Goal: Information Seeking & Learning: Learn about a topic

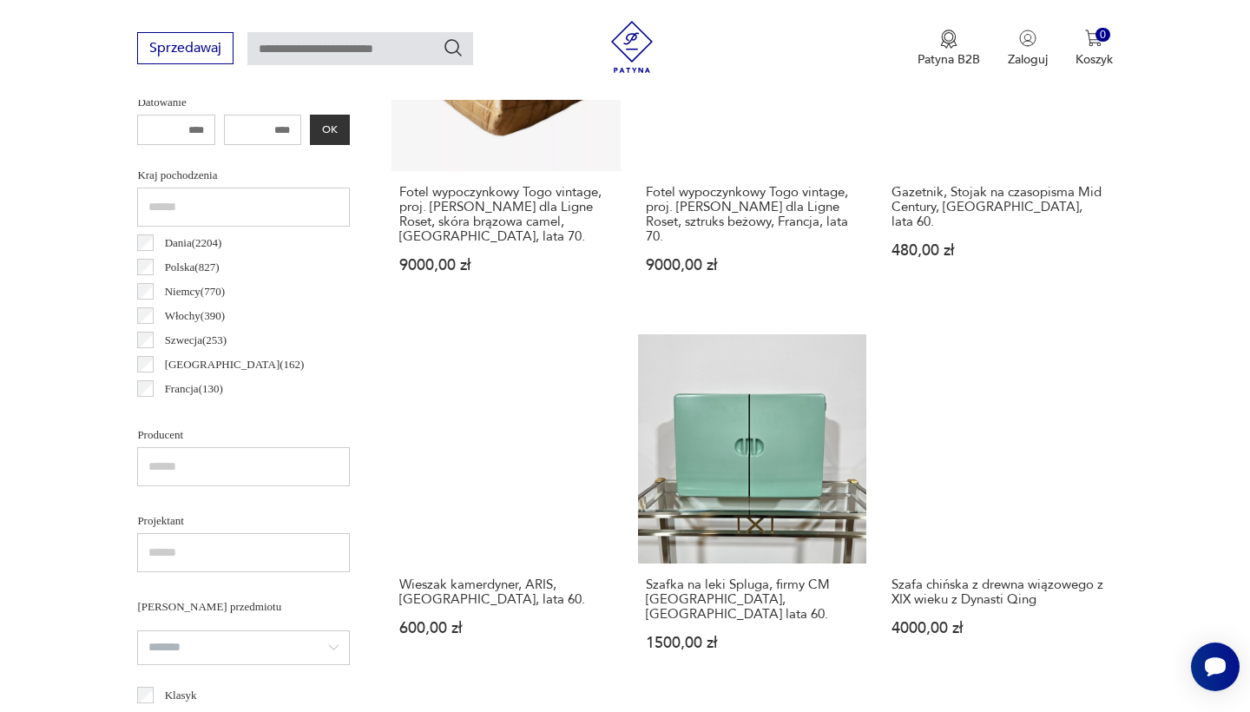
scroll to position [846, 0]
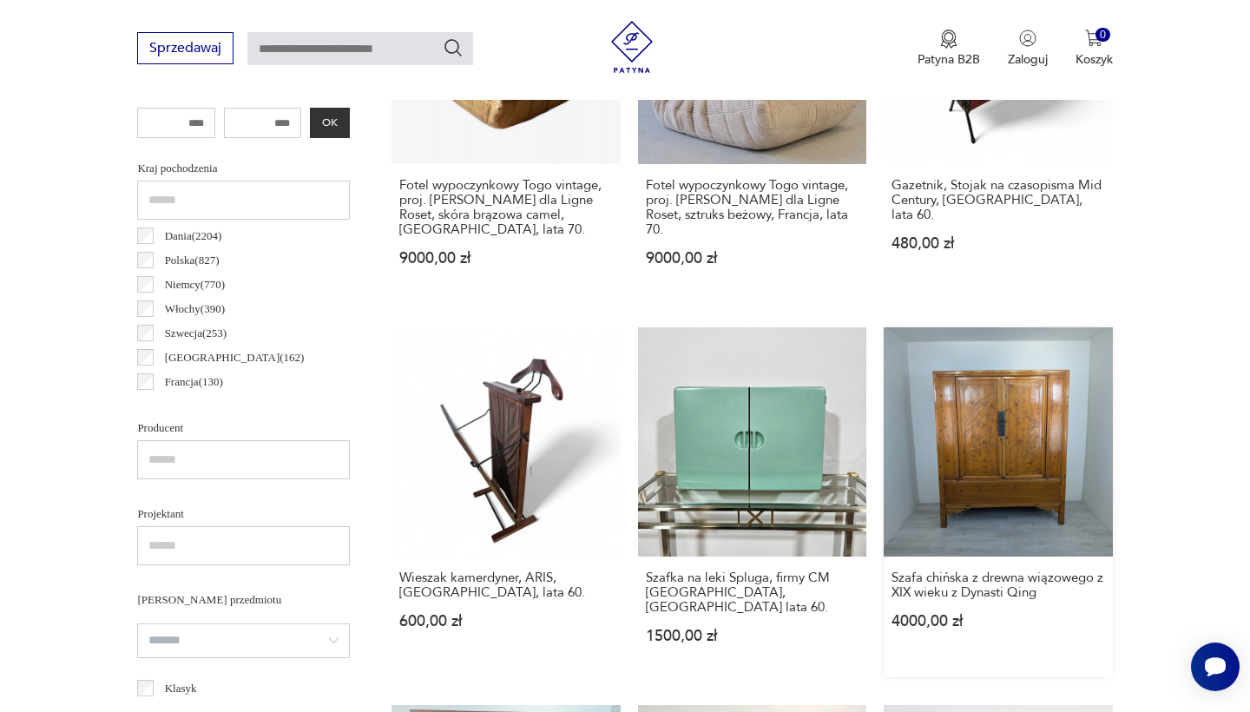
click at [884, 370] on link "Szafa chińska z drewna wiązowego z XIX wieku z Dynasti Qing 4000,00 zł" at bounding box center [998, 501] width 228 height 349
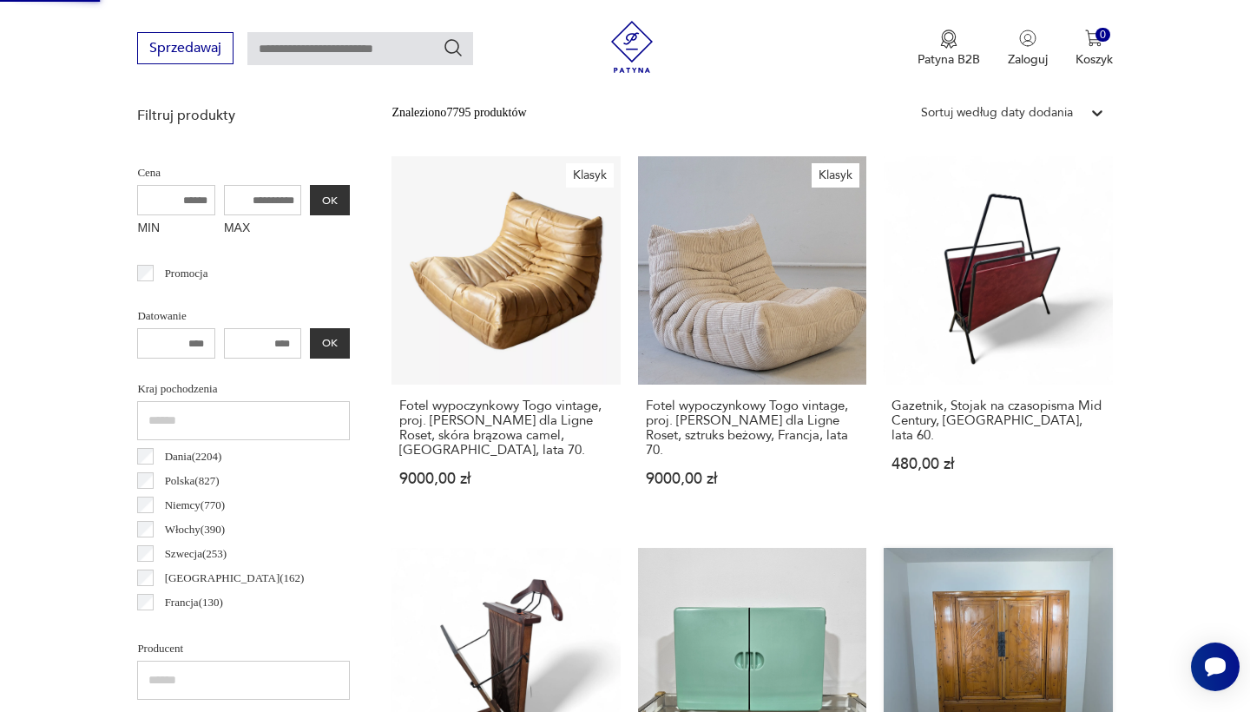
scroll to position [201, 0]
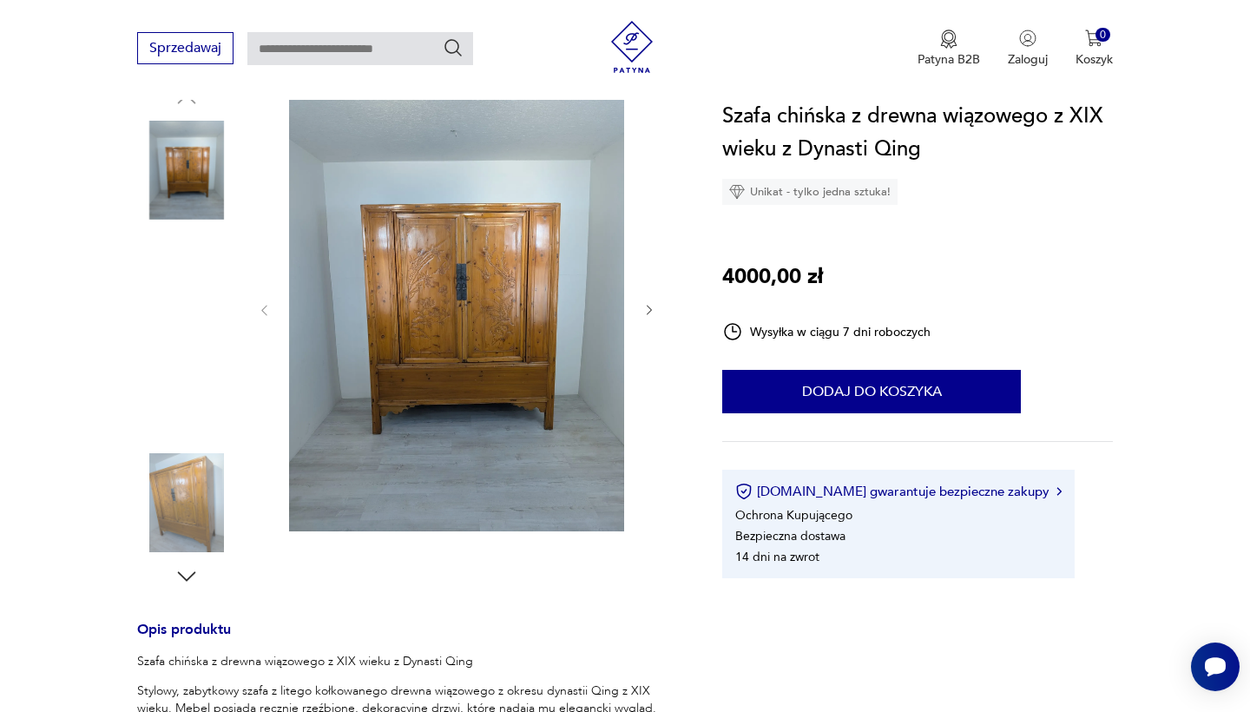
click at [200, 254] on img at bounding box center [186, 281] width 99 height 99
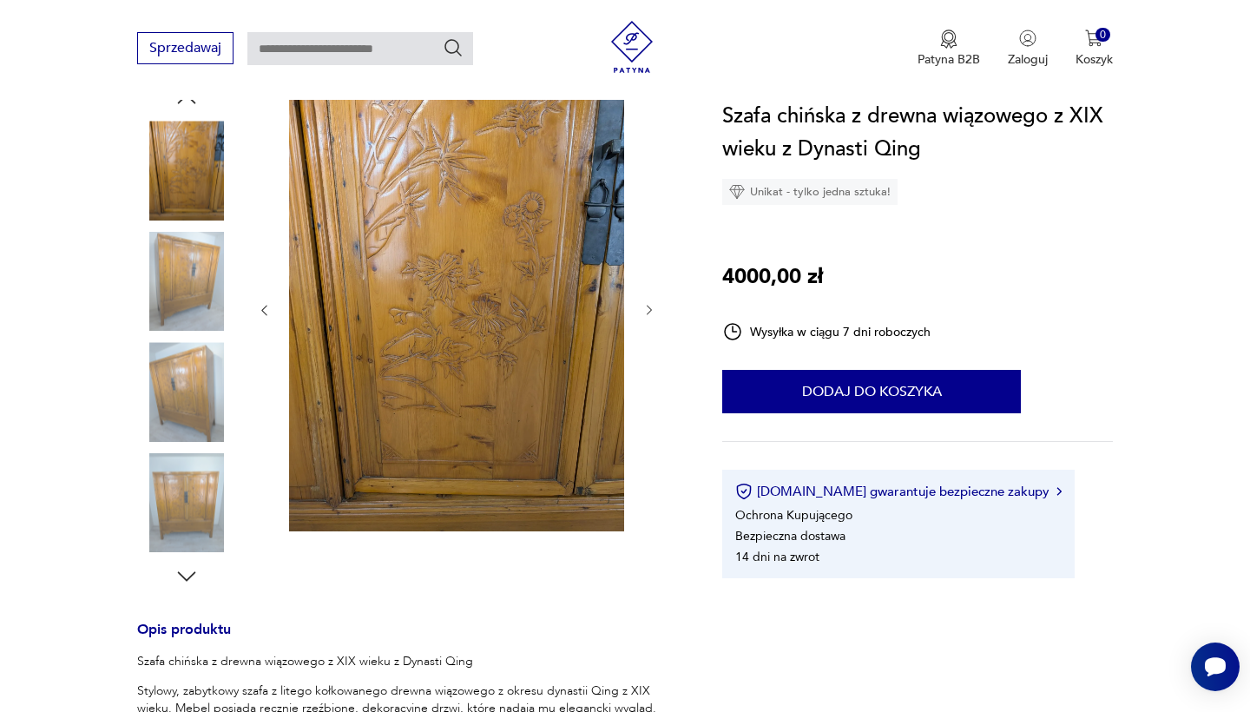
click at [188, 412] on img at bounding box center [186, 391] width 99 height 99
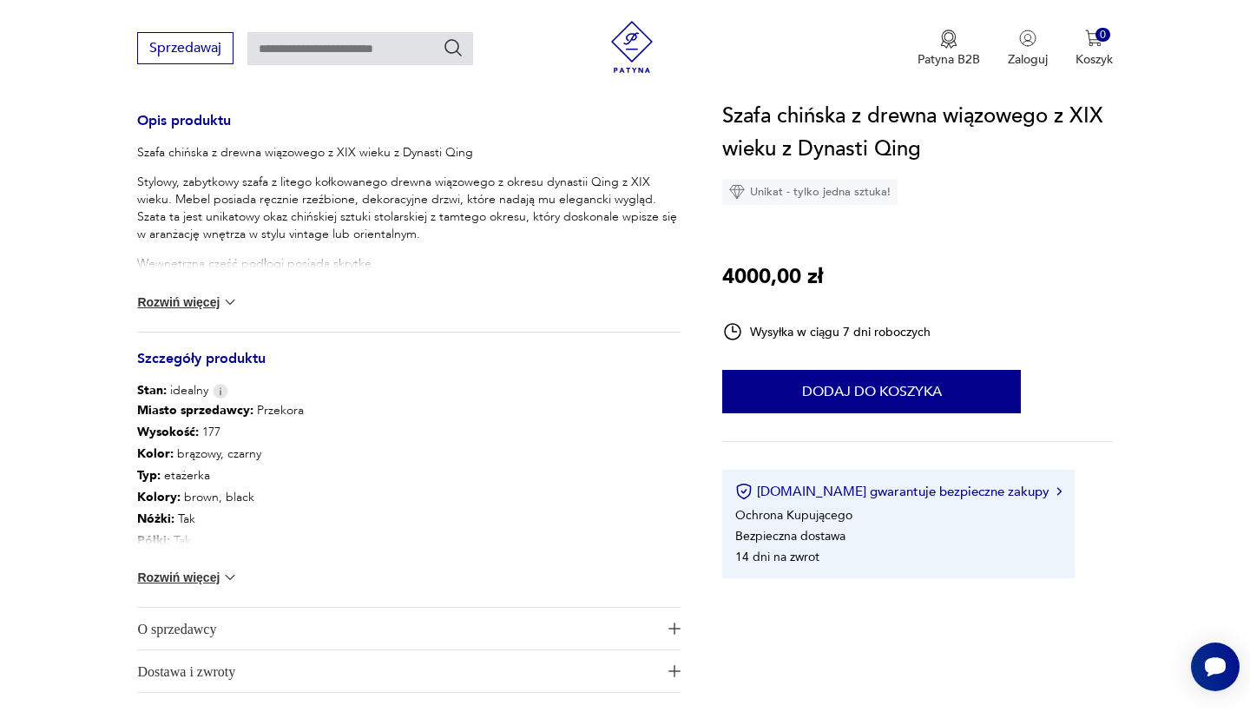
scroll to position [721, 0]
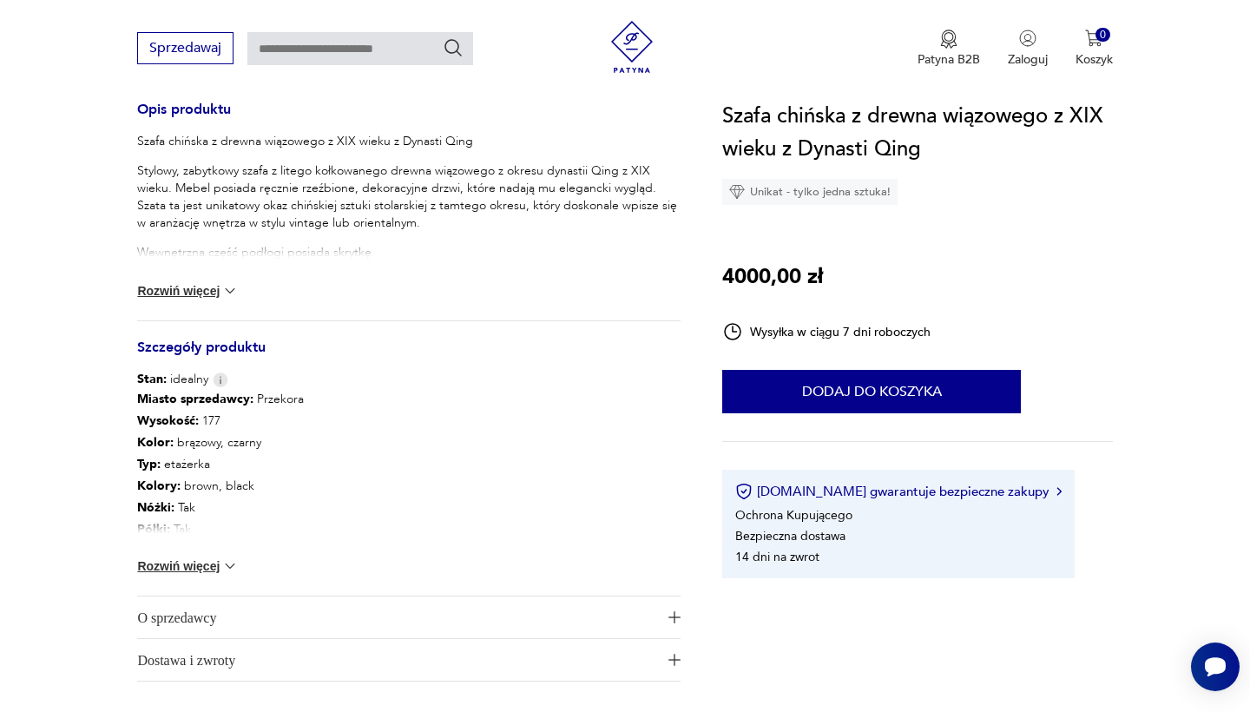
click at [232, 292] on img at bounding box center [229, 290] width 17 height 17
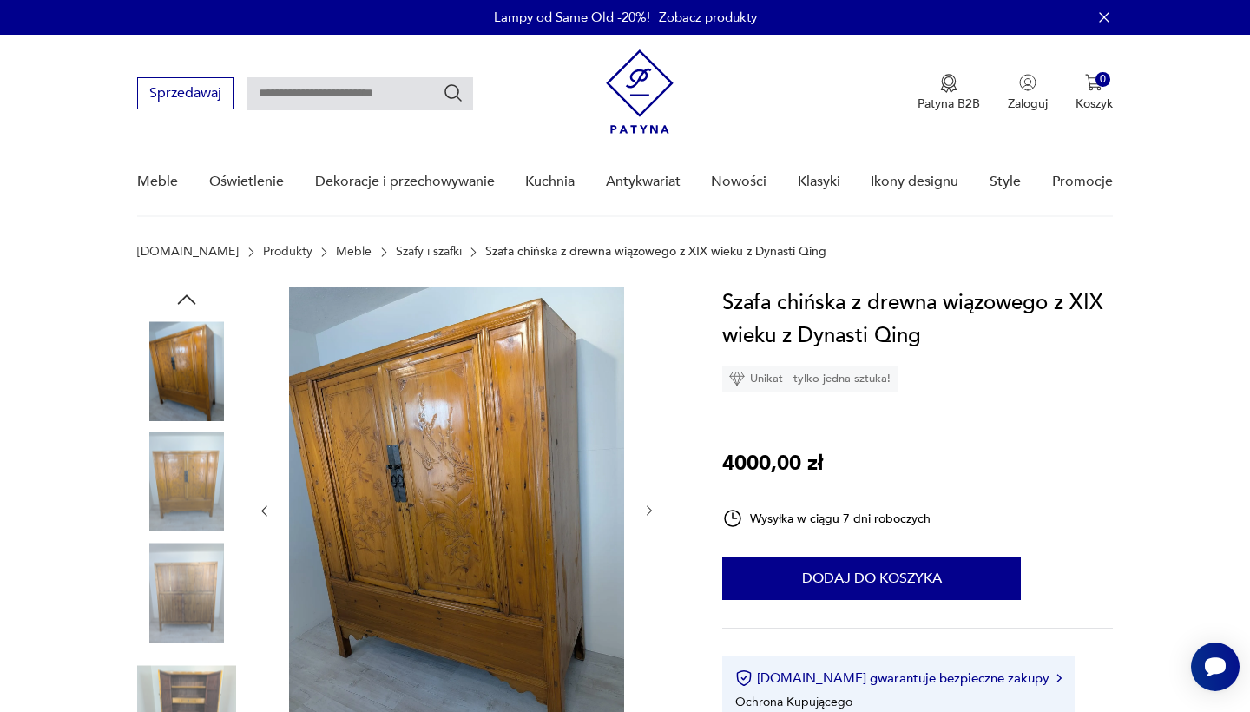
scroll to position [0, 0]
click at [193, 471] on img at bounding box center [186, 481] width 99 height 99
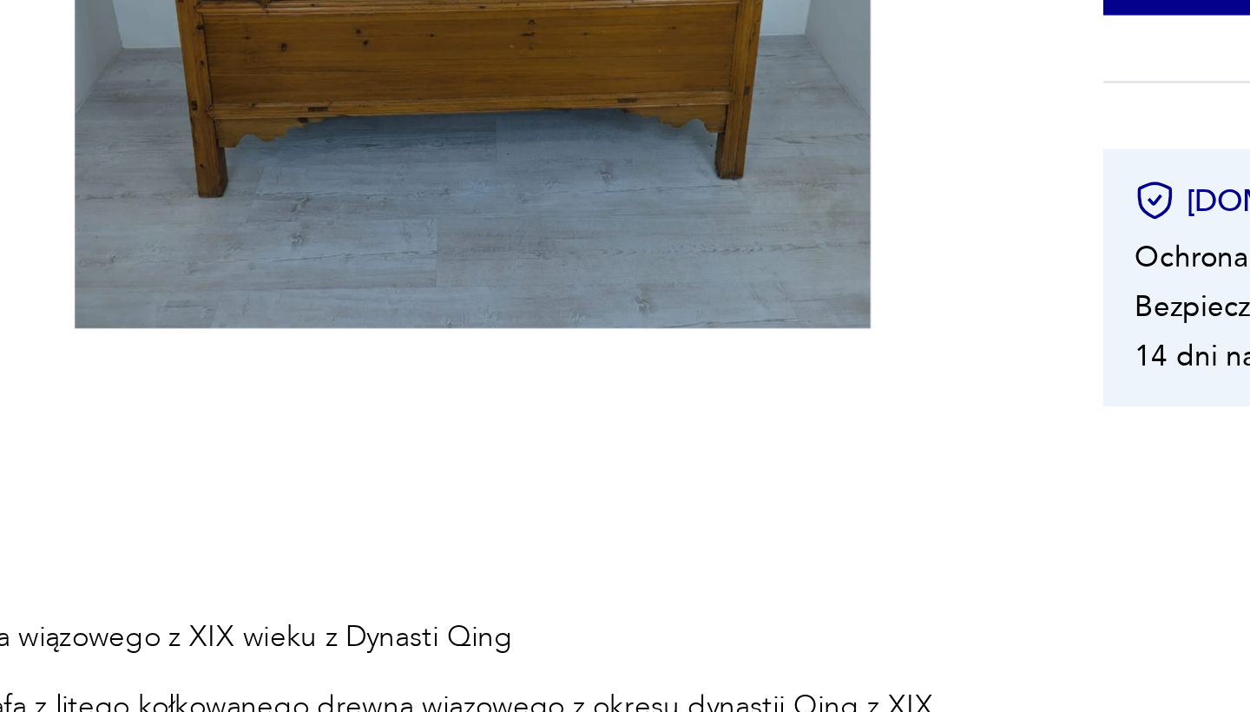
scroll to position [261, 0]
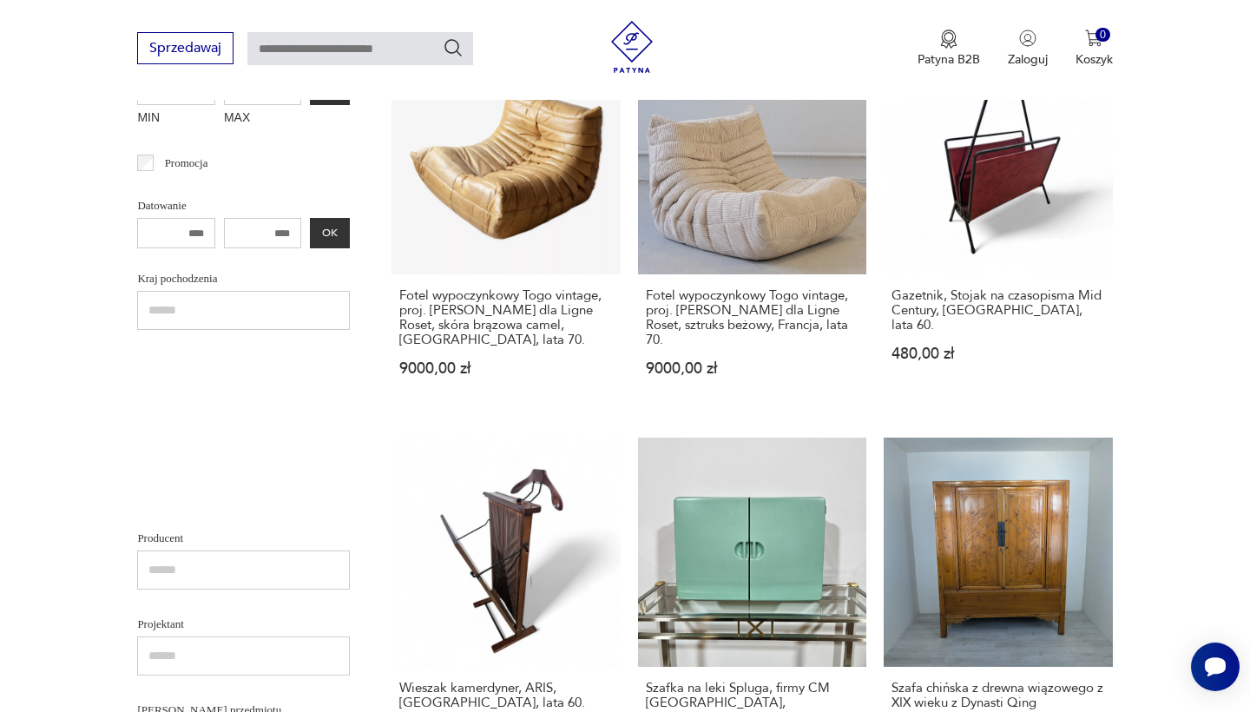
scroll to position [235, 0]
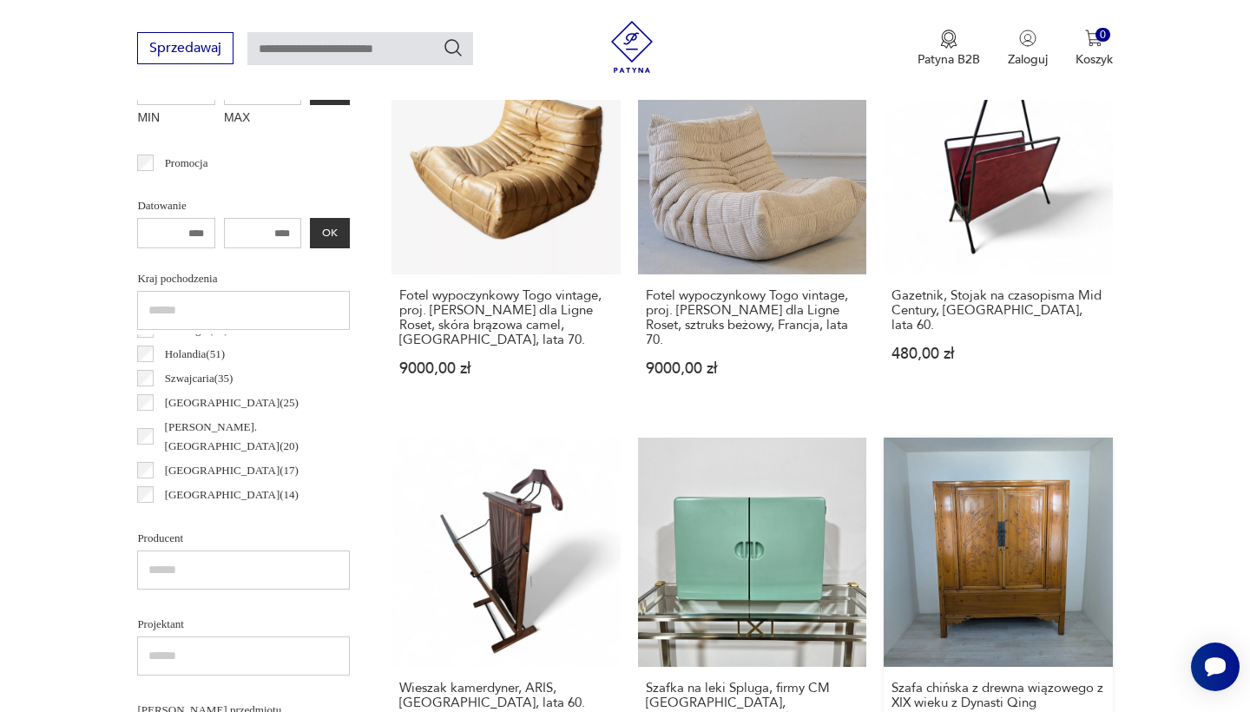
click at [884, 520] on link "Szafa chińska z drewna wiązowego z XIX wieku z Dynasti Qing 4000,00 zł" at bounding box center [998, 612] width 228 height 349
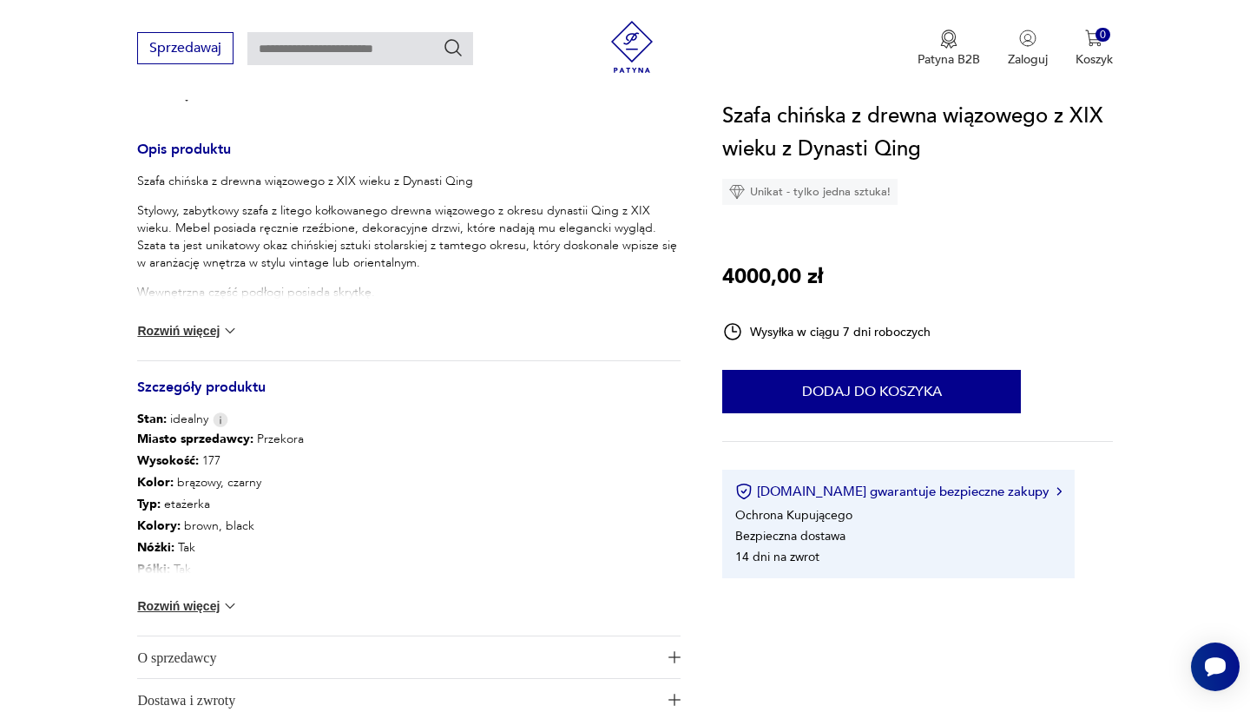
scroll to position [687, 0]
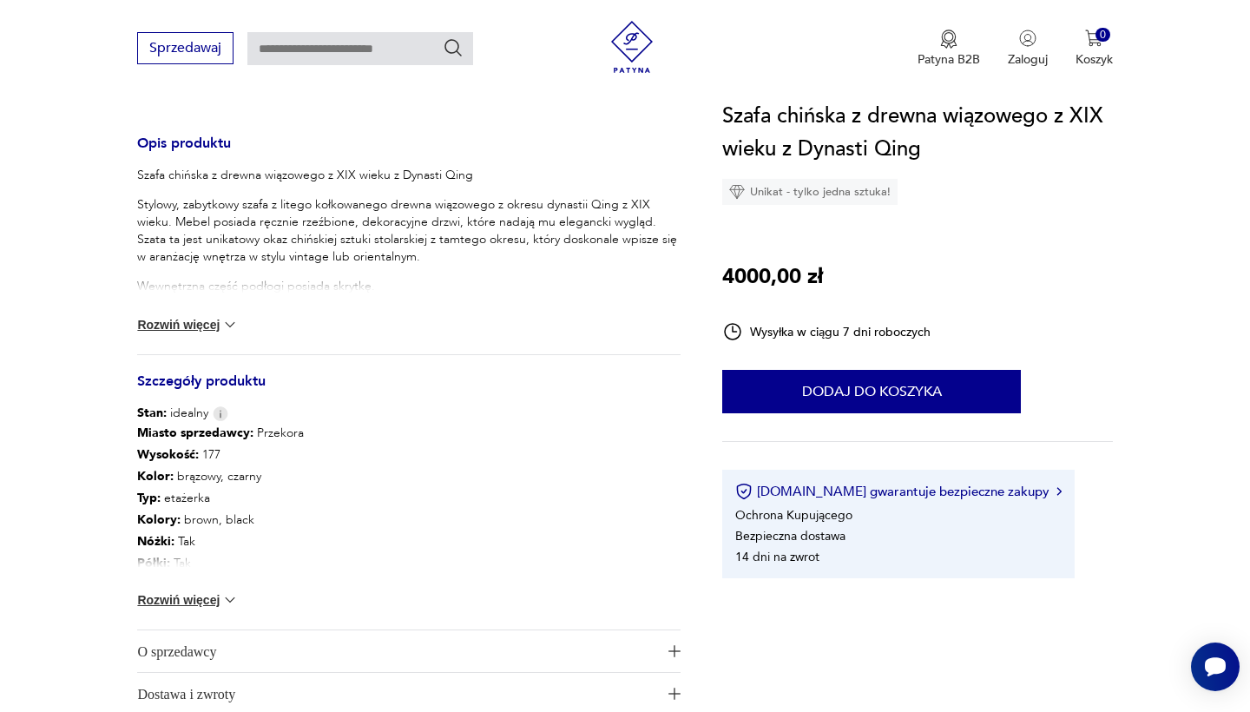
click at [227, 319] on img at bounding box center [229, 324] width 17 height 17
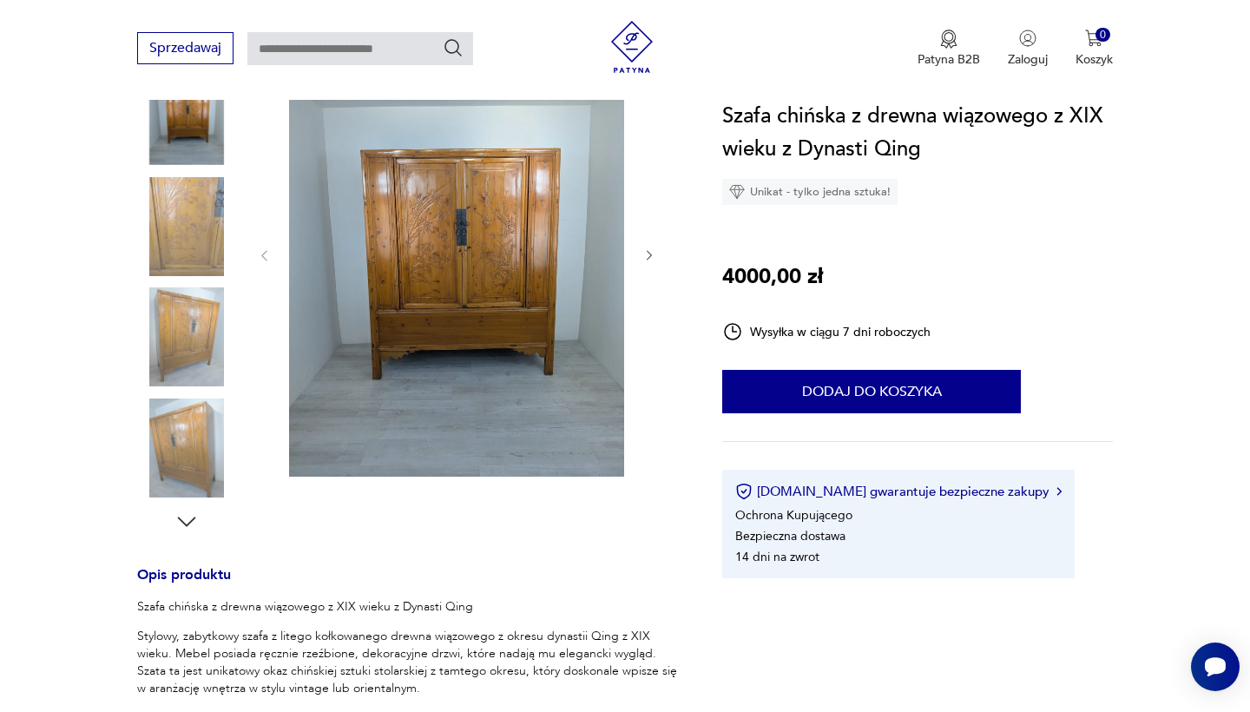
scroll to position [312, 0]
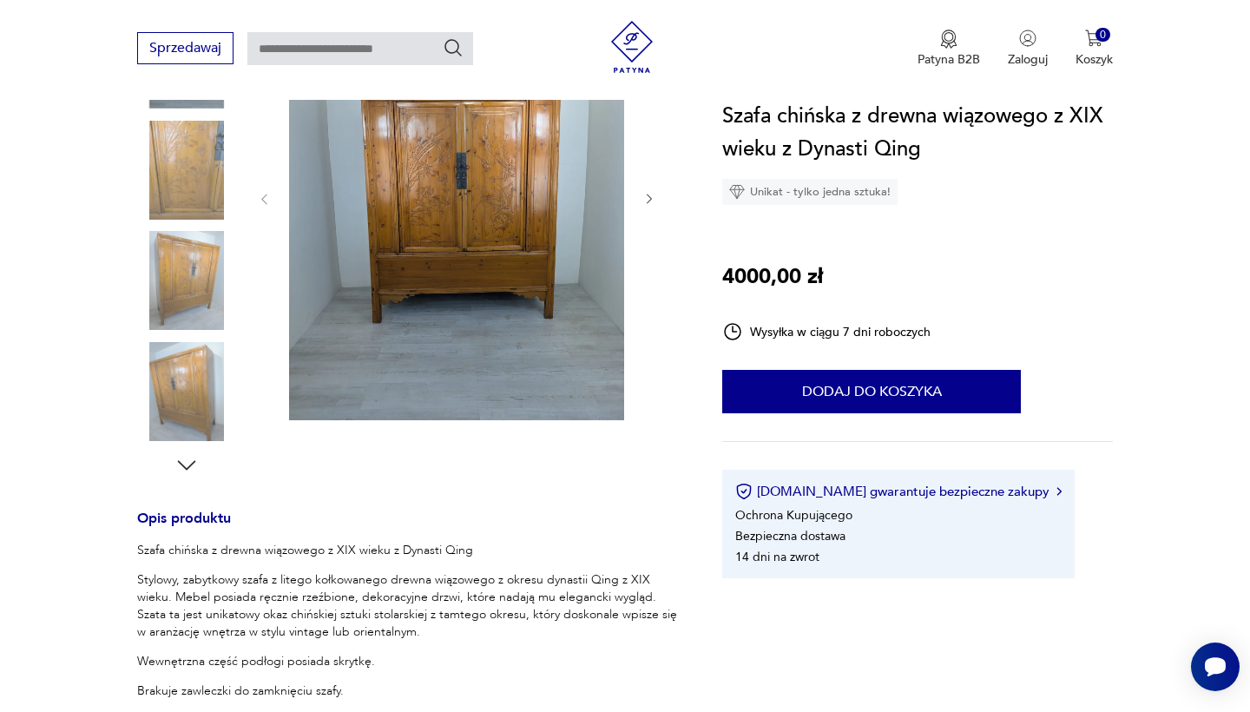
click at [189, 465] on icon "button" at bounding box center [187, 465] width 26 height 26
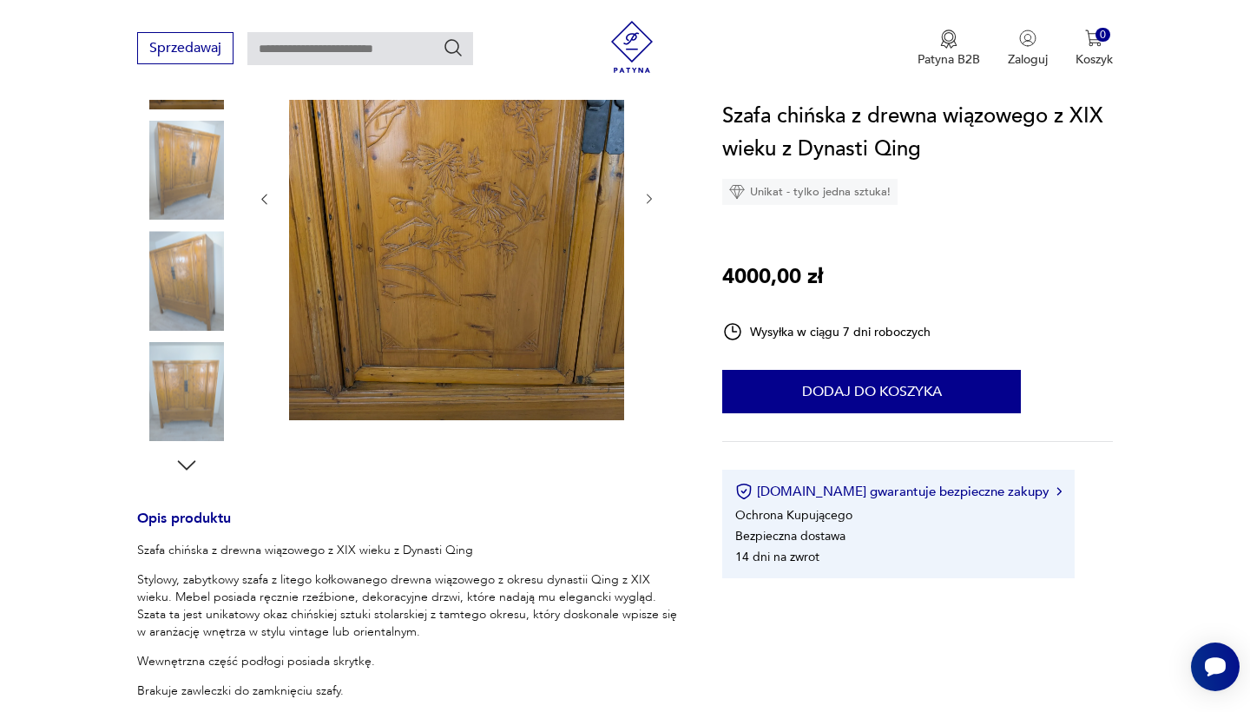
click at [189, 465] on icon "button" at bounding box center [187, 465] width 26 height 26
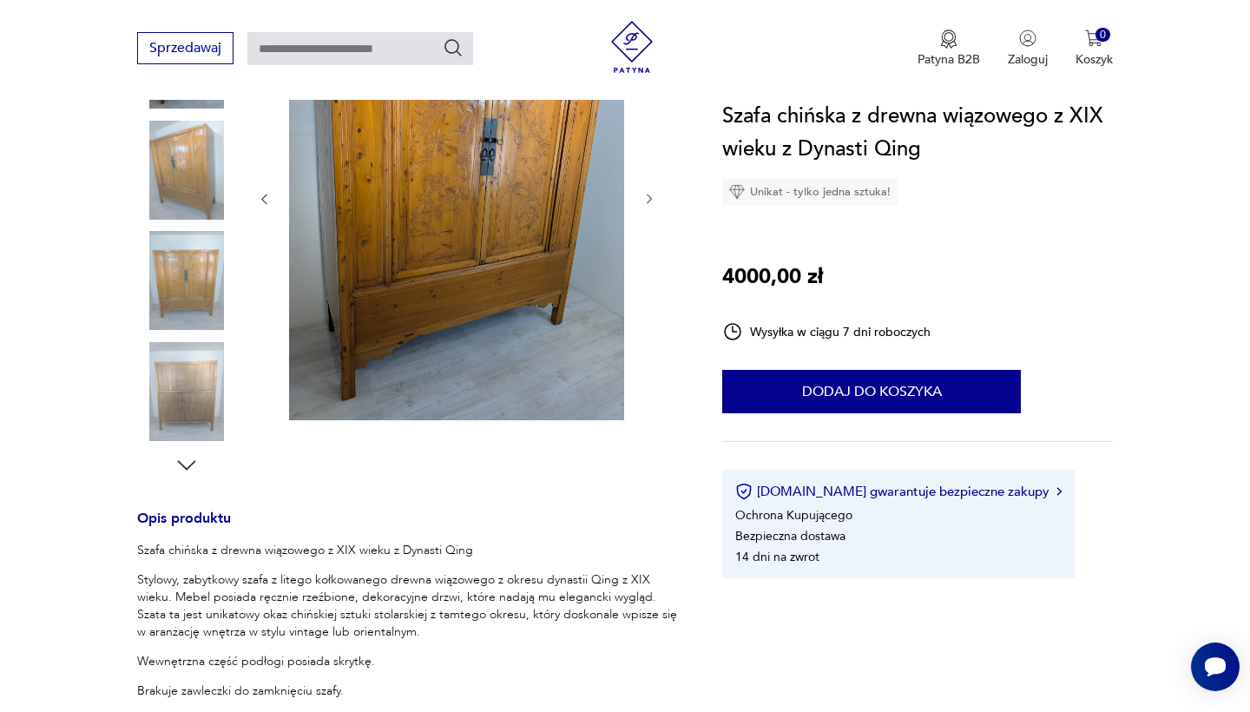
click at [189, 465] on icon "button" at bounding box center [187, 465] width 26 height 26
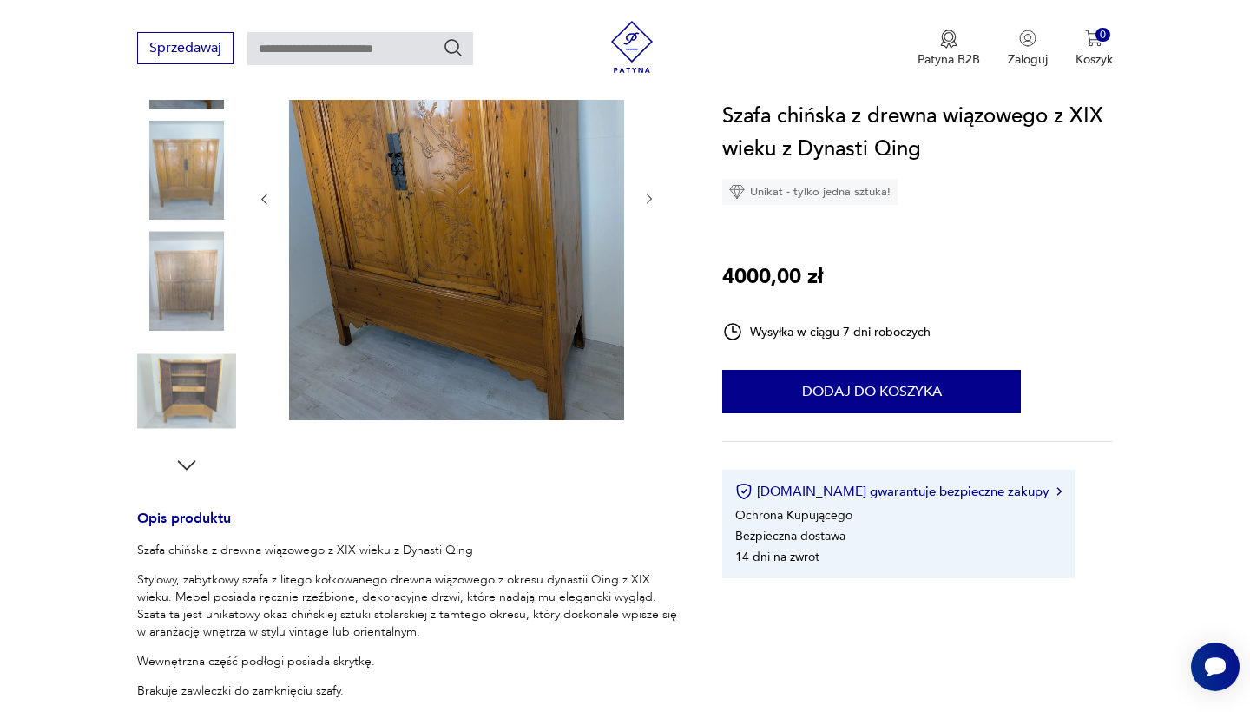
click at [192, 418] on img at bounding box center [186, 391] width 99 height 99
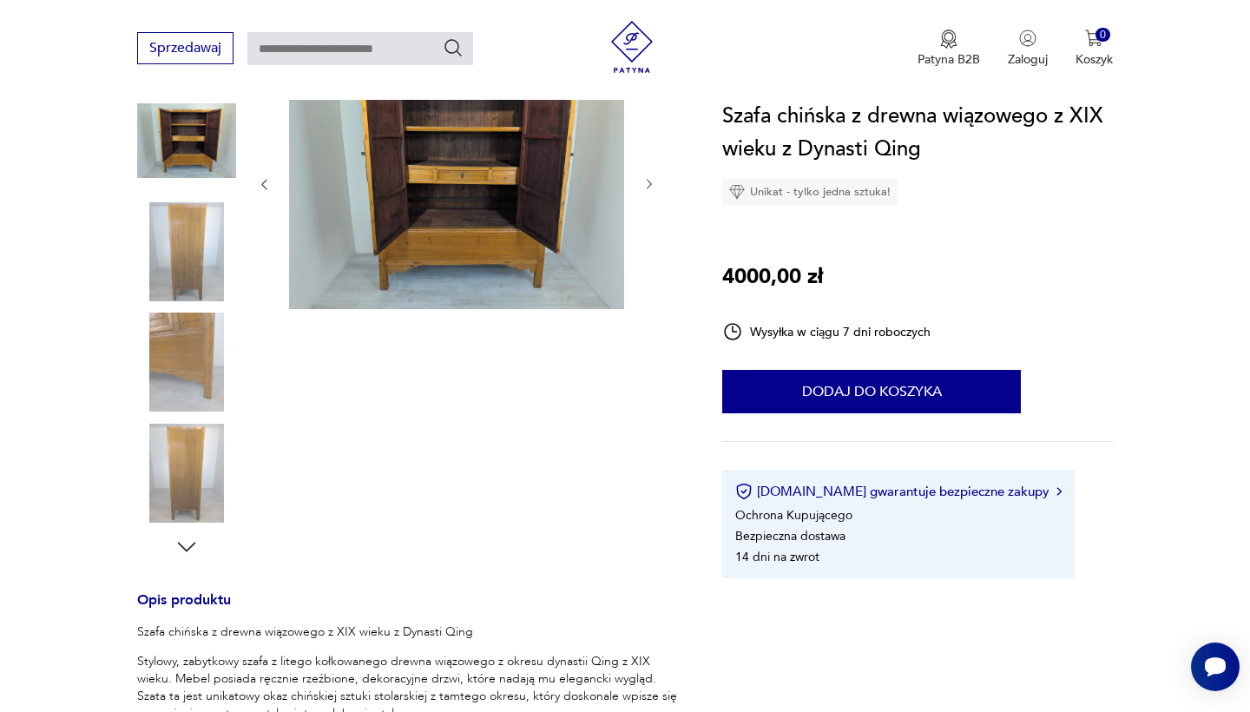
scroll to position [253, 0]
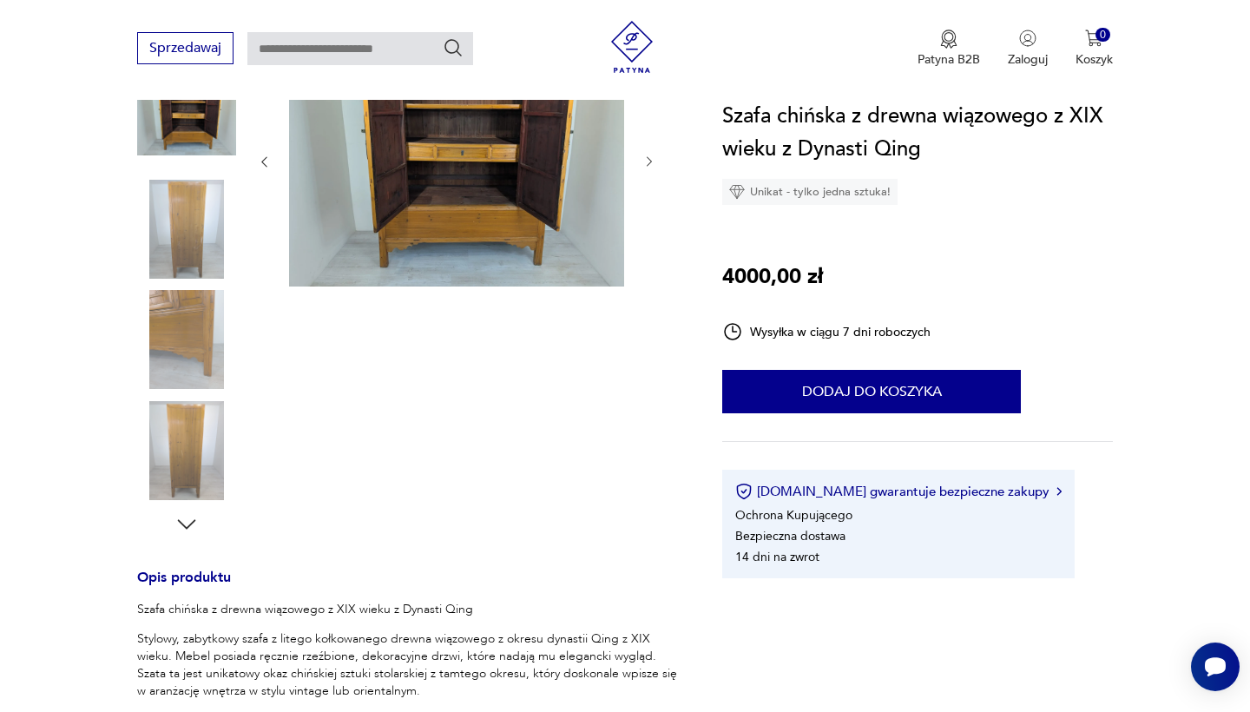
click at [192, 356] on img at bounding box center [186, 339] width 99 height 99
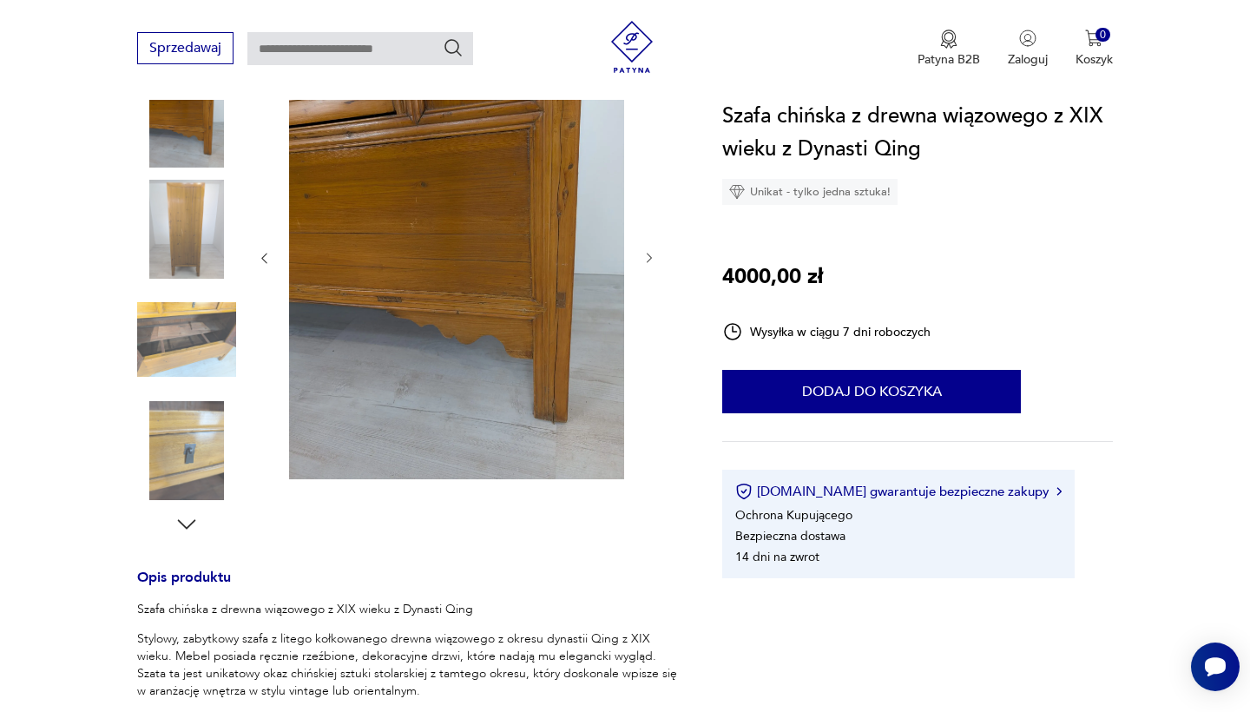
scroll to position [136, 0]
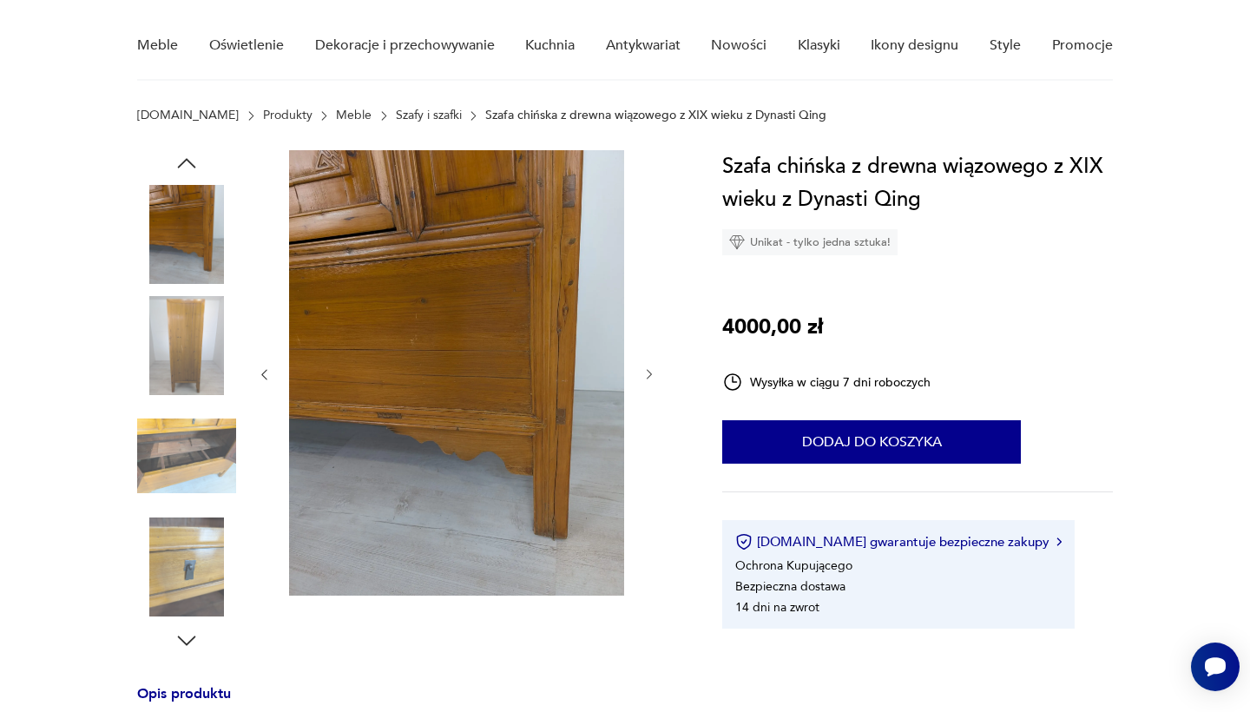
click at [199, 454] on img at bounding box center [186, 455] width 99 height 99
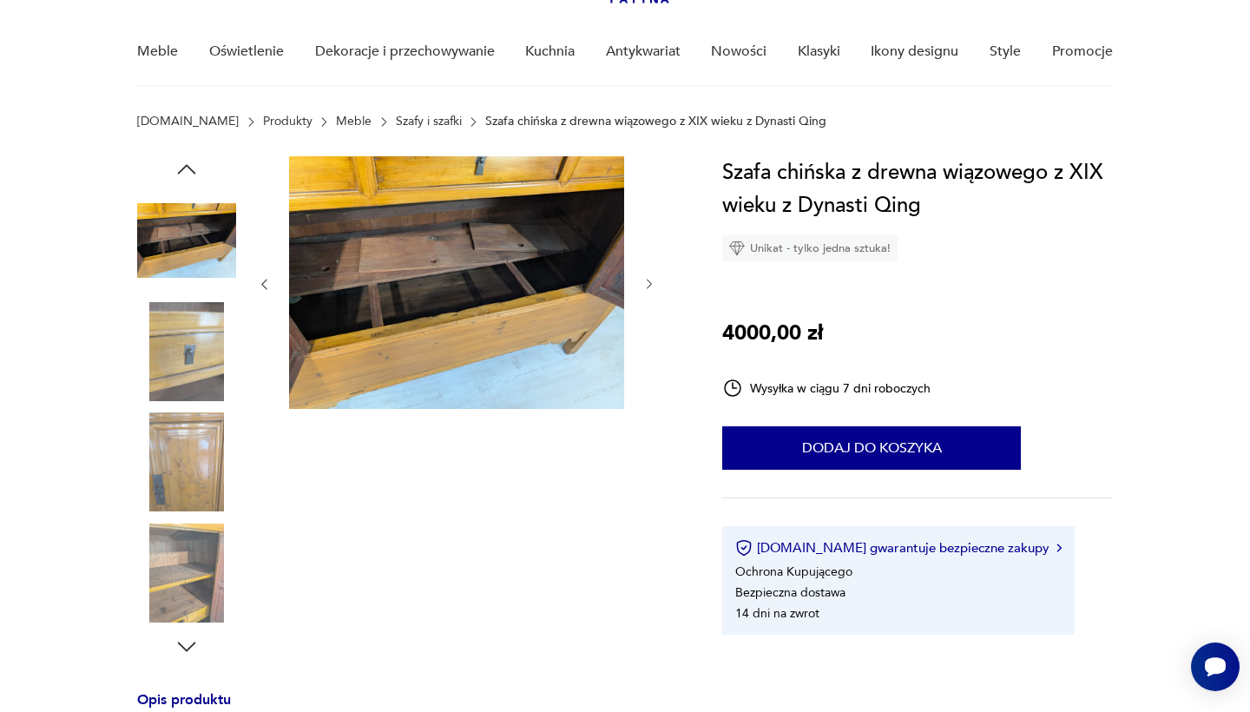
scroll to position [125, 0]
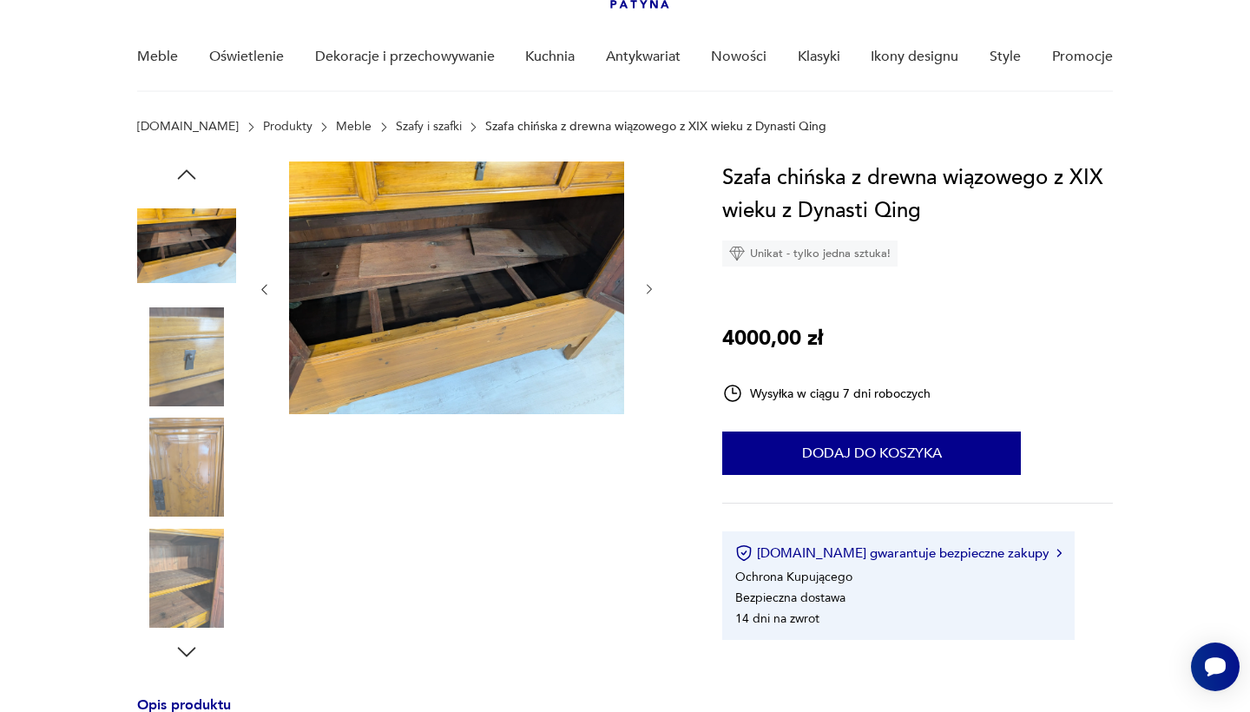
click at [199, 454] on img at bounding box center [186, 467] width 99 height 99
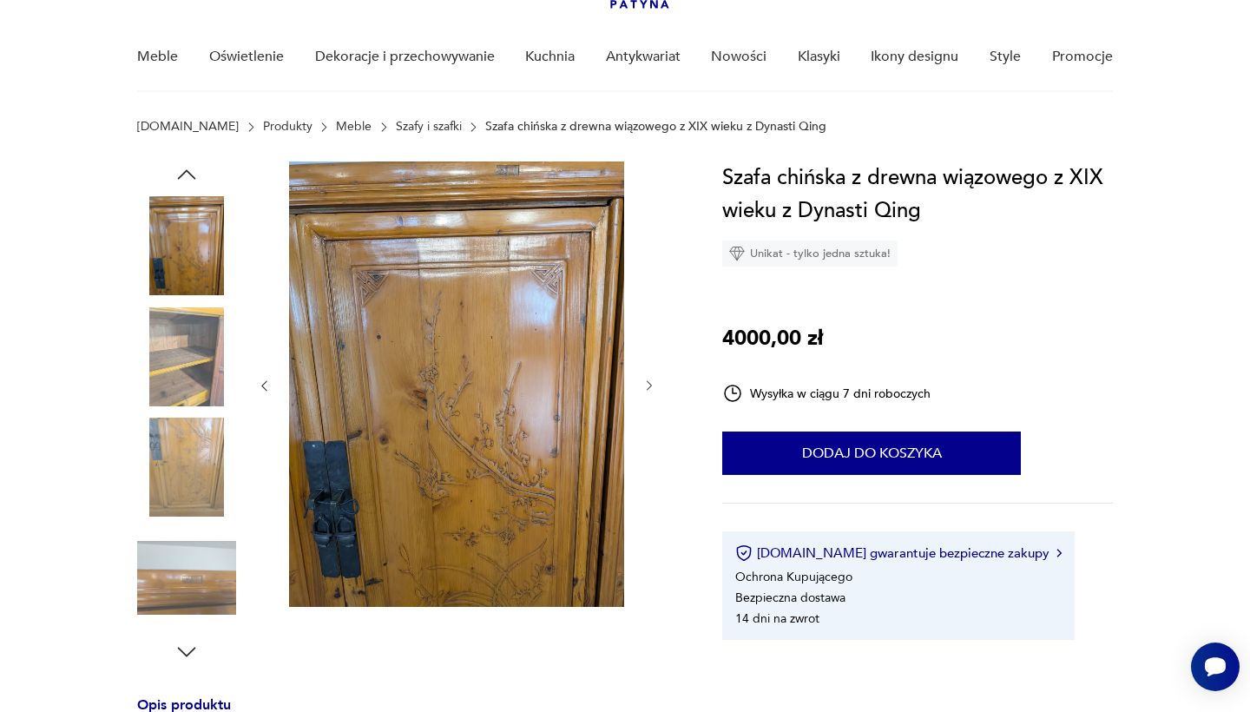
click at [181, 597] on img at bounding box center [186, 578] width 99 height 99
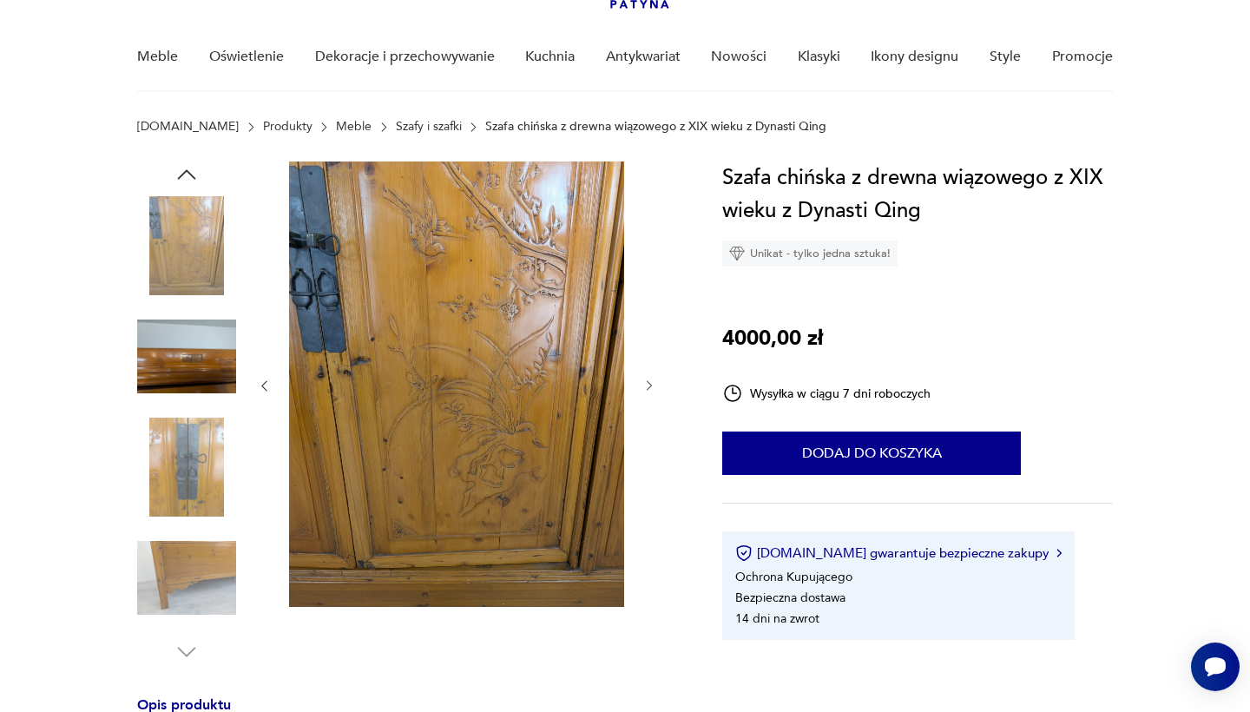
click at [184, 170] on icon "button" at bounding box center [187, 175] width 26 height 26
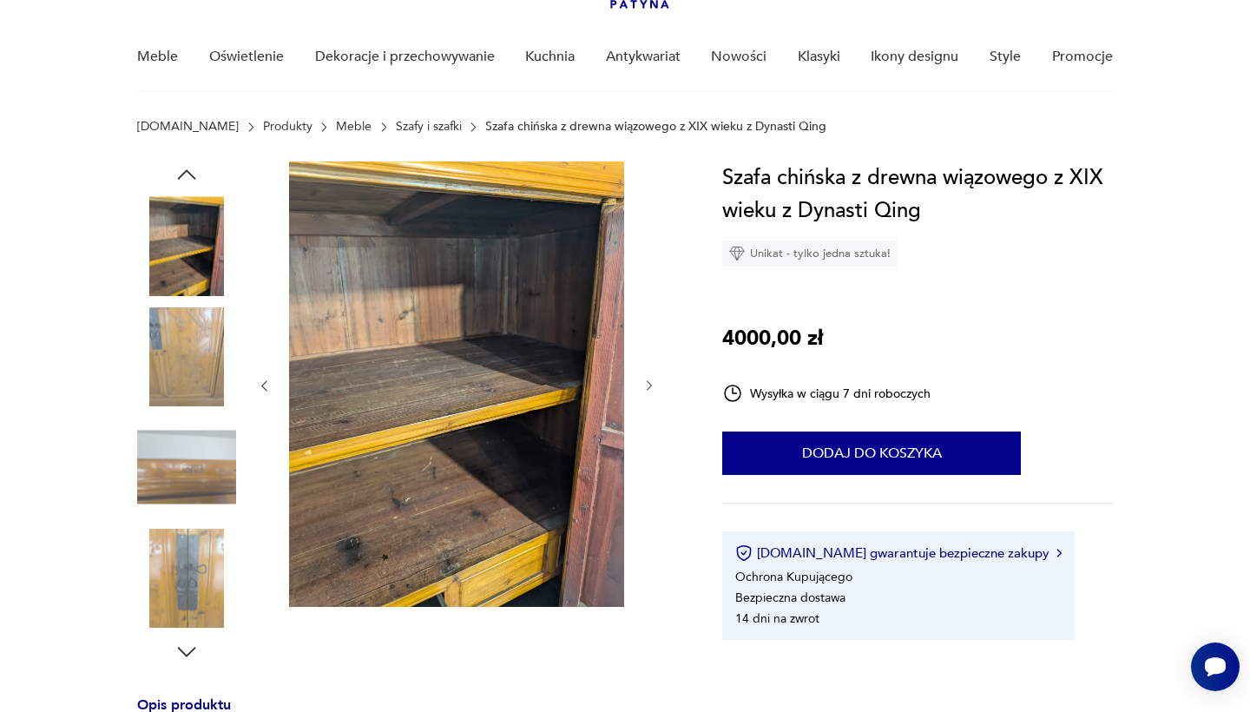
click at [184, 170] on icon "button" at bounding box center [187, 175] width 26 height 26
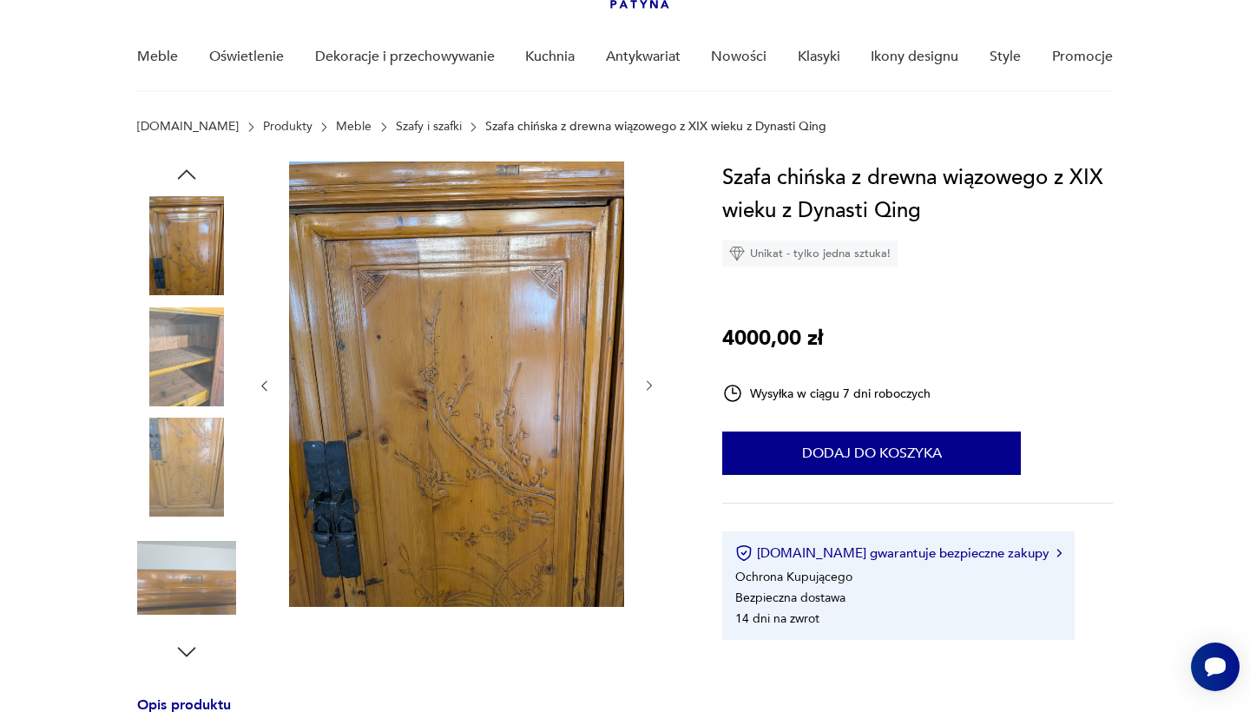
click at [184, 170] on icon "button" at bounding box center [187, 175] width 26 height 26
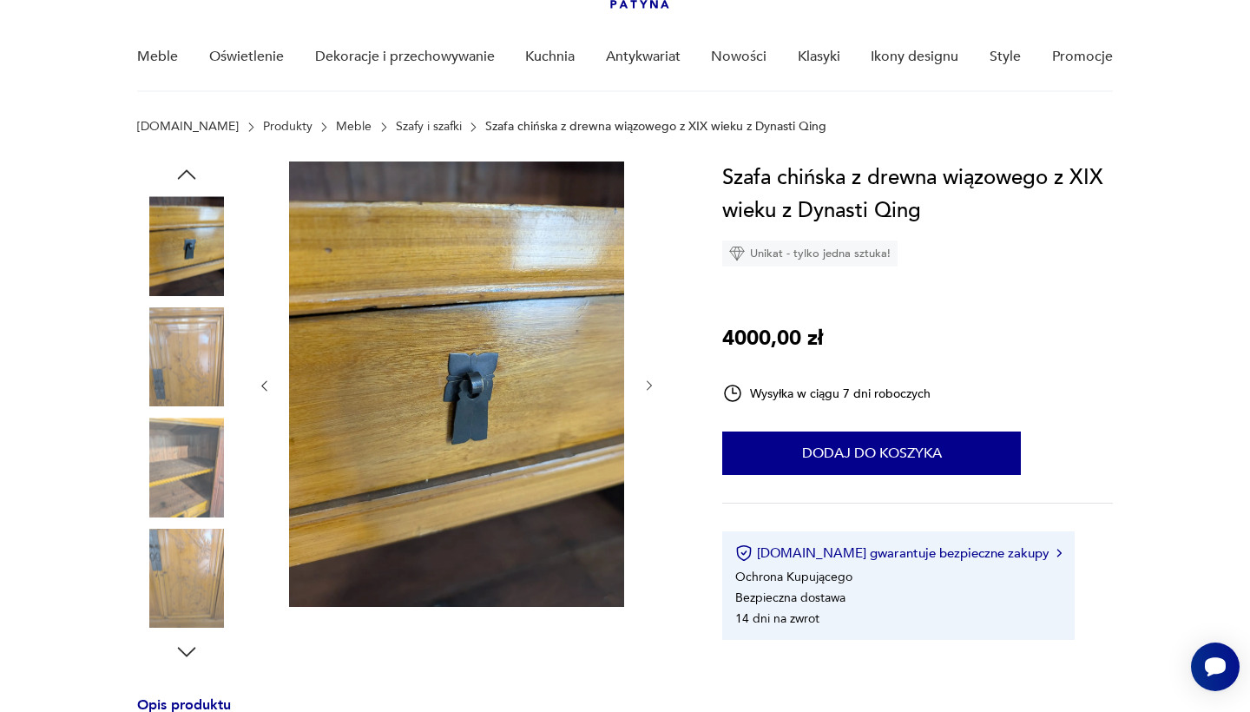
click at [184, 170] on icon "button" at bounding box center [187, 175] width 26 height 26
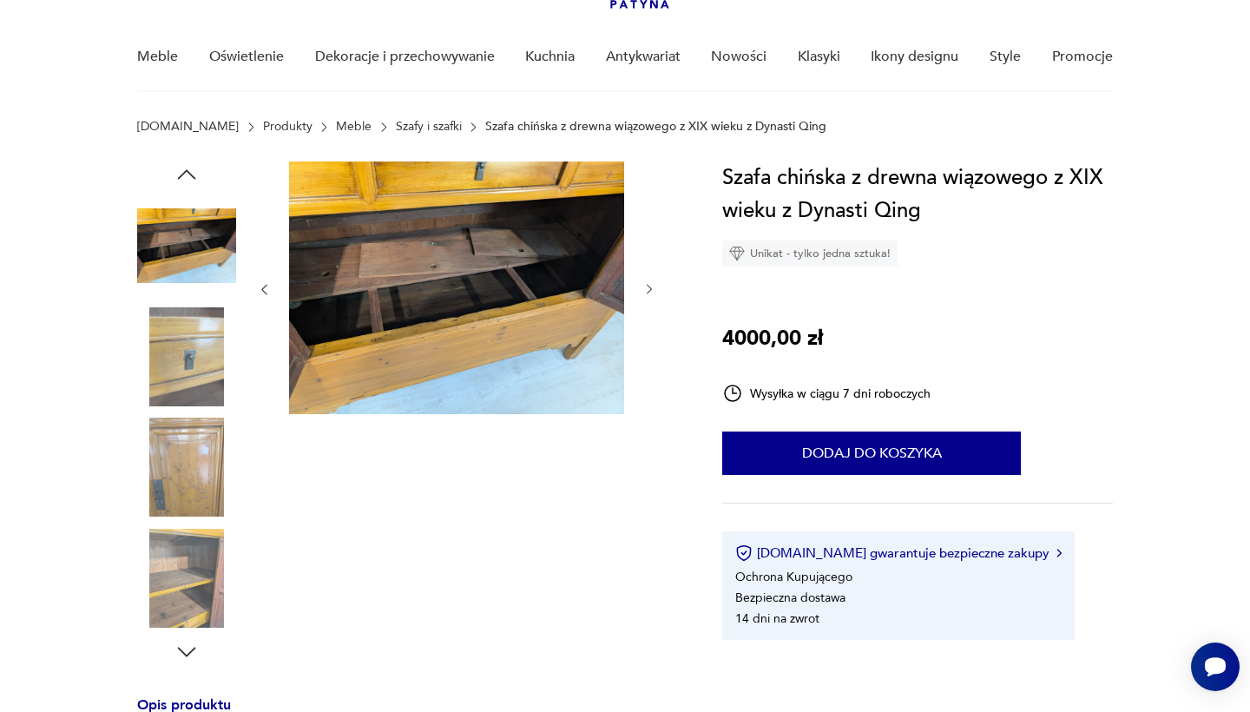
click at [184, 170] on icon "button" at bounding box center [187, 175] width 26 height 26
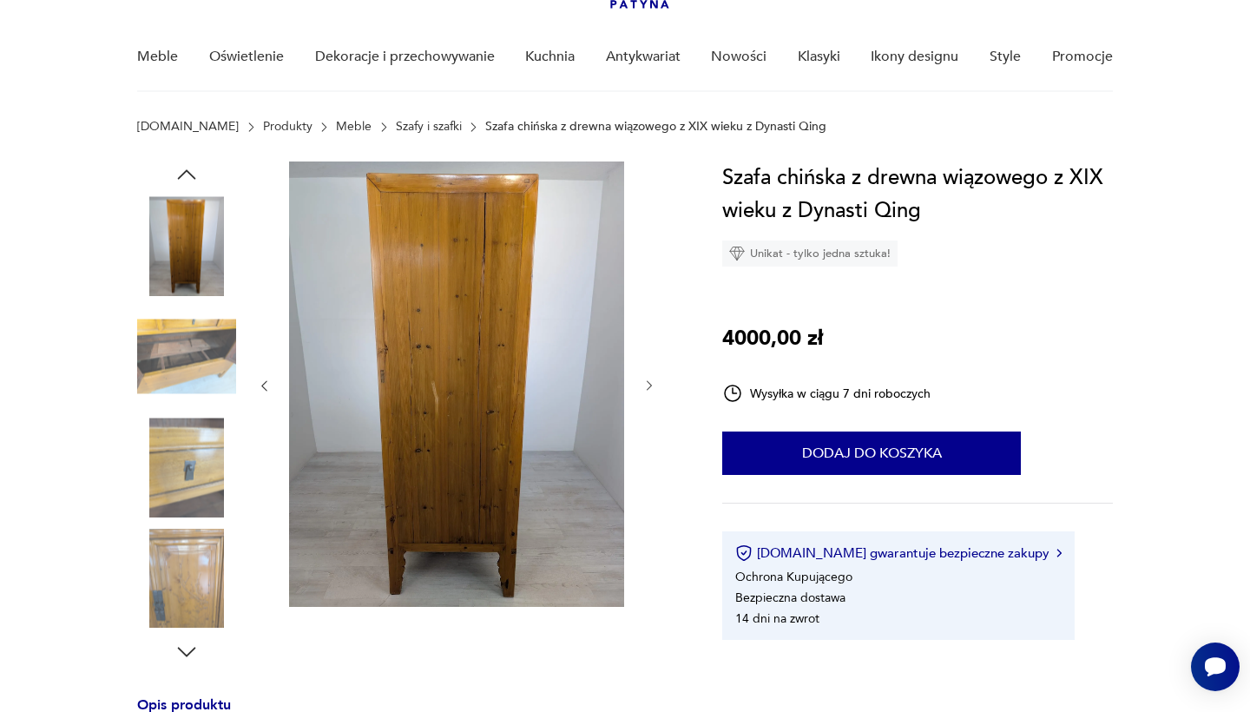
click at [184, 170] on icon "button" at bounding box center [187, 175] width 26 height 26
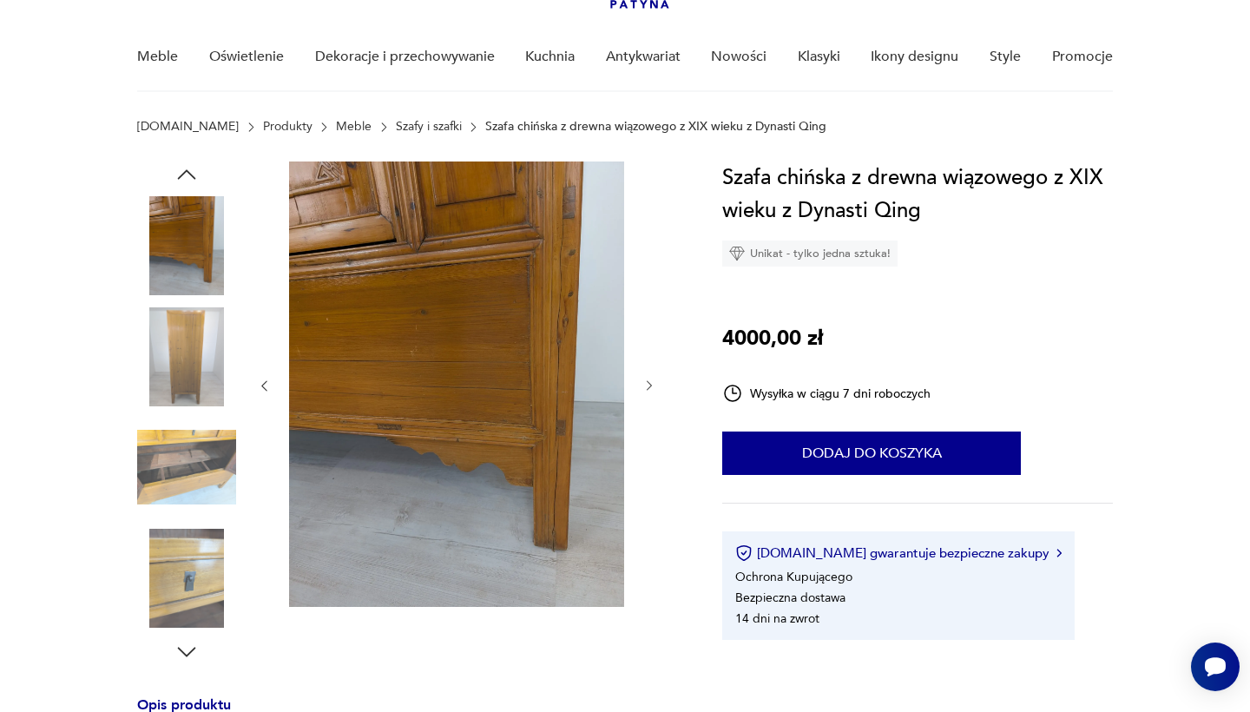
click at [184, 170] on icon "button" at bounding box center [187, 175] width 26 height 26
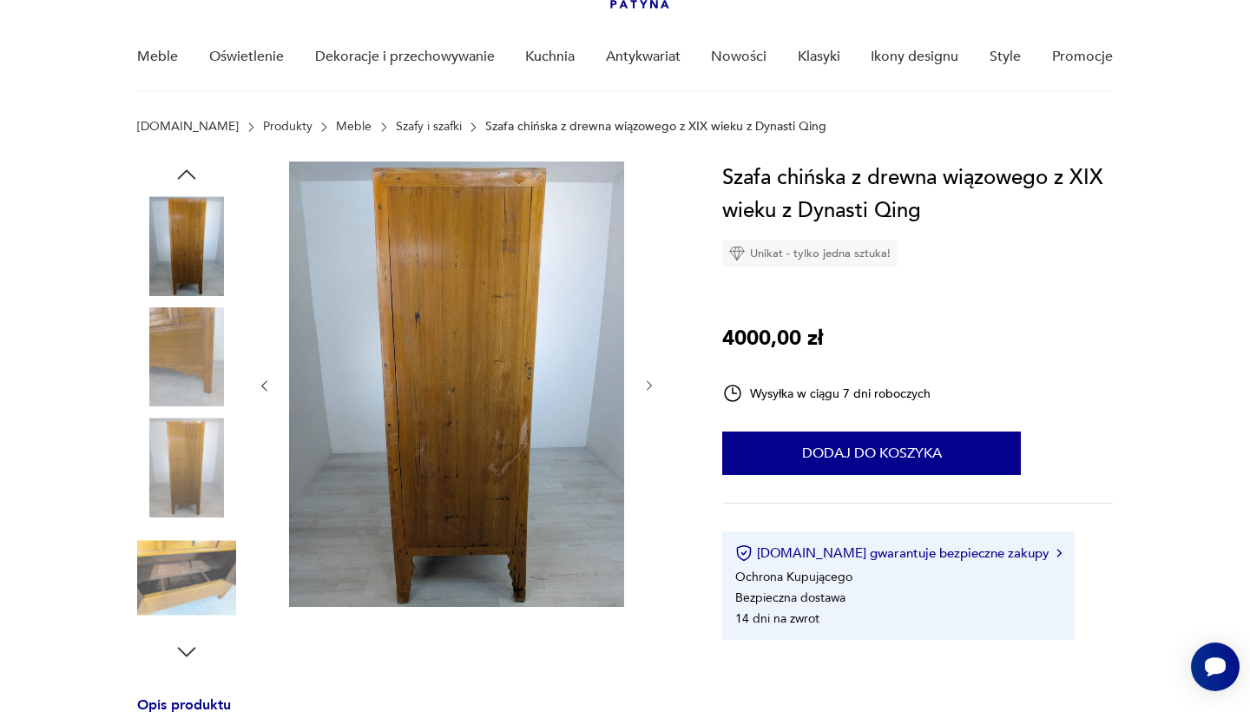
click at [184, 170] on icon "button" at bounding box center [187, 175] width 26 height 26
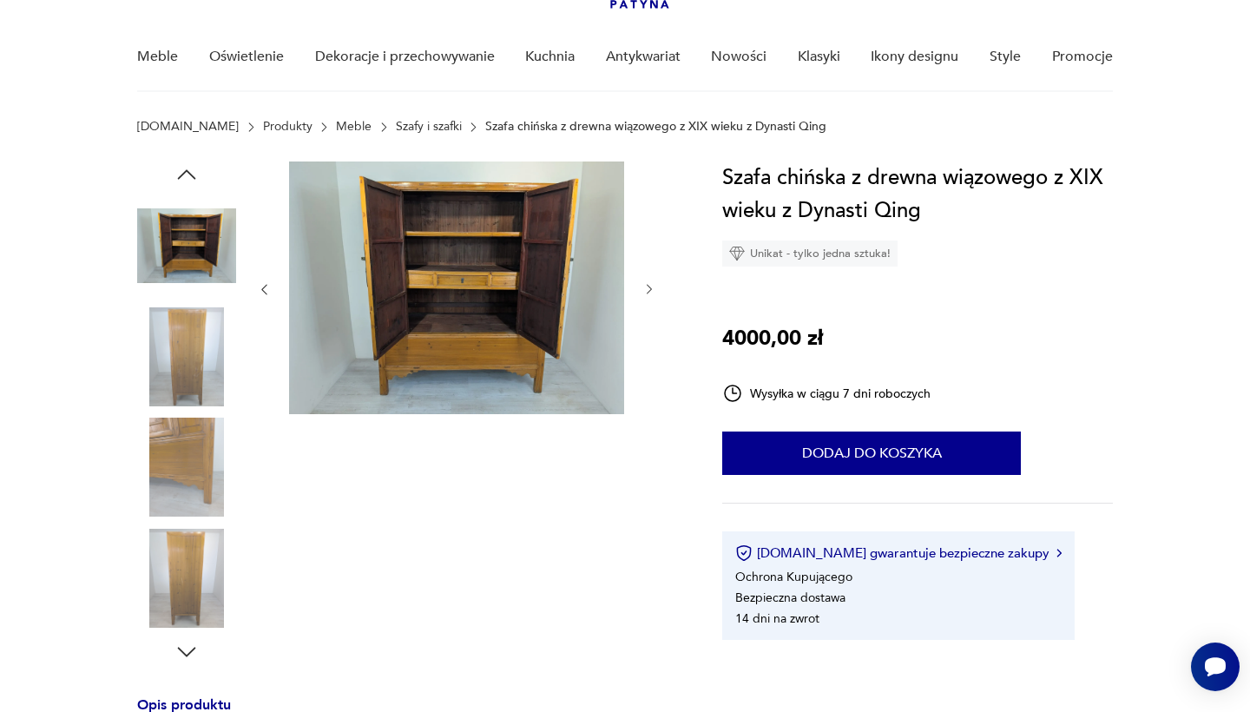
click at [184, 170] on icon "button" at bounding box center [187, 175] width 26 height 26
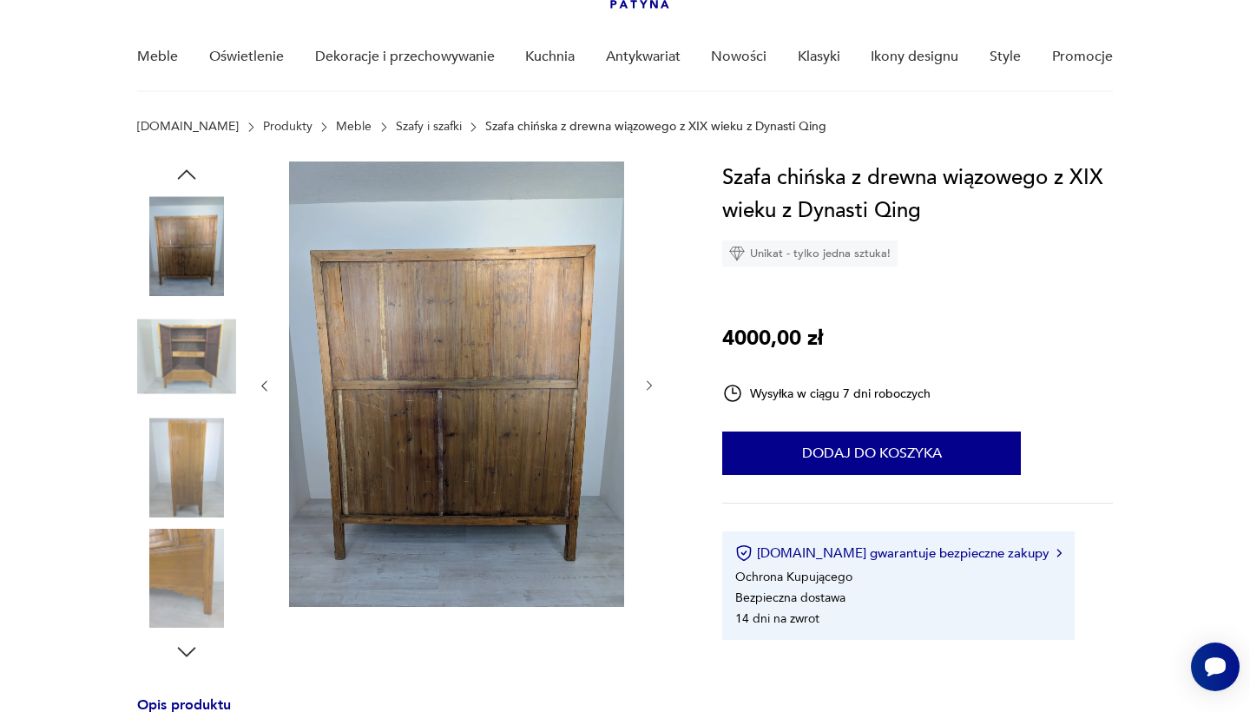
click at [184, 169] on icon "button" at bounding box center [187, 175] width 26 height 26
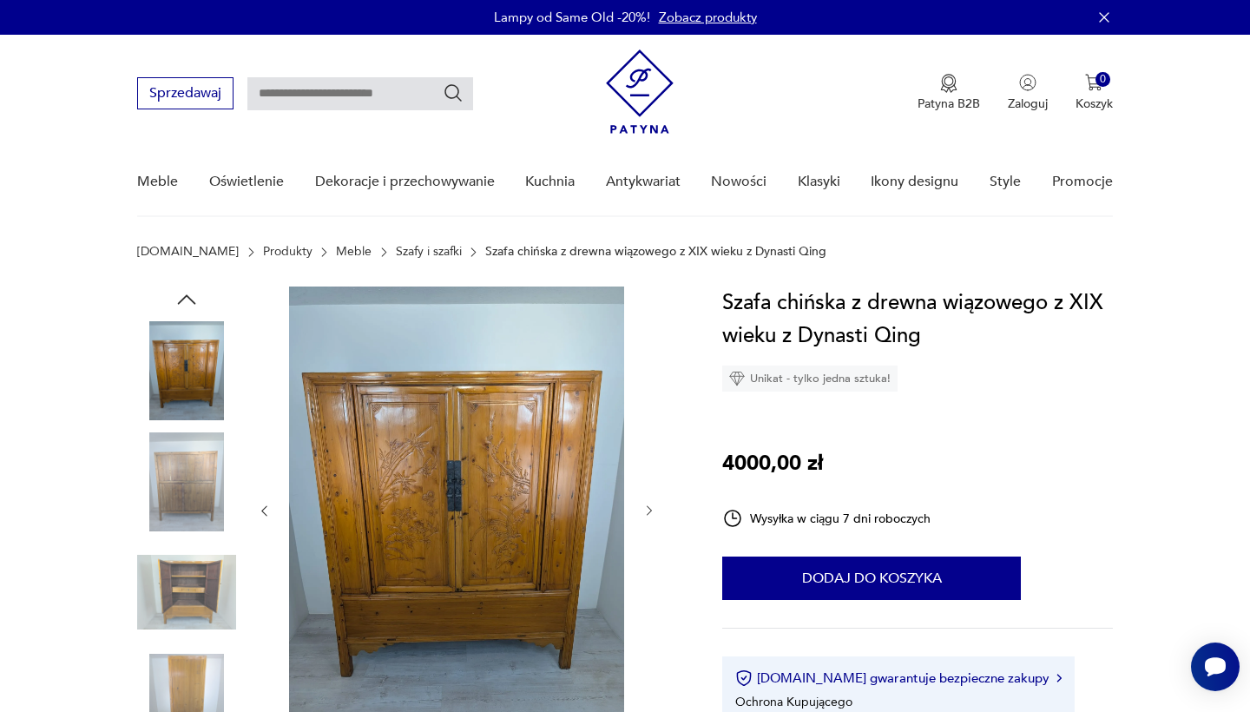
scroll to position [0, 0]
click at [412, 524] on img at bounding box center [456, 509] width 335 height 445
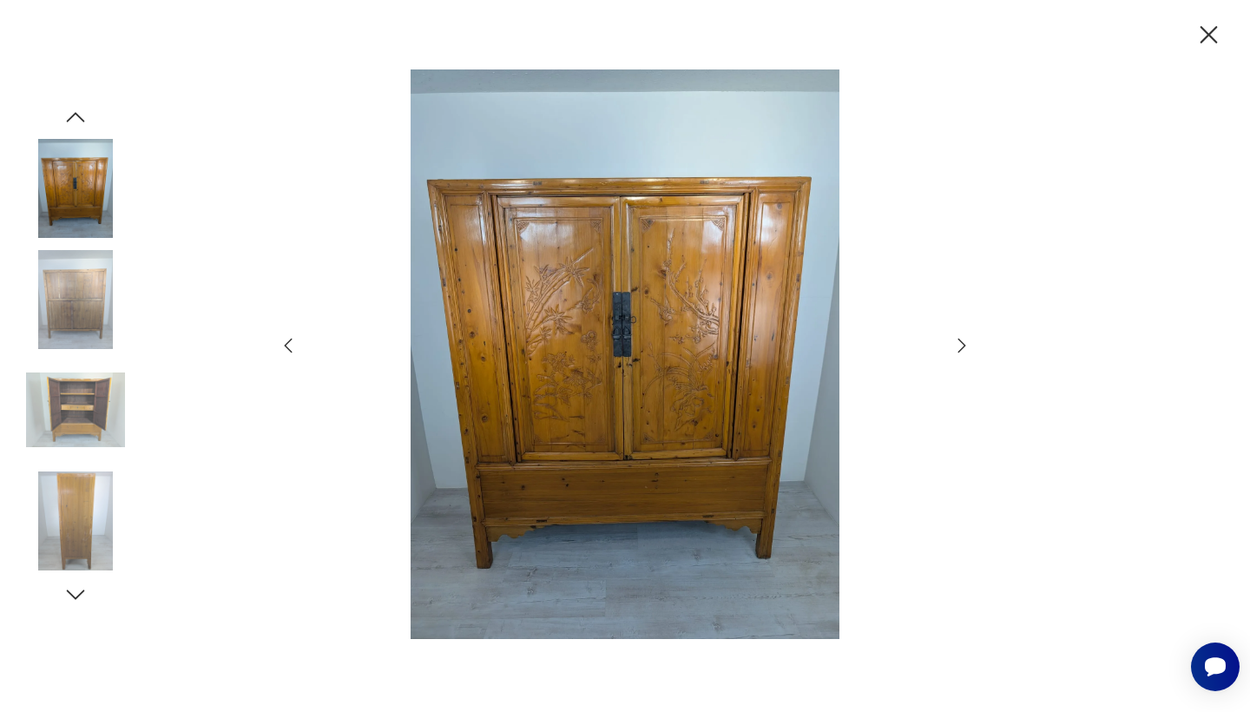
click at [1209, 34] on icon "button" at bounding box center [1209, 34] width 17 height 17
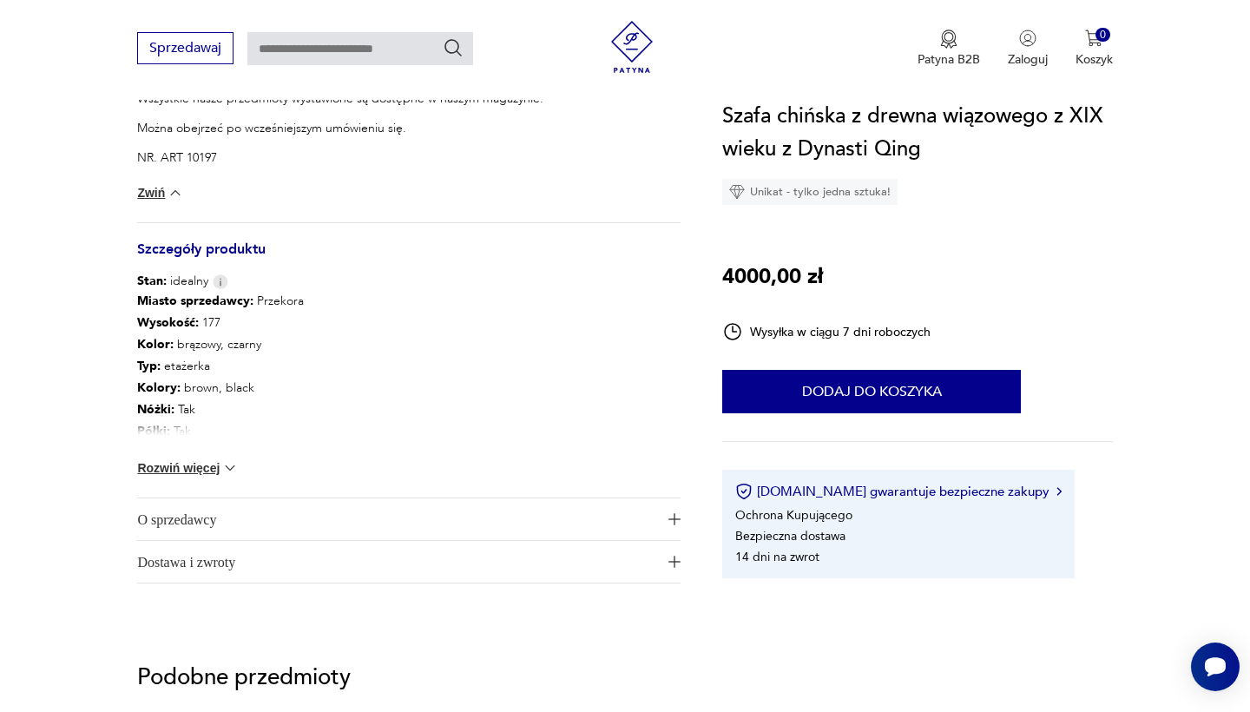
scroll to position [1179, 0]
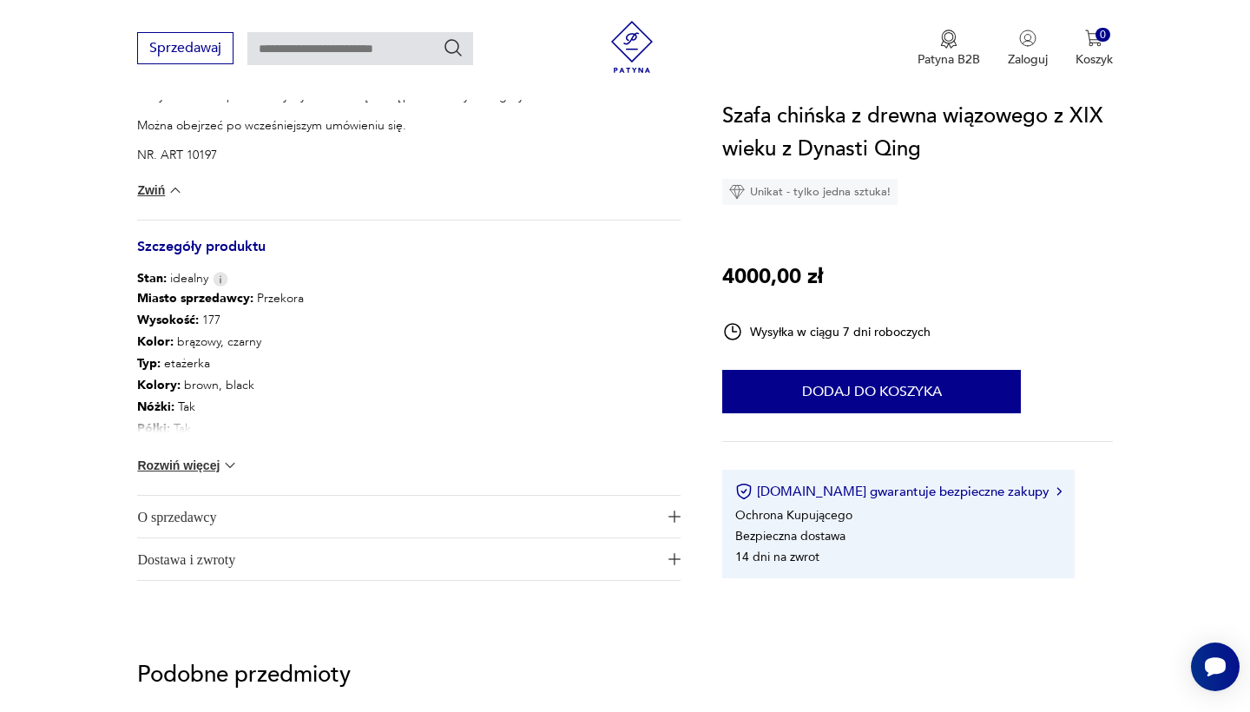
click at [674, 515] on img "button" at bounding box center [675, 517] width 12 height 12
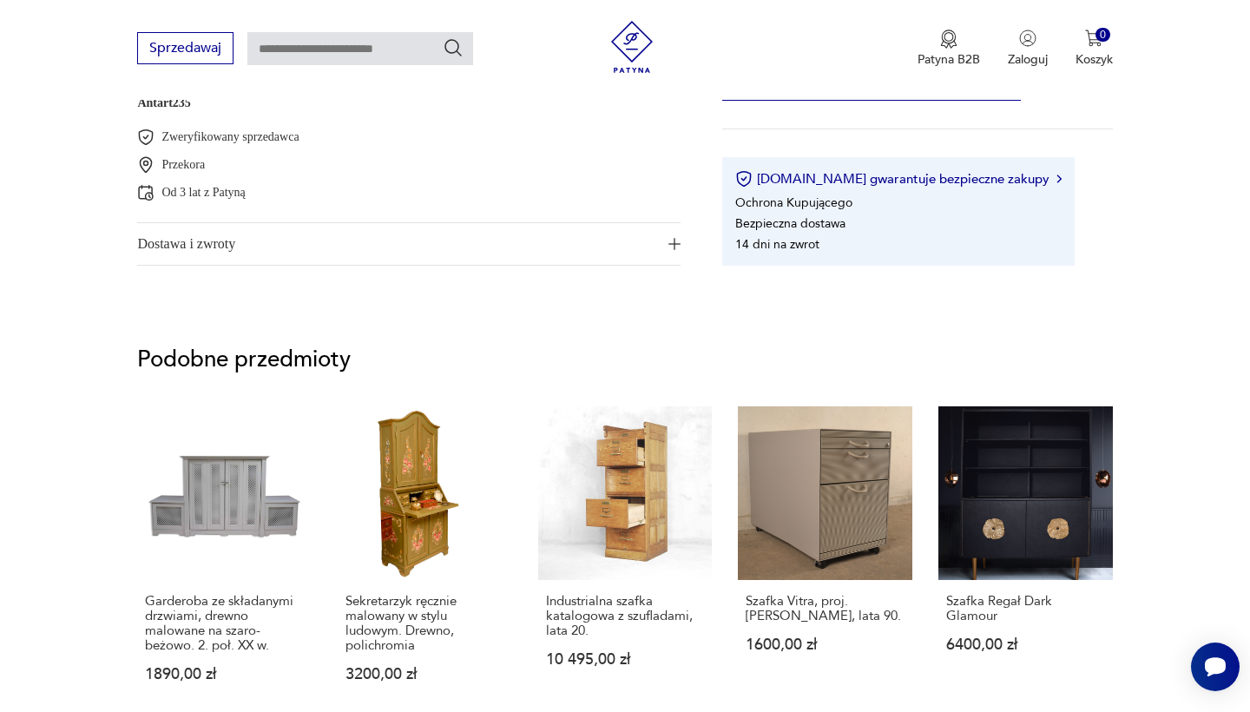
scroll to position [1685, 0]
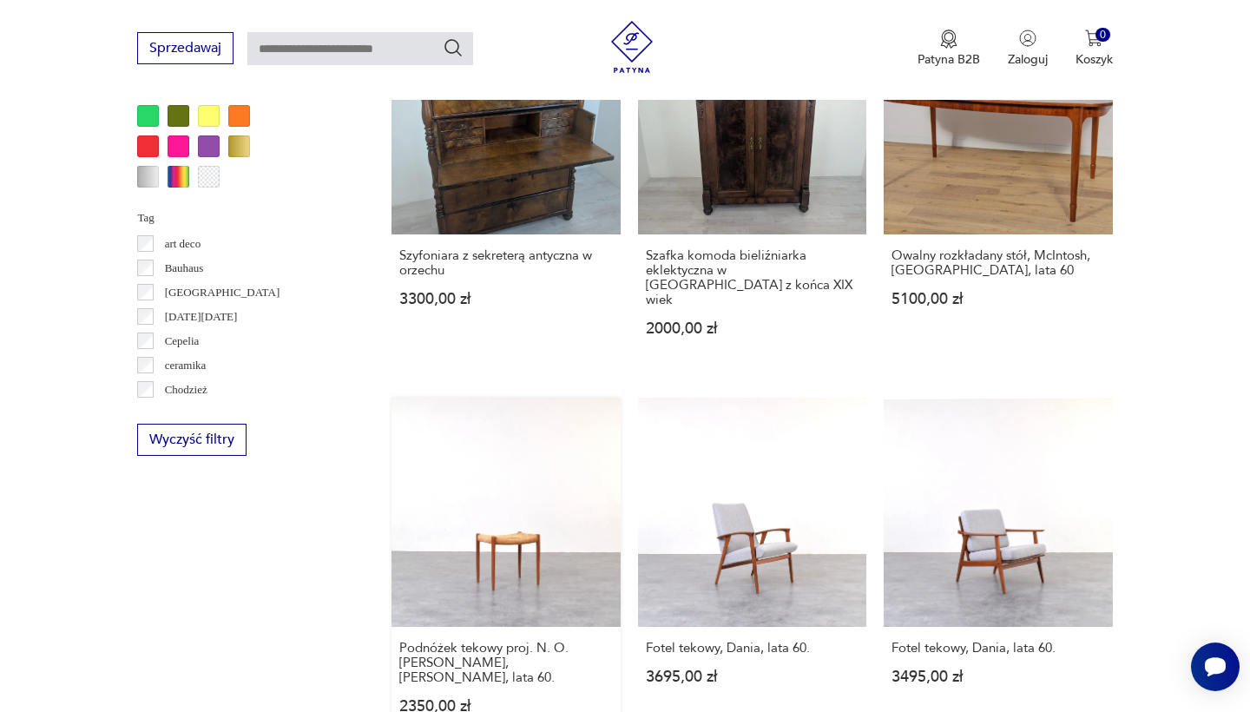
scroll to position [1571, 0]
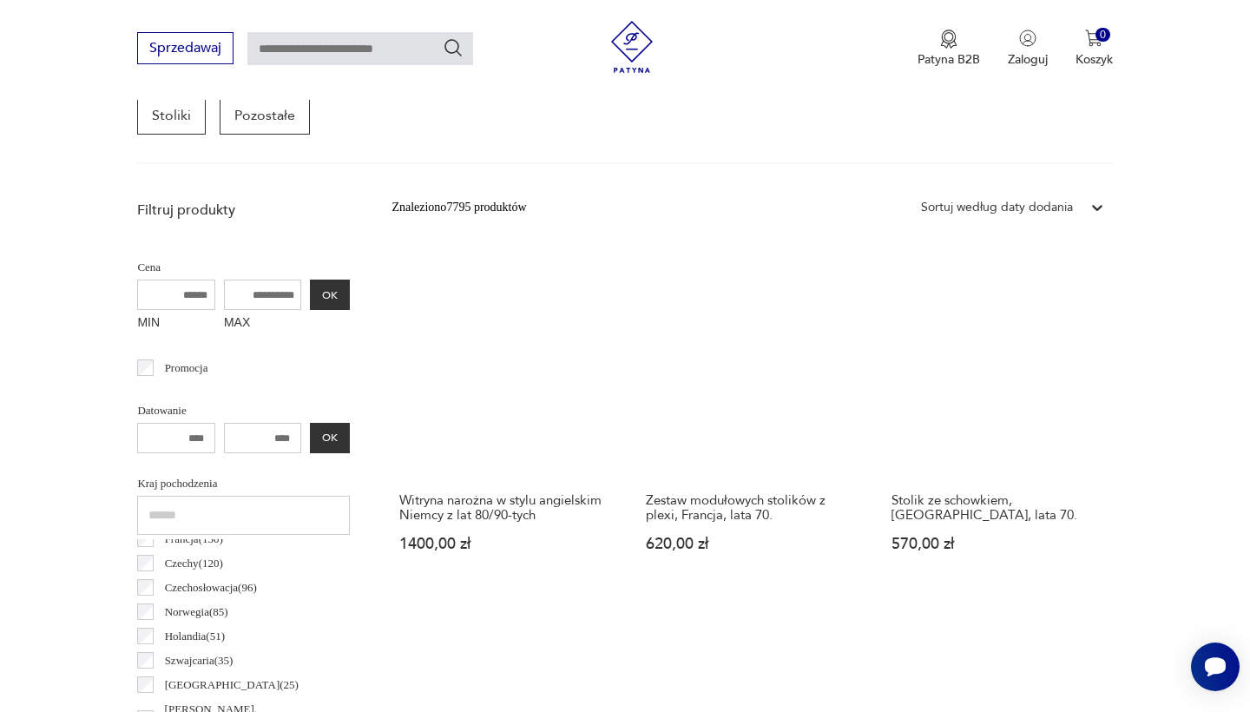
scroll to position [690, 0]
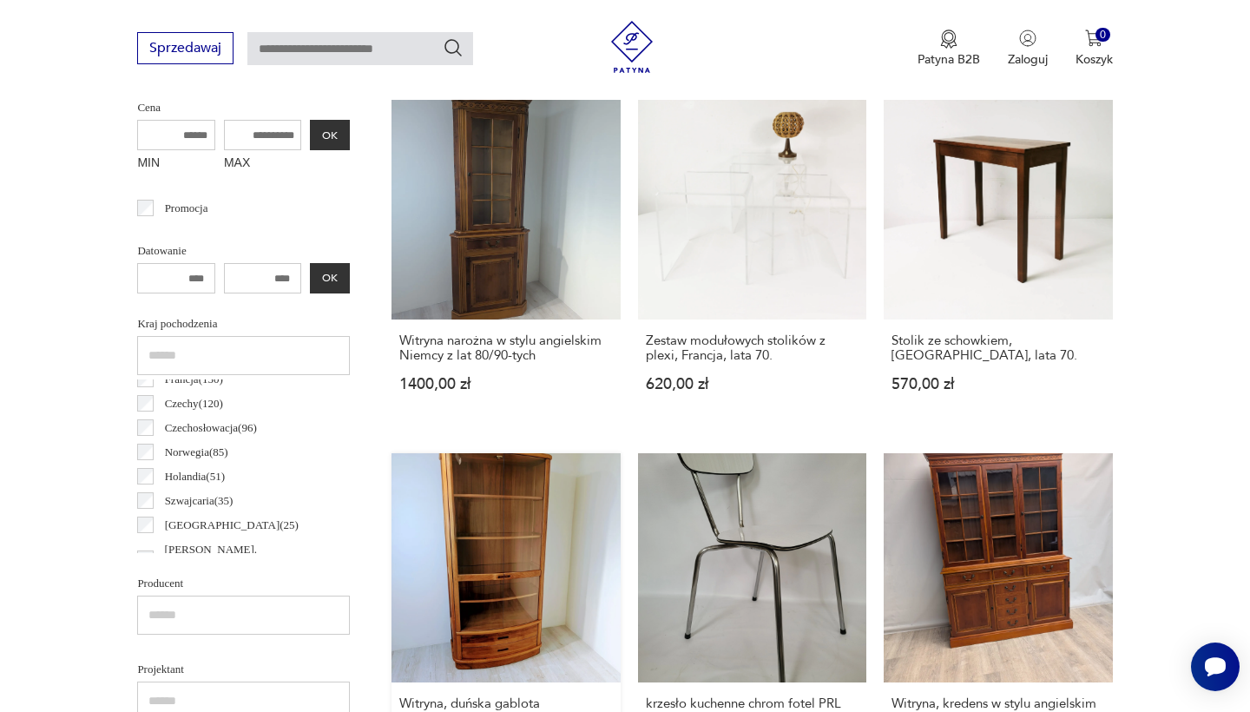
click at [620, 453] on link "Witryna, duńska gablota podświetlana XL z teku z lat 80-tych 3800,00 zł" at bounding box center [506, 620] width 228 height 334
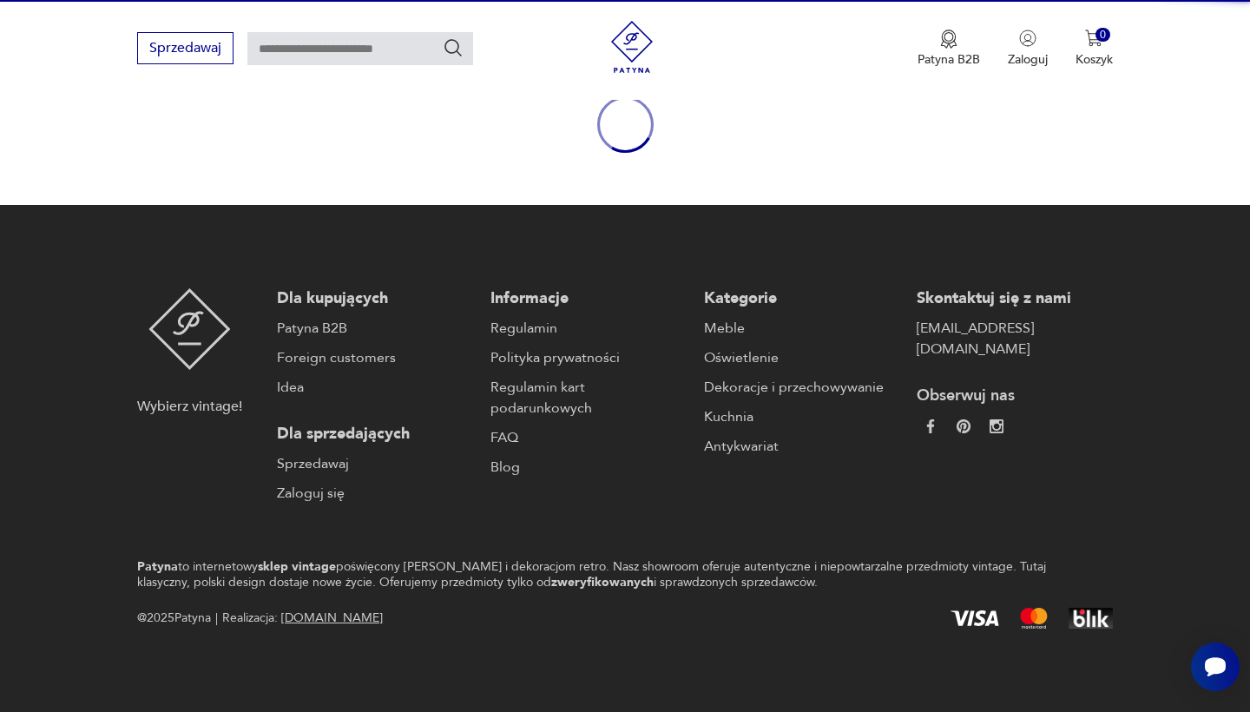
scroll to position [201, 0]
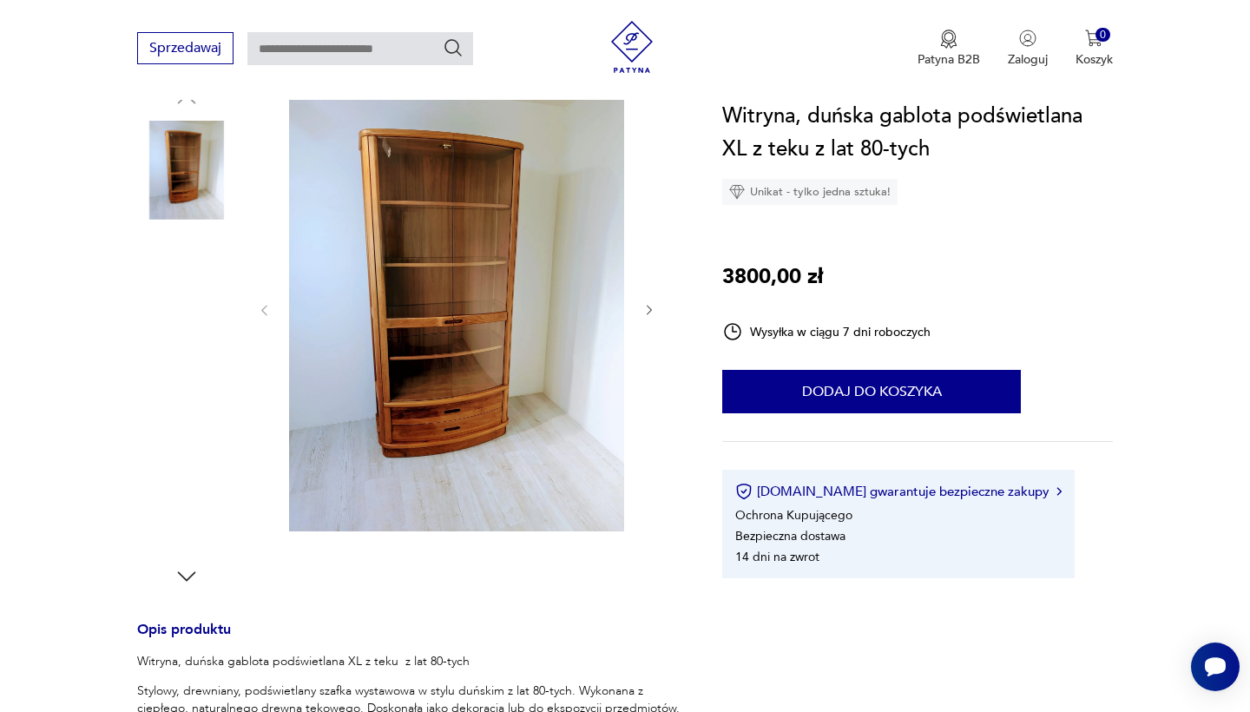
click at [205, 255] on img at bounding box center [186, 281] width 99 height 99
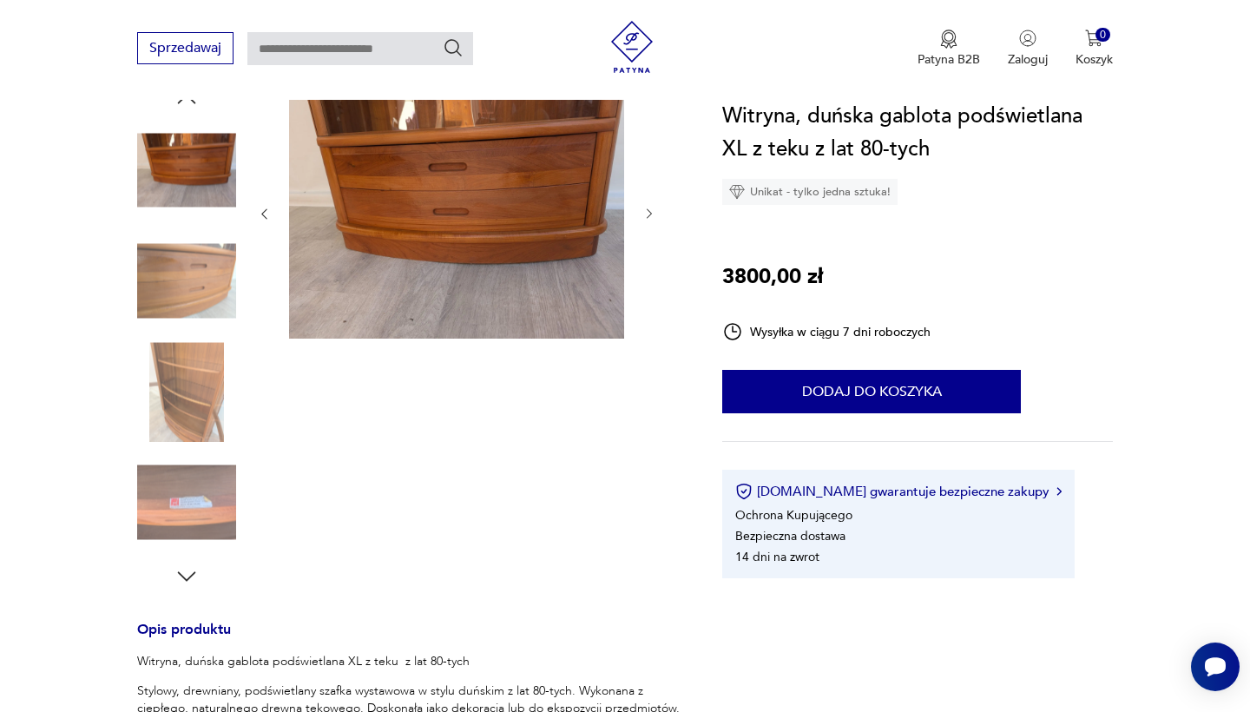
click at [195, 429] on img at bounding box center [186, 391] width 99 height 99
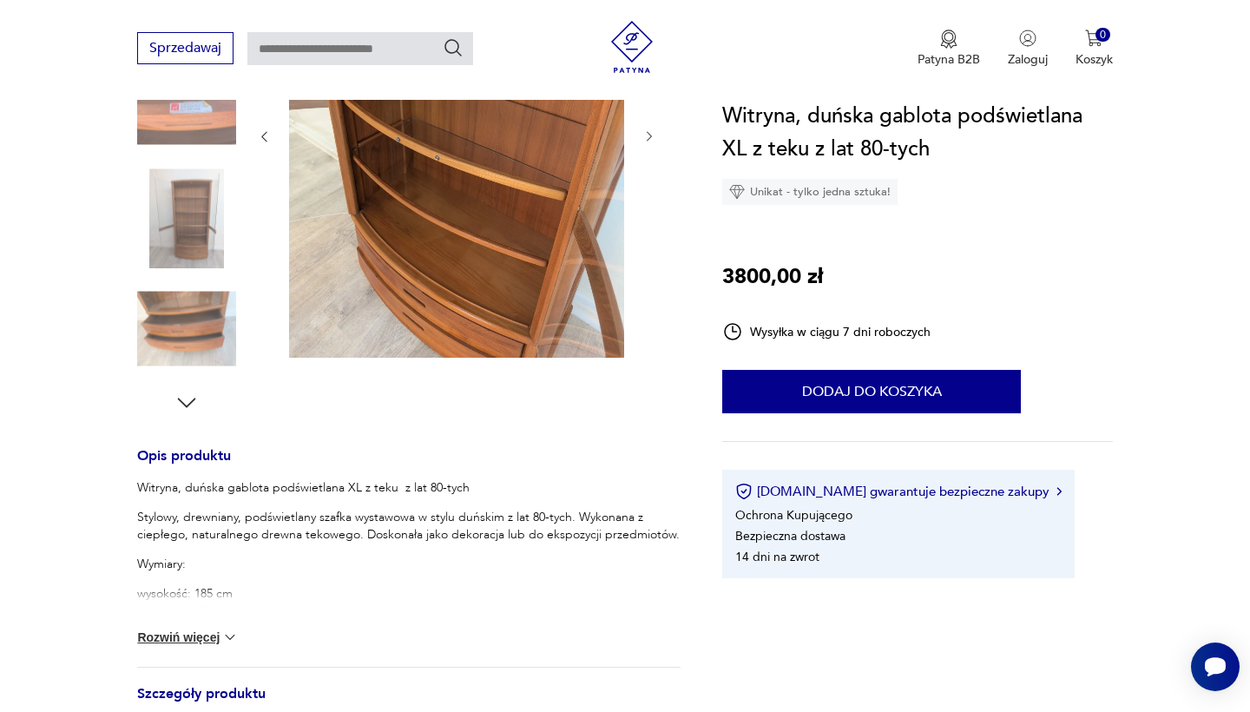
scroll to position [463, 0]
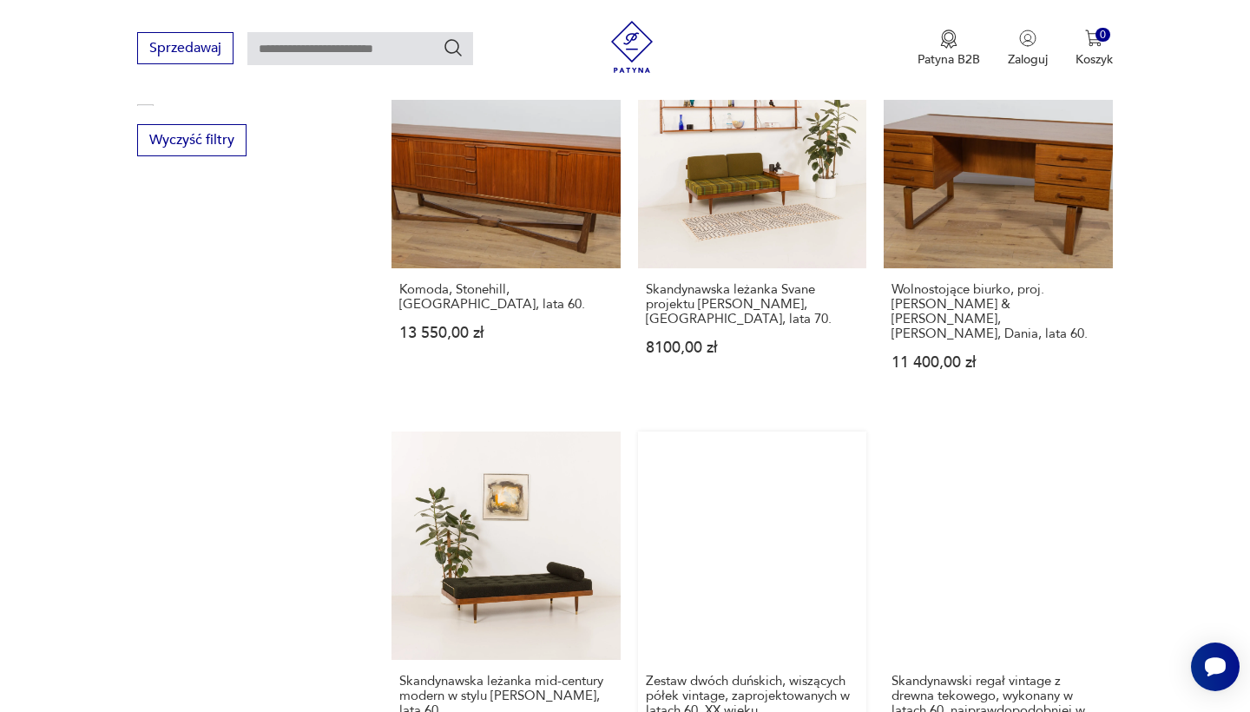
scroll to position [1863, 0]
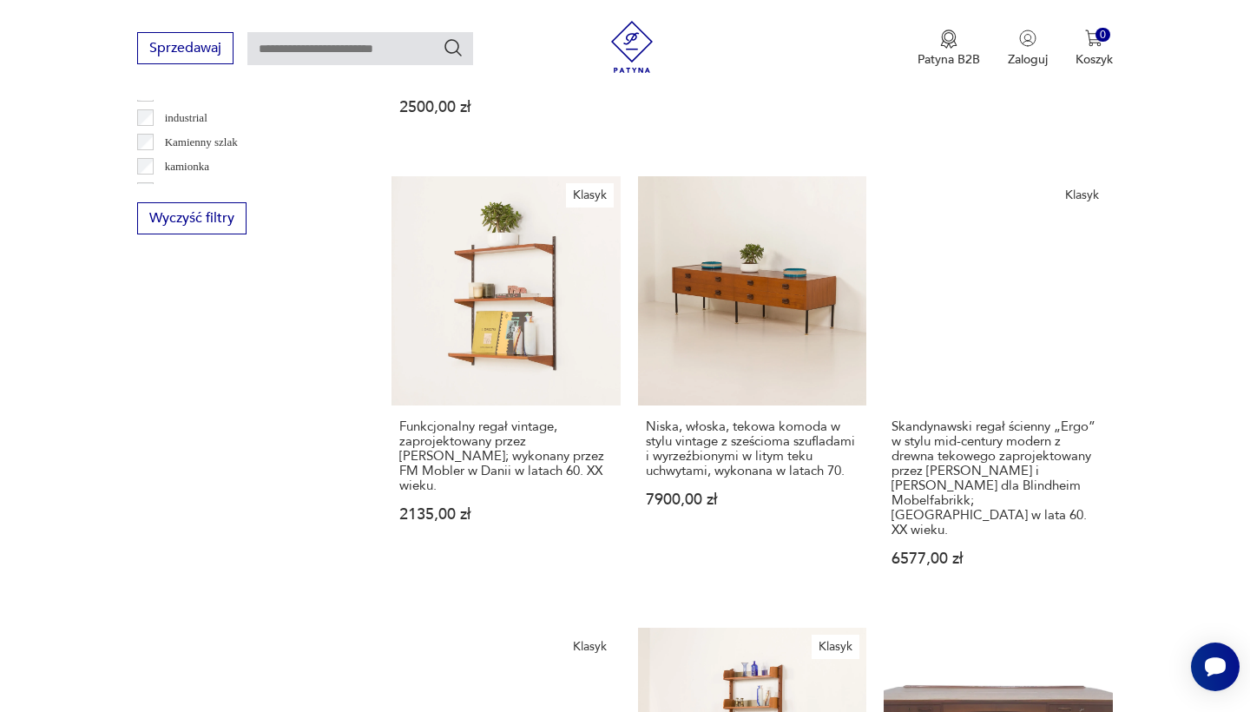
scroll to position [1770, 0]
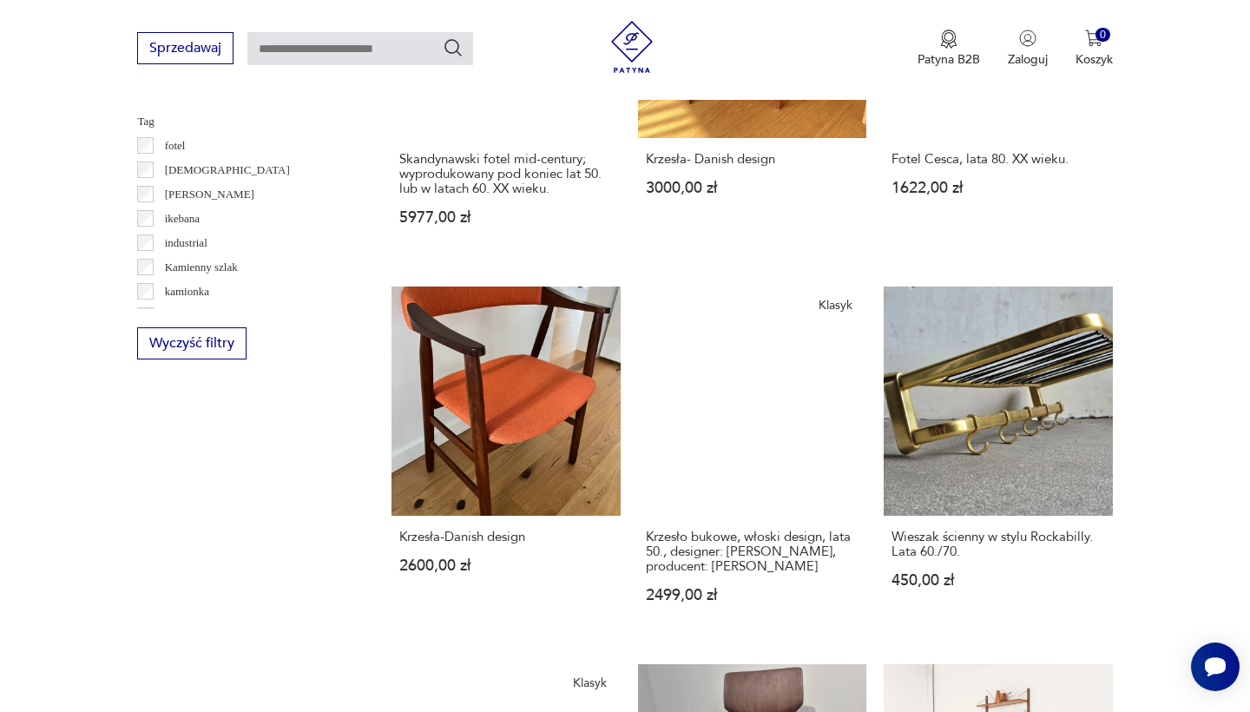
scroll to position [1751, 0]
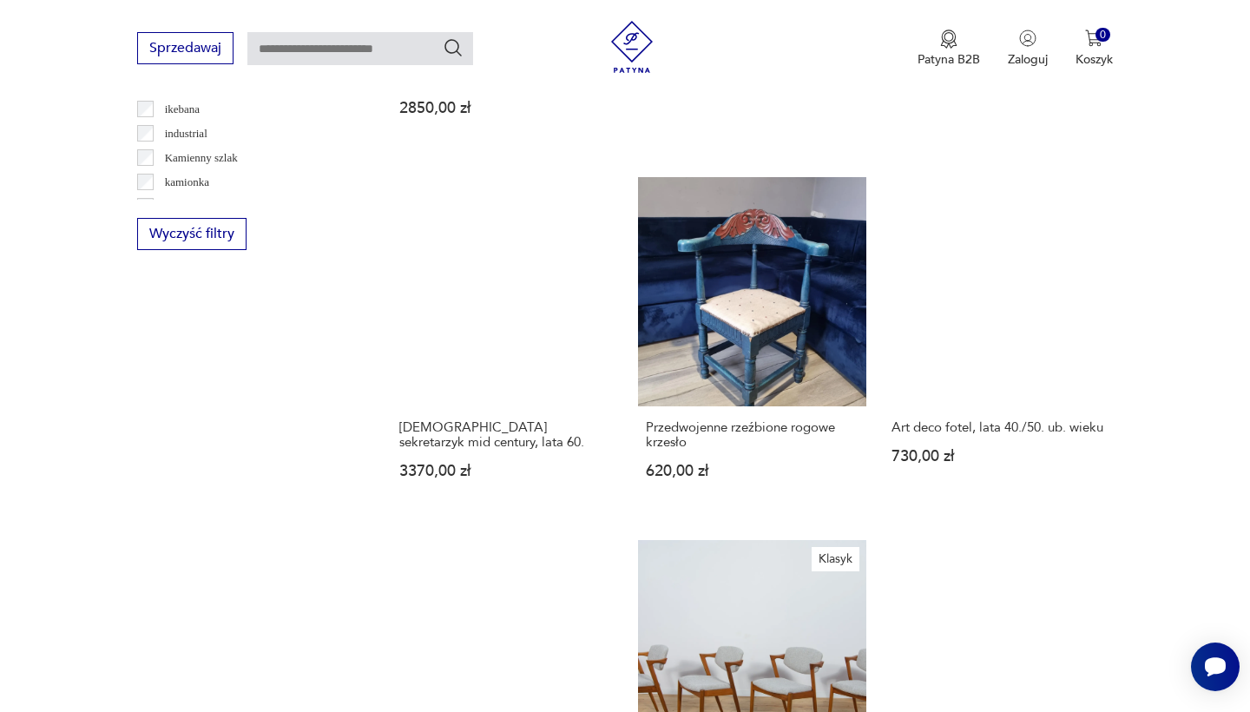
scroll to position [1826, 0]
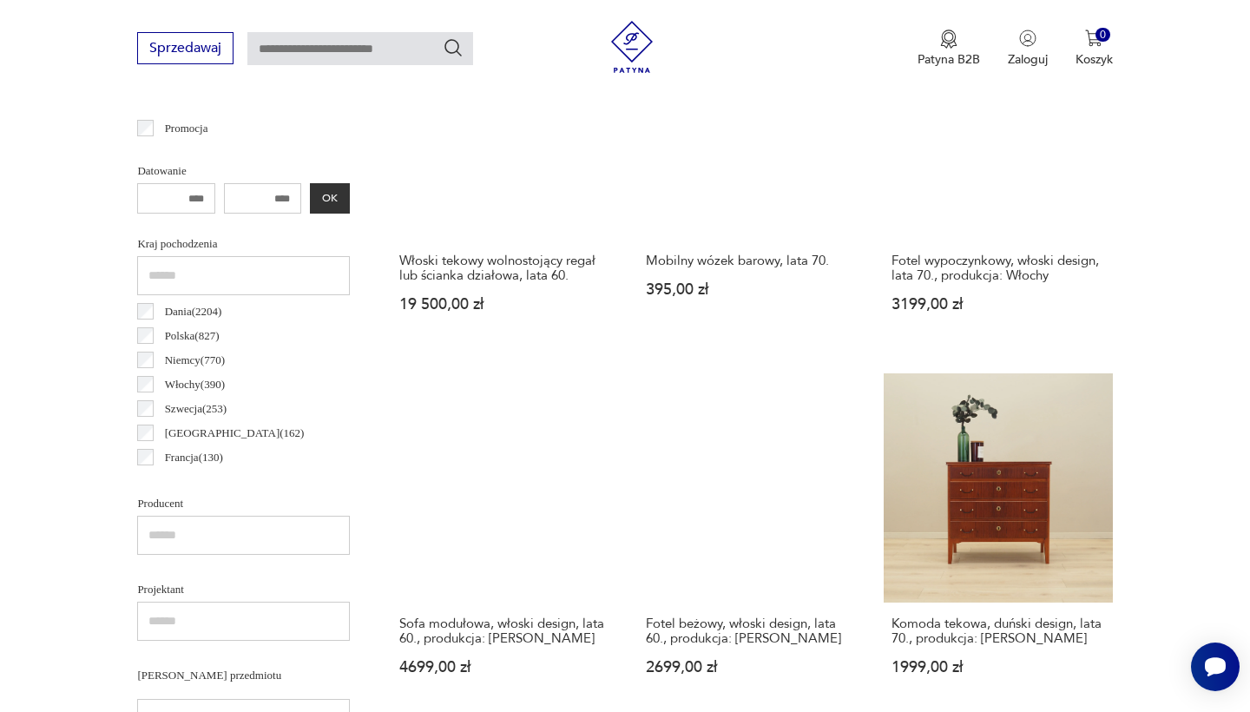
scroll to position [809, 0]
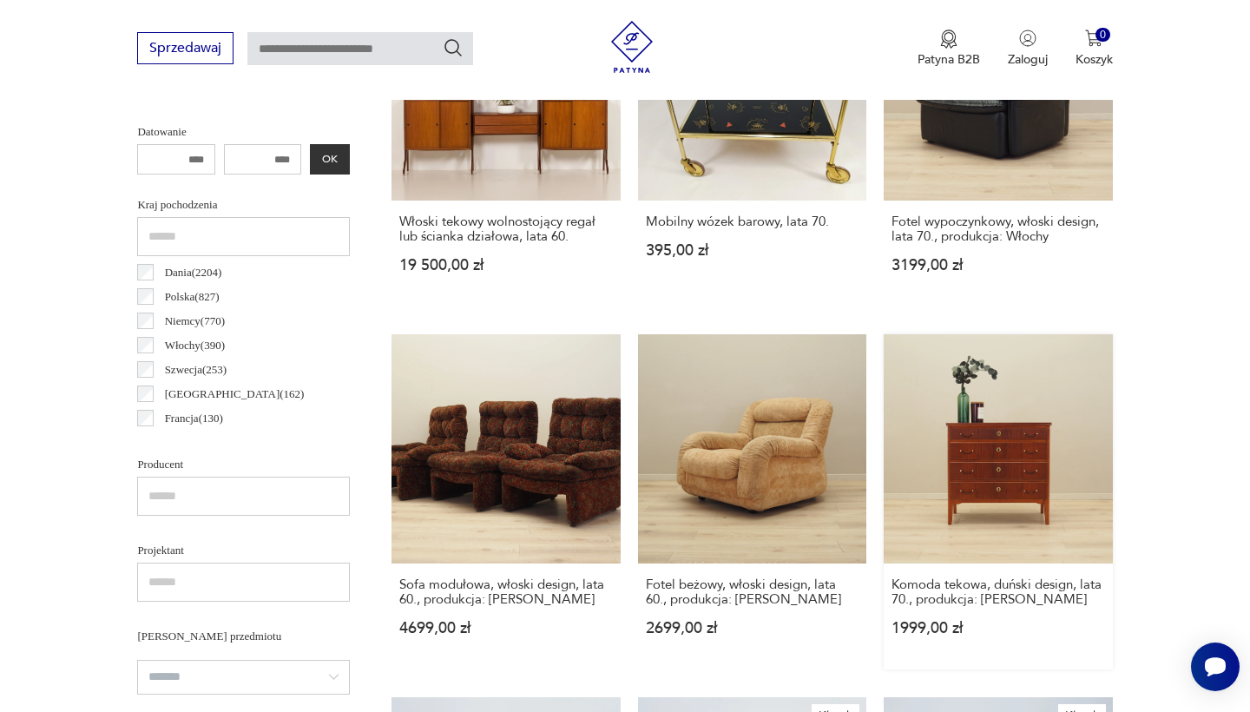
click at [884, 410] on link "Komoda tekowa, duński design, lata 70., produkcja: [PERSON_NAME] 1999,00 zł" at bounding box center [998, 501] width 228 height 334
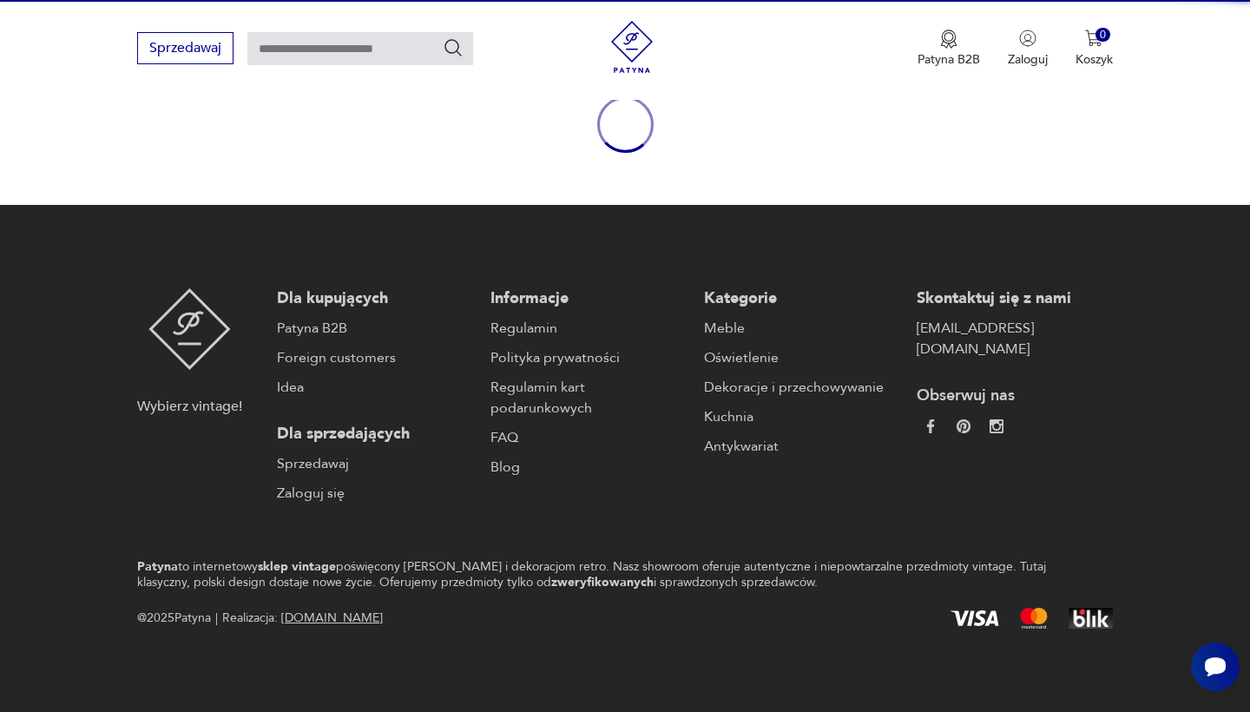
scroll to position [201, 0]
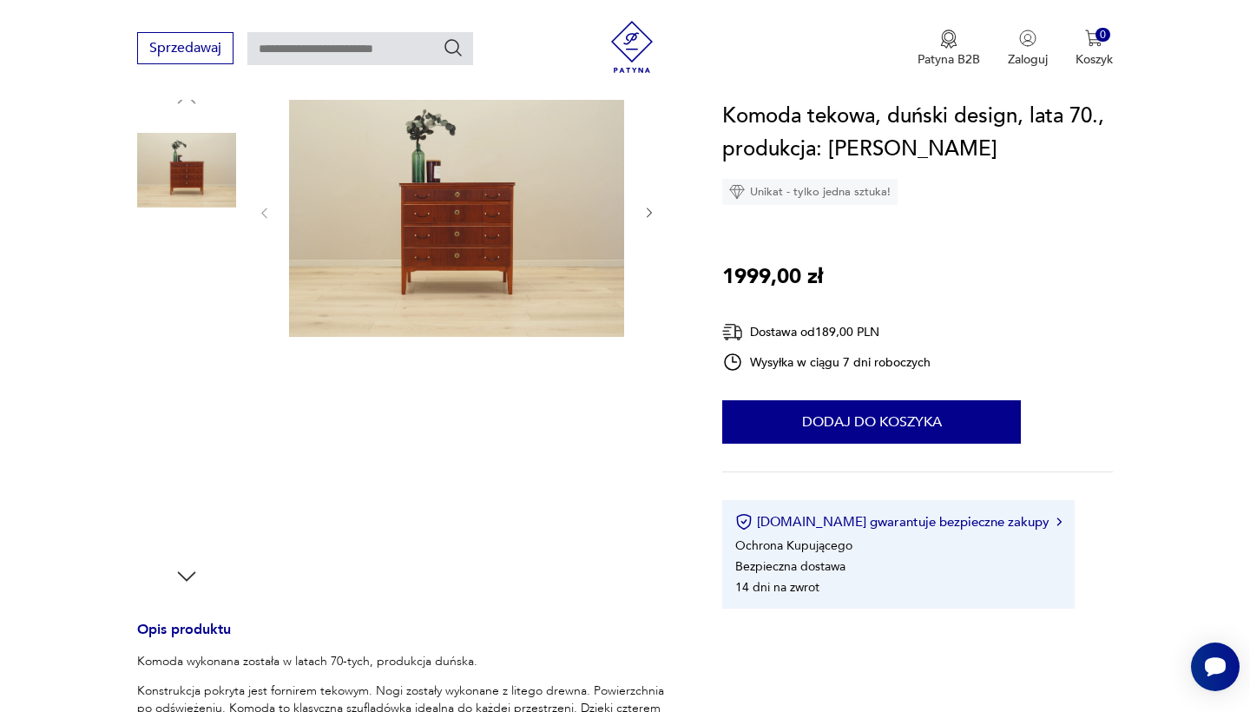
click at [460, 238] on img at bounding box center [456, 211] width 335 height 251
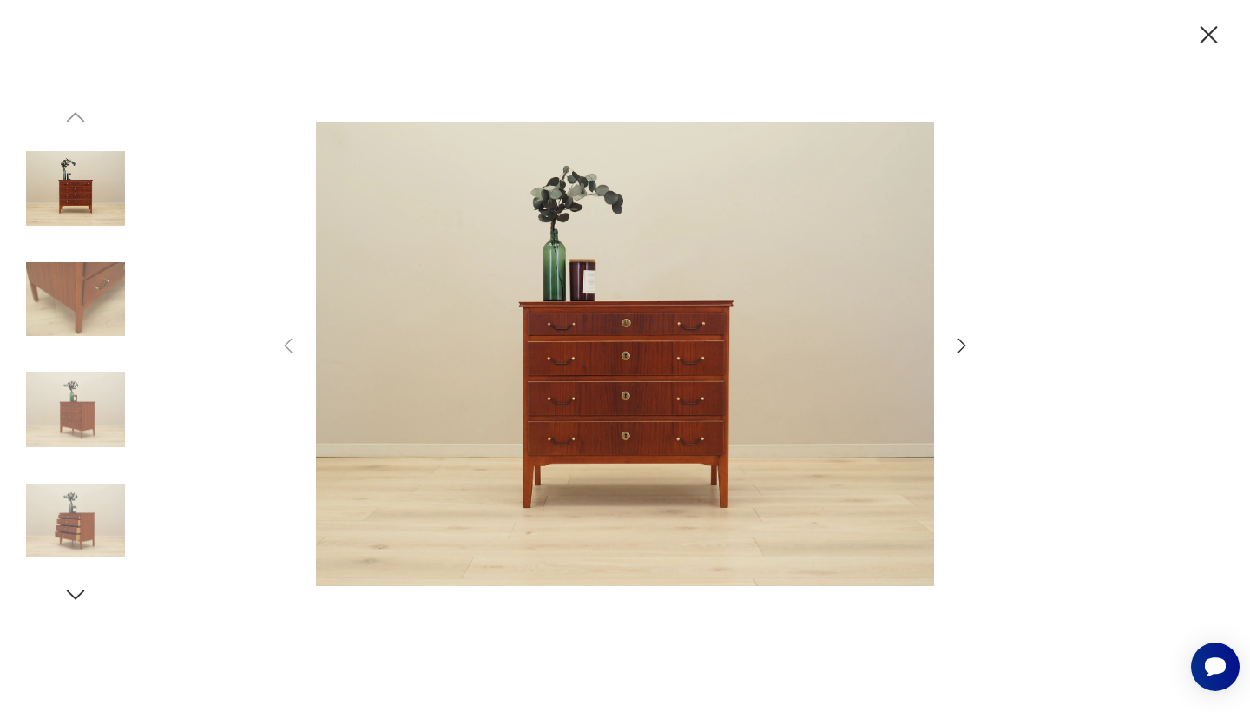
click at [1210, 31] on icon "button" at bounding box center [1209, 35] width 30 height 30
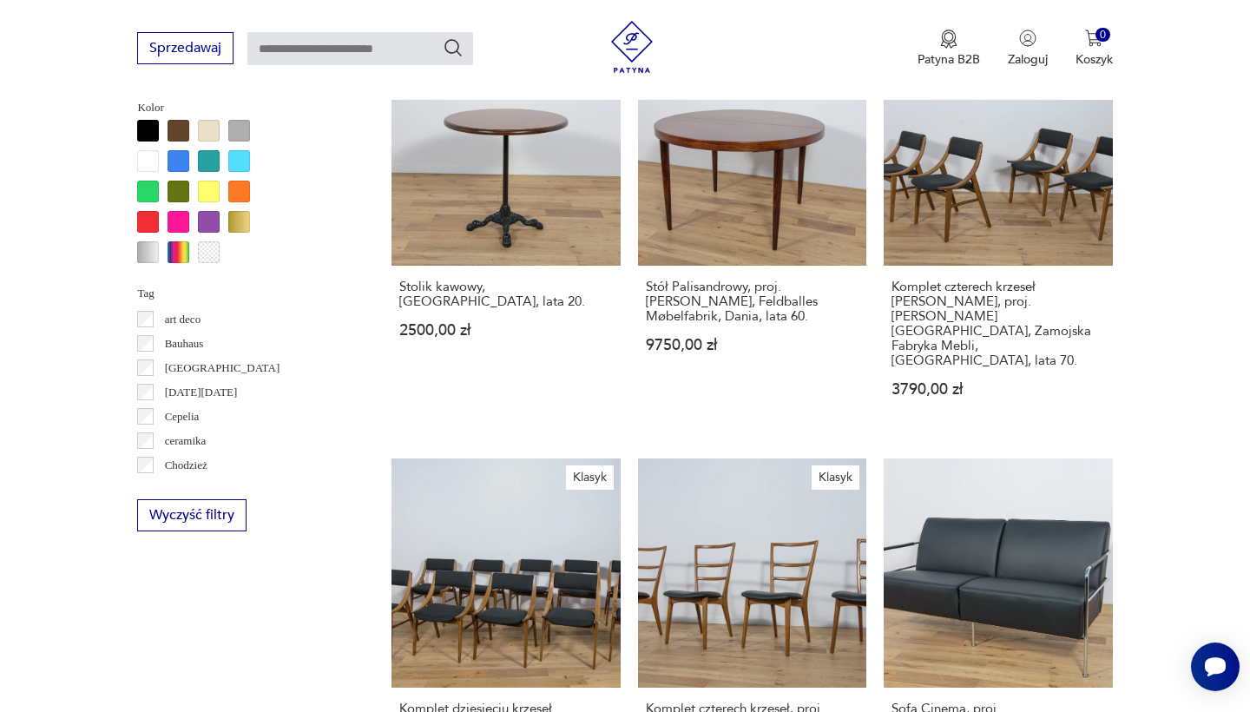
scroll to position [1738, 0]
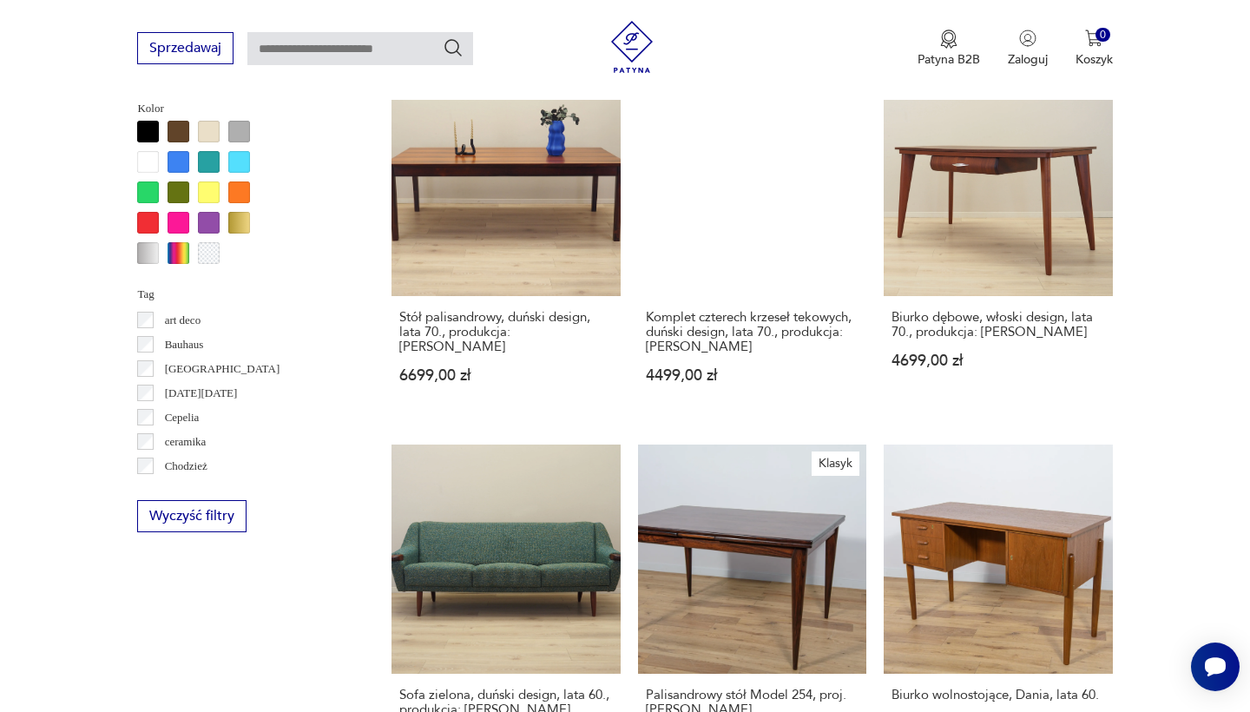
scroll to position [1827, 0]
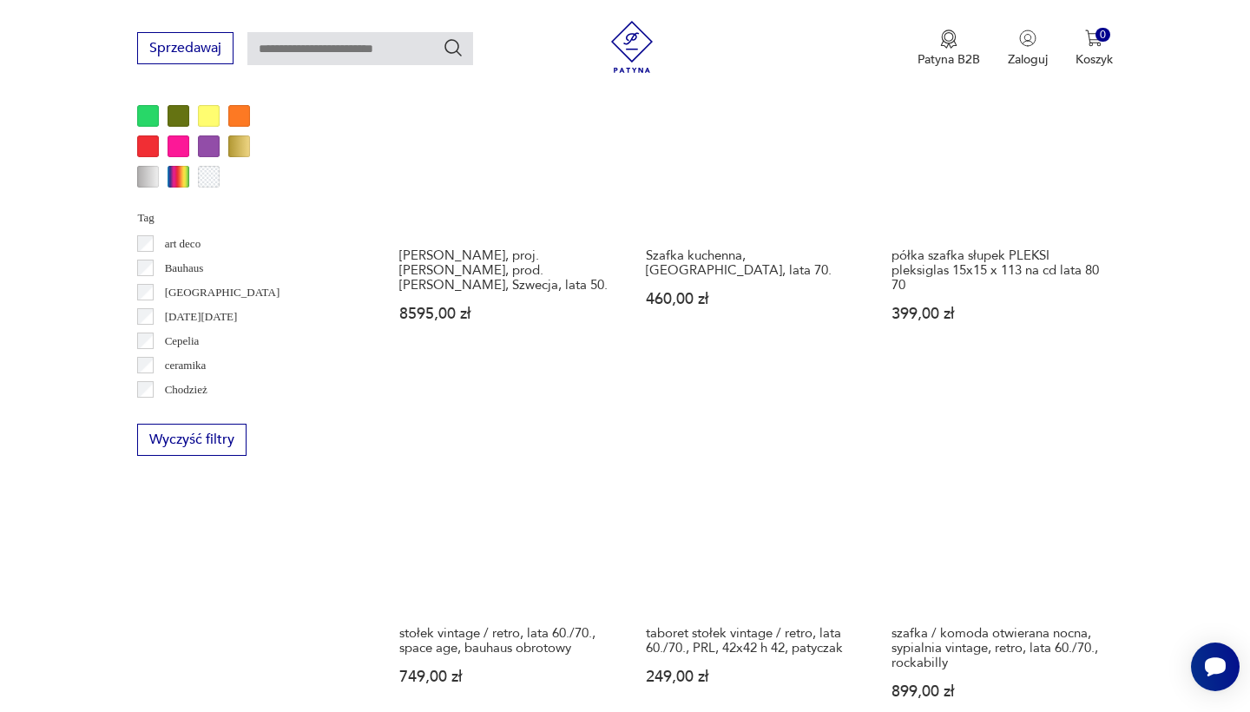
scroll to position [1609, 0]
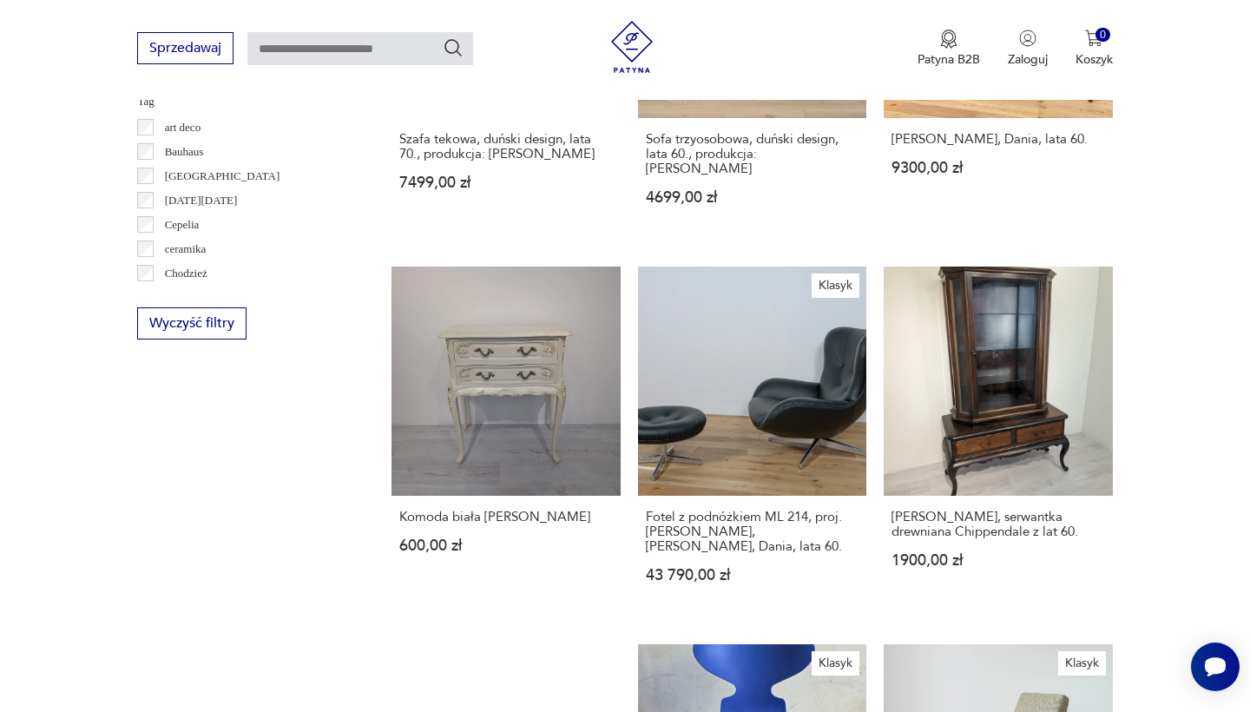
scroll to position [1567, 0]
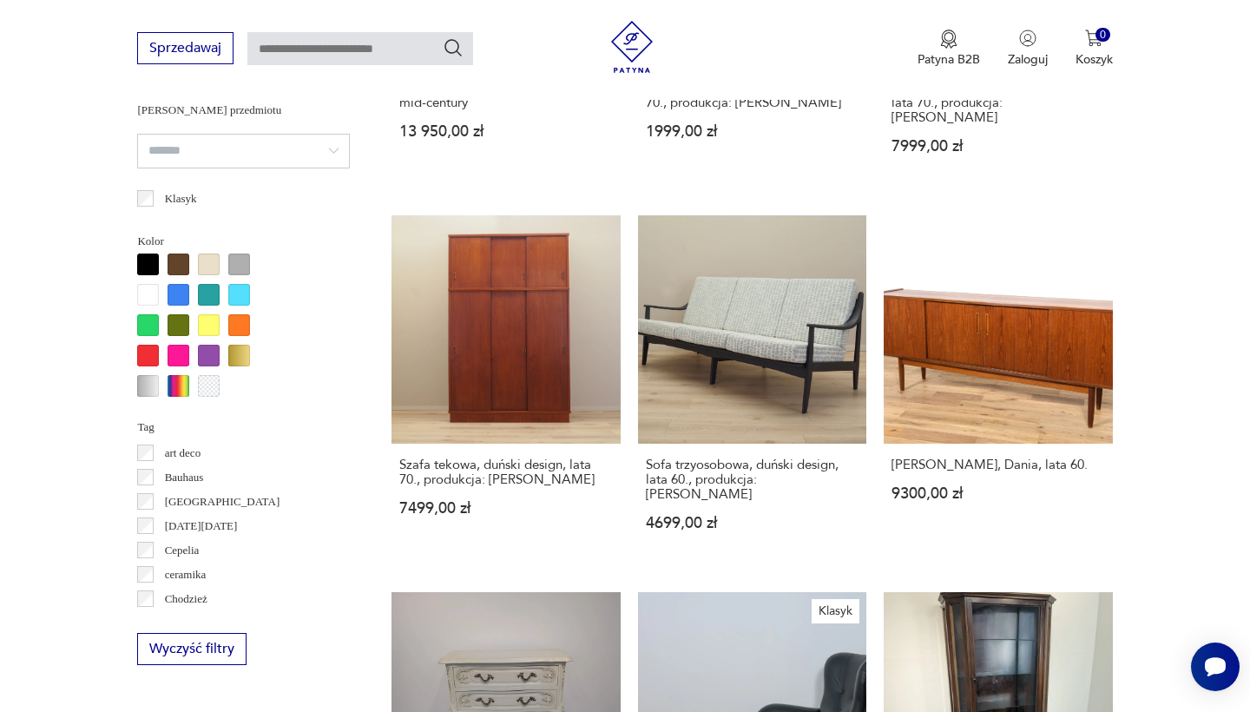
scroll to position [201, 0]
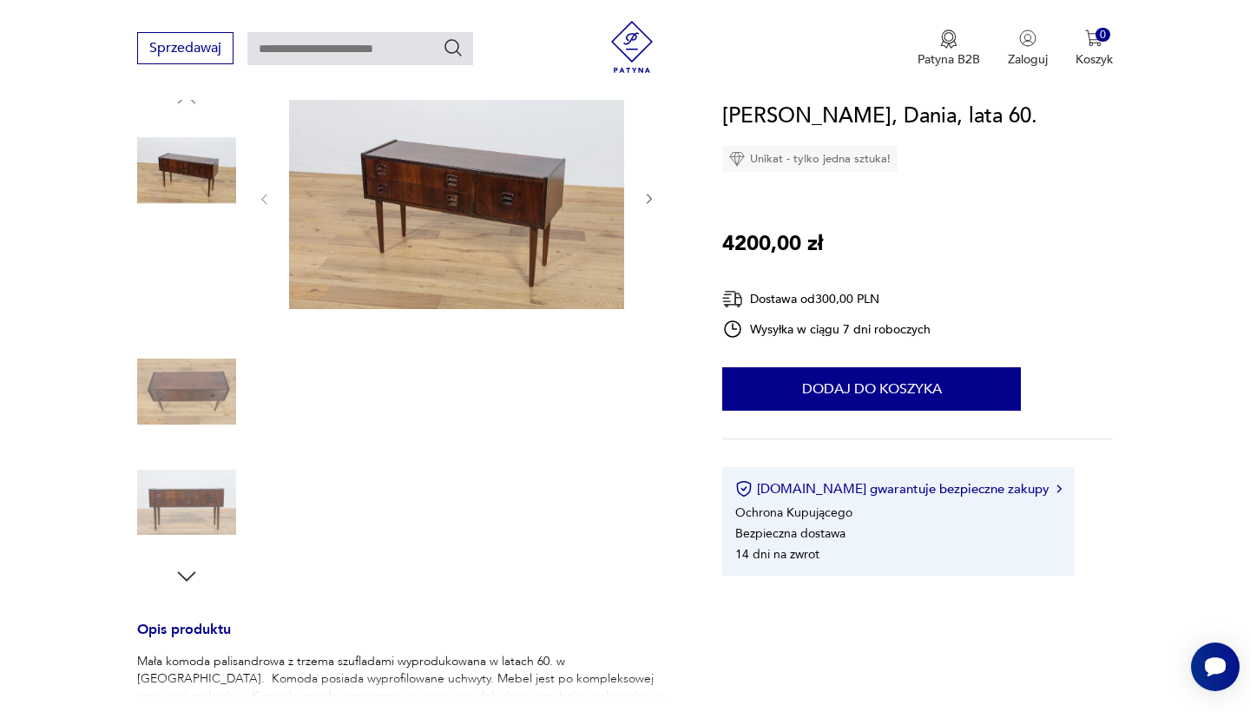
click at [190, 499] on img at bounding box center [186, 502] width 99 height 99
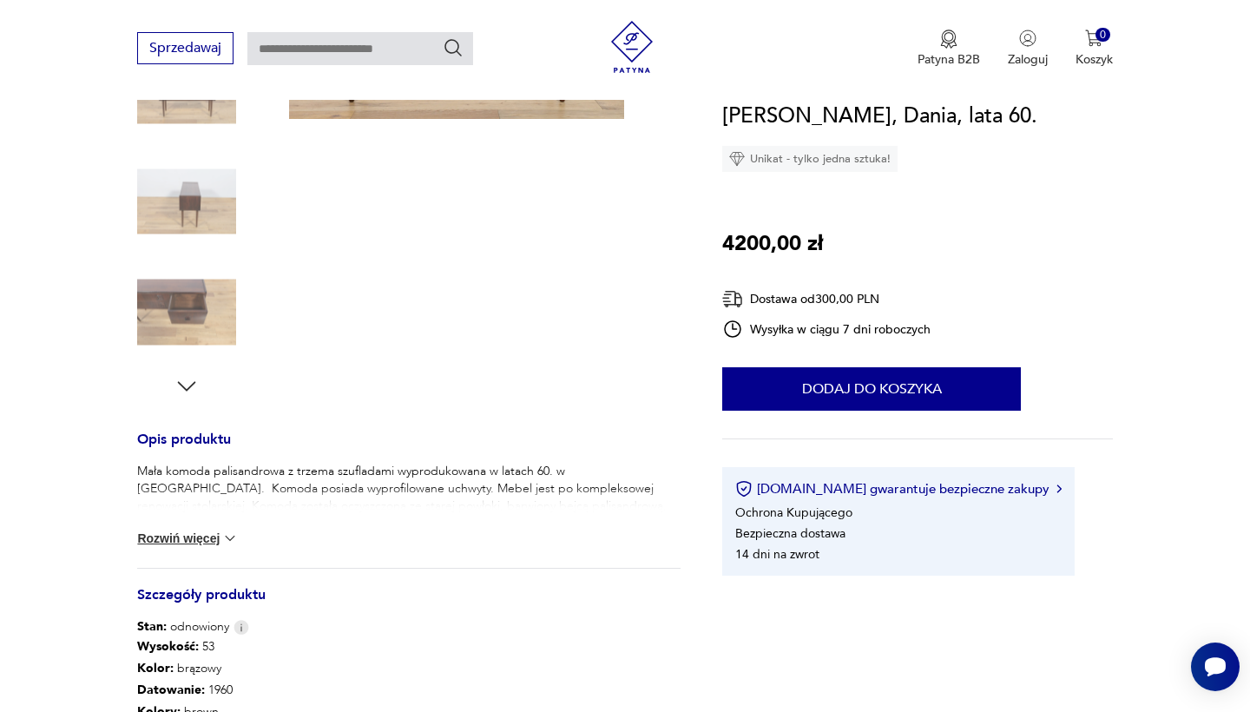
scroll to position [540, 0]
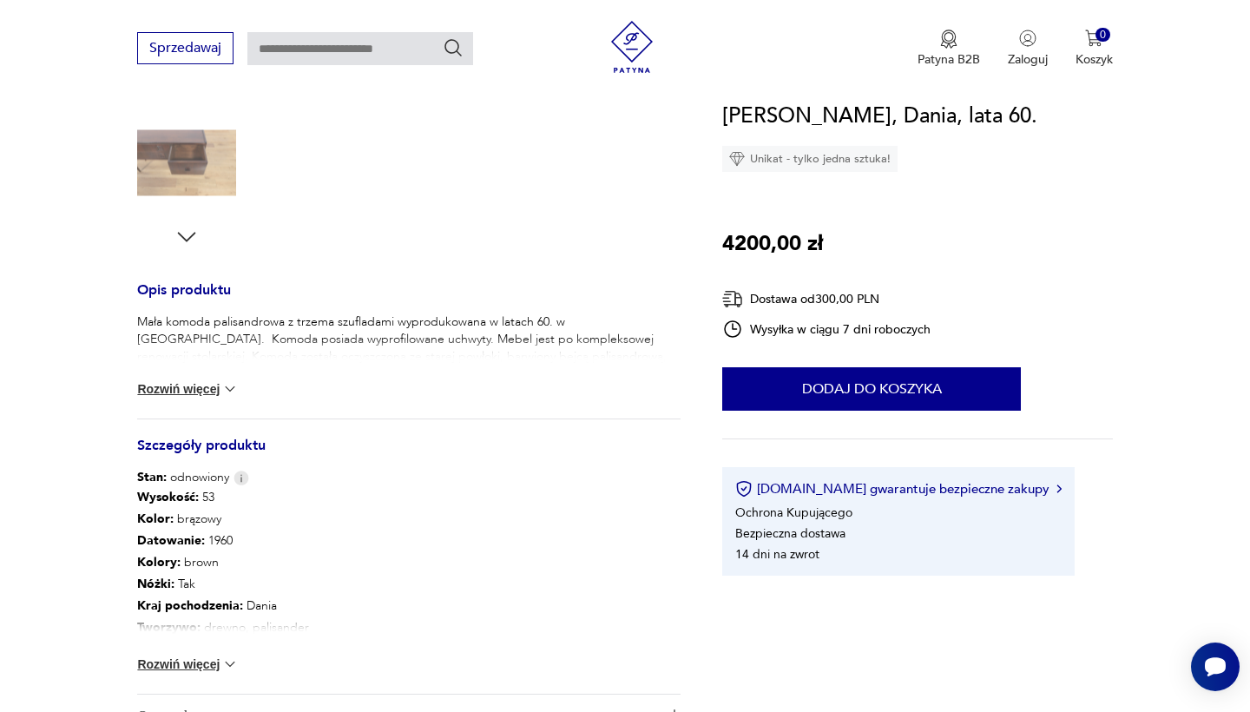
click at [230, 387] on img at bounding box center [229, 388] width 17 height 17
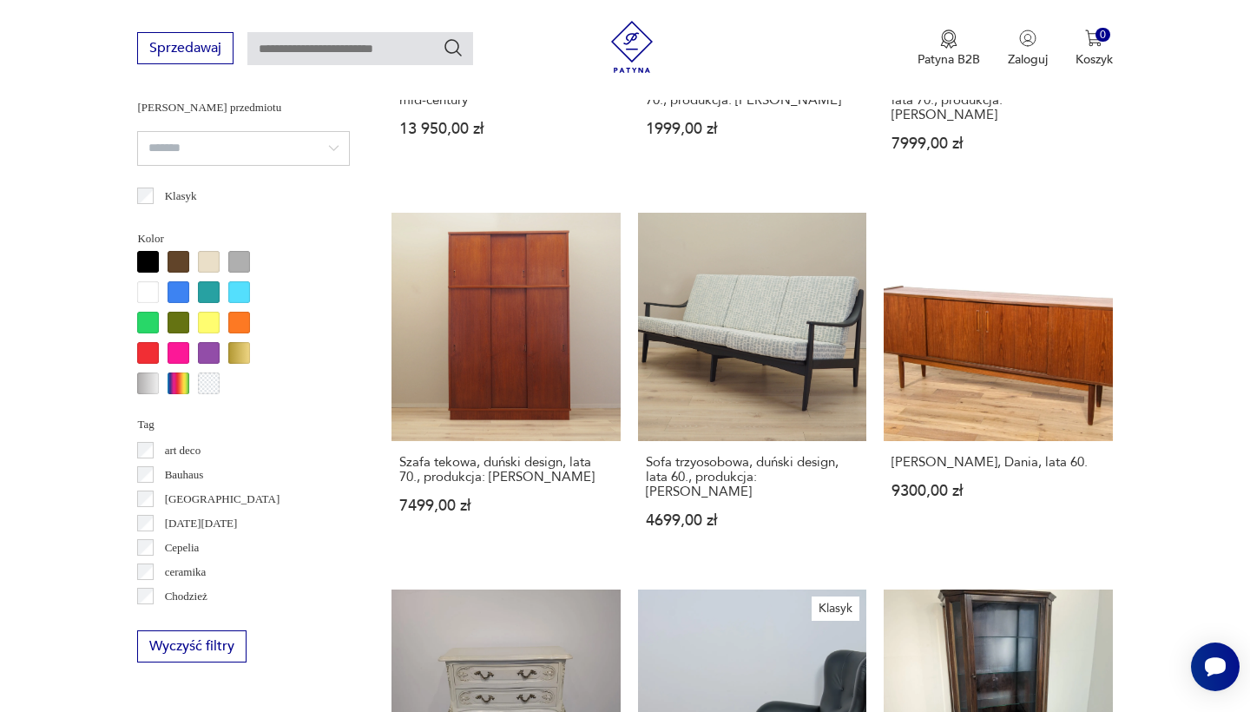
scroll to position [1751, 0]
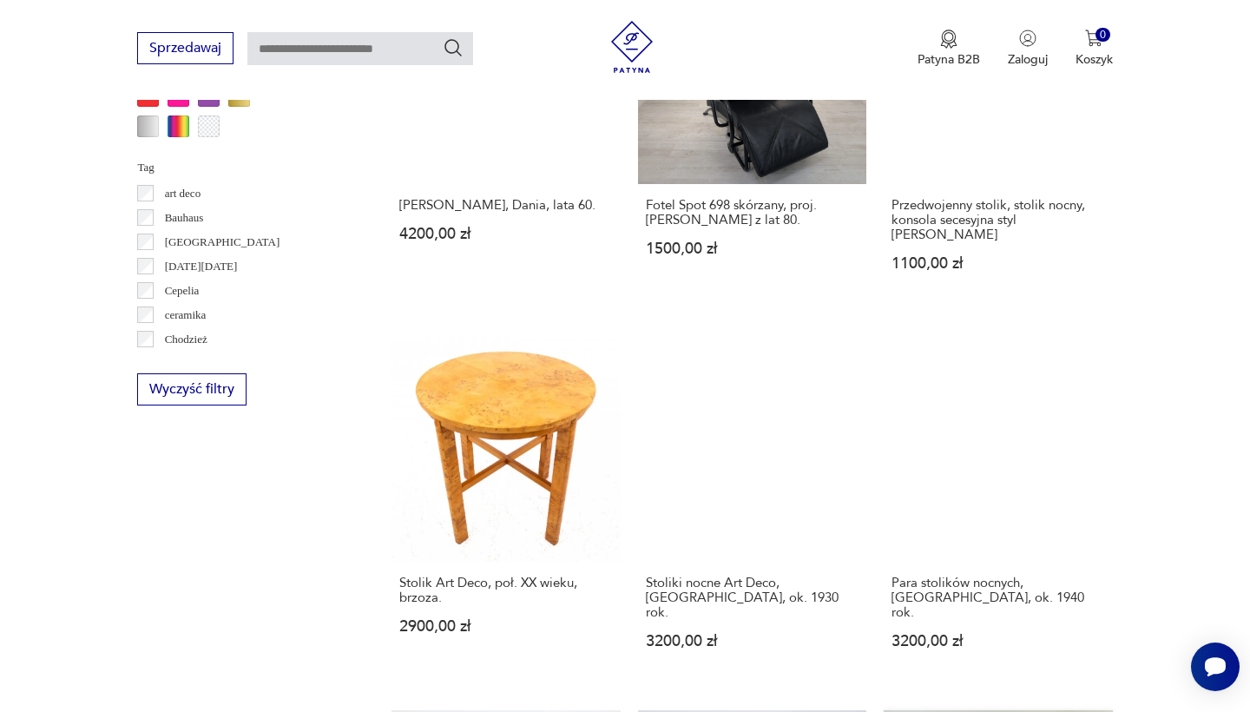
scroll to position [1606, 0]
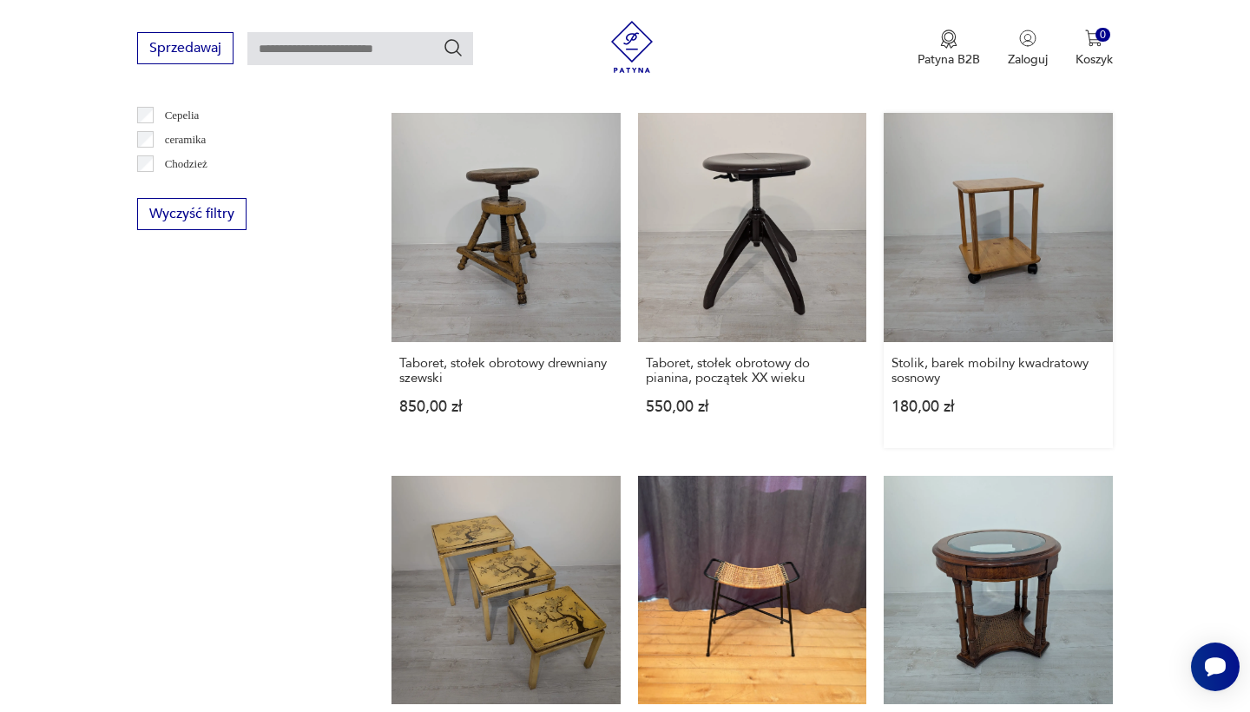
scroll to position [1772, 0]
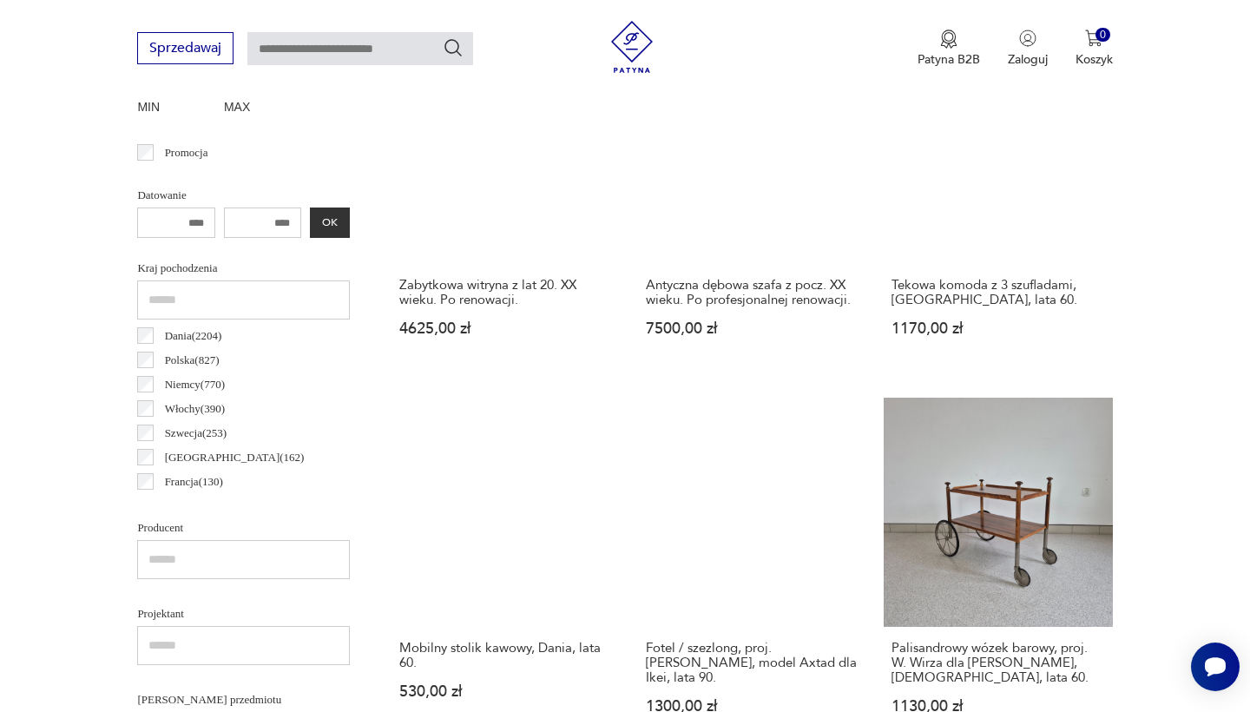
scroll to position [746, 0]
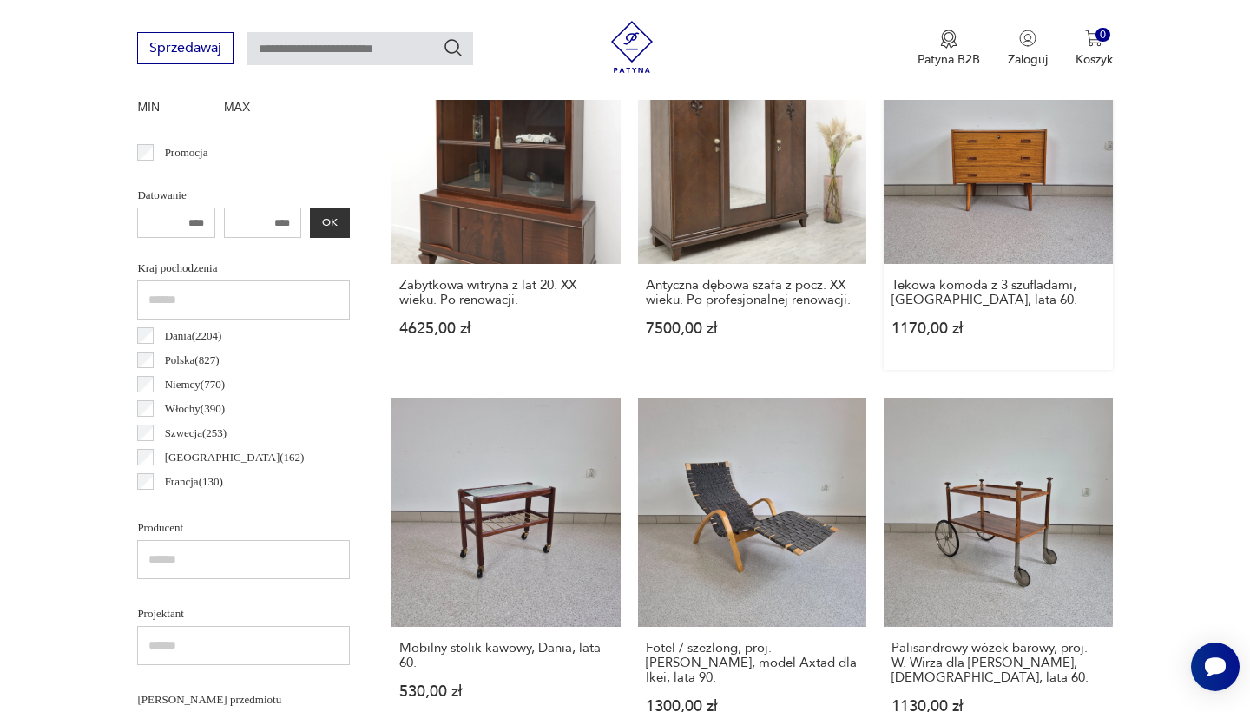
click at [884, 145] on link "Tekowa komoda z 3 szufladami, [GEOGRAPHIC_DATA], lata 60. 1170,00 zł" at bounding box center [998, 203] width 228 height 334
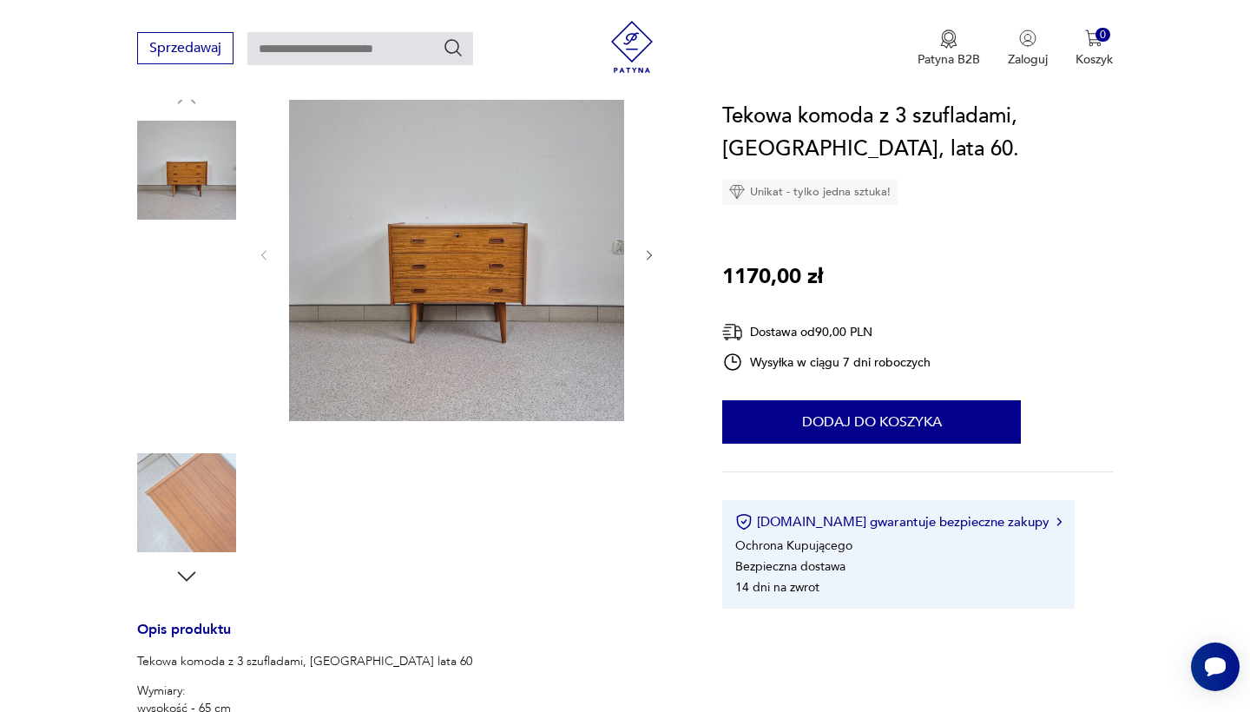
scroll to position [199, 0]
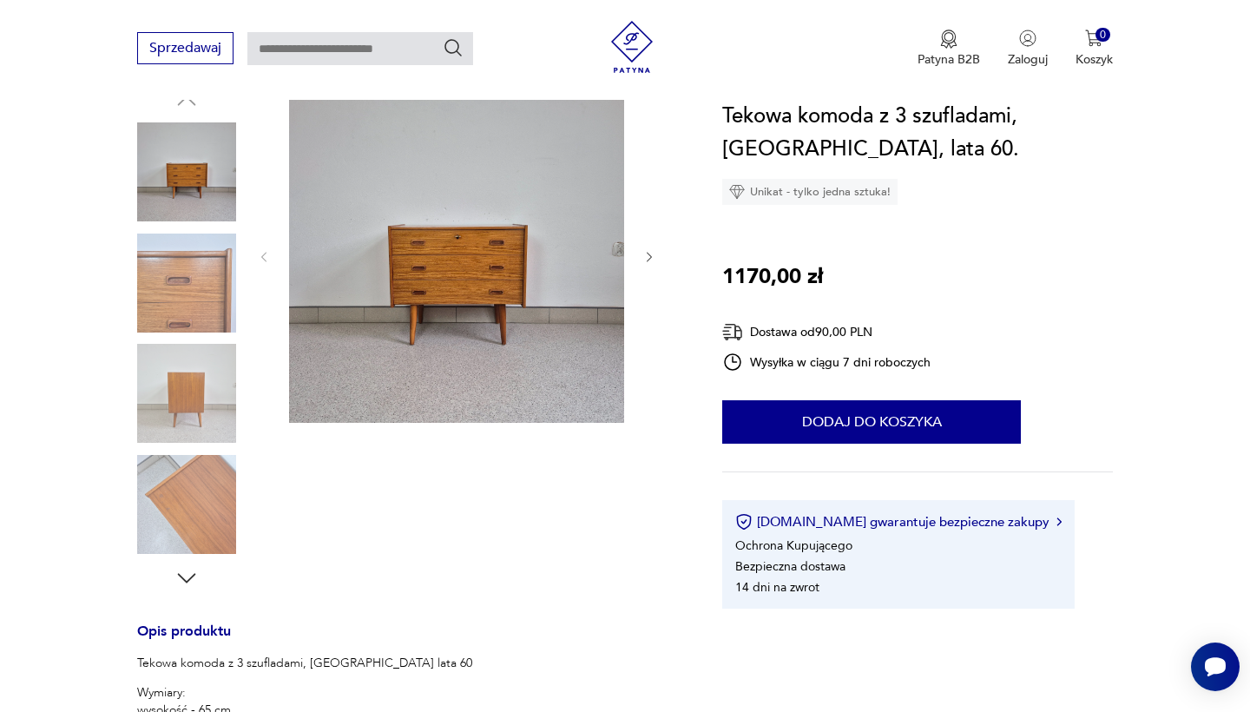
click at [205, 275] on img at bounding box center [186, 283] width 99 height 99
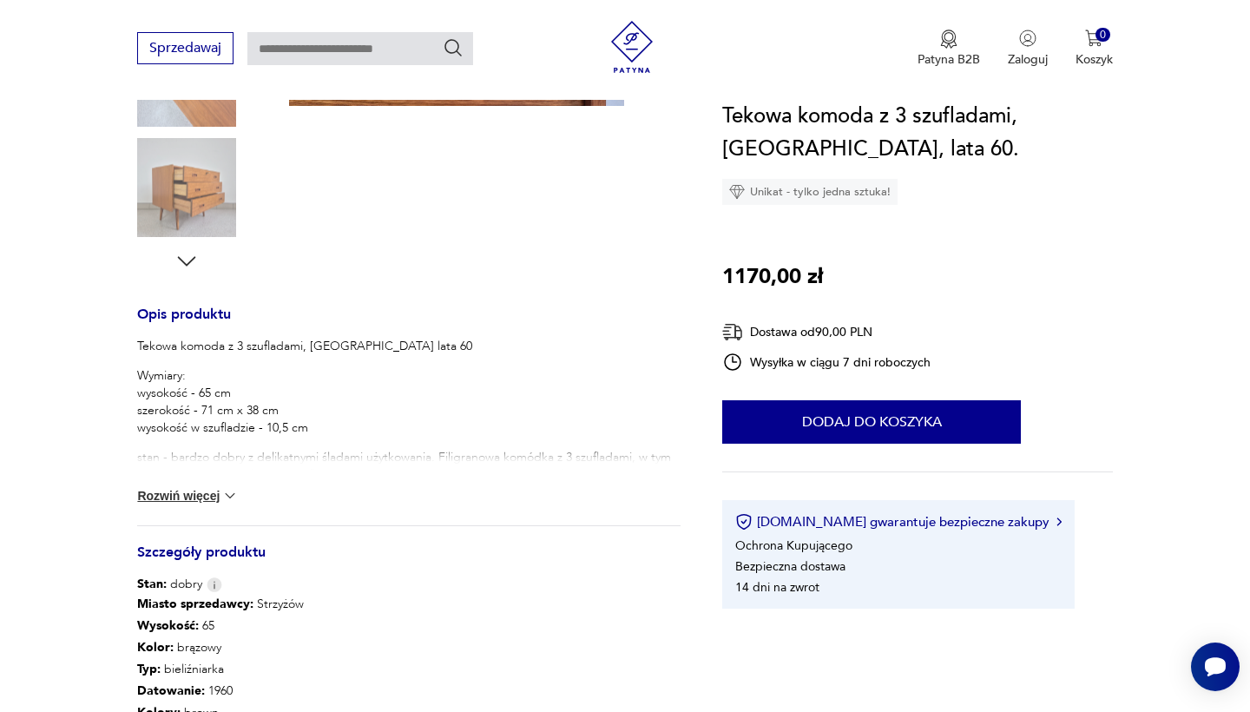
scroll to position [527, 0]
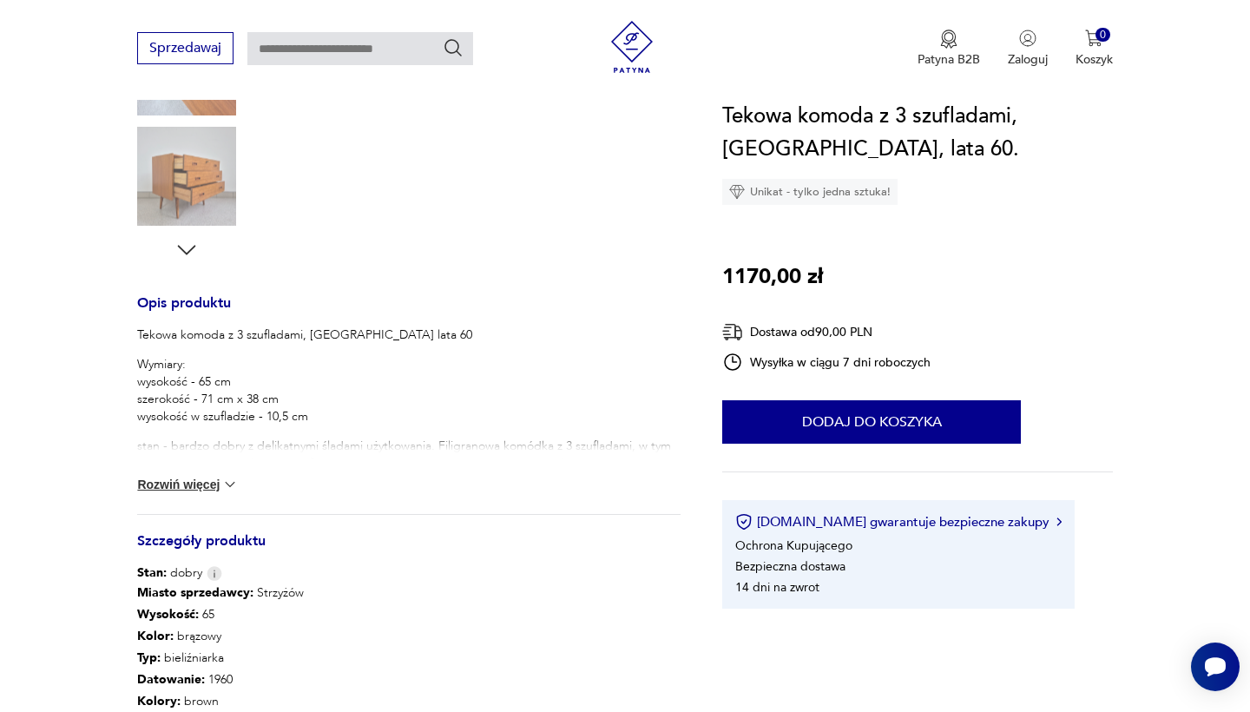
click at [228, 486] on img at bounding box center [229, 484] width 17 height 17
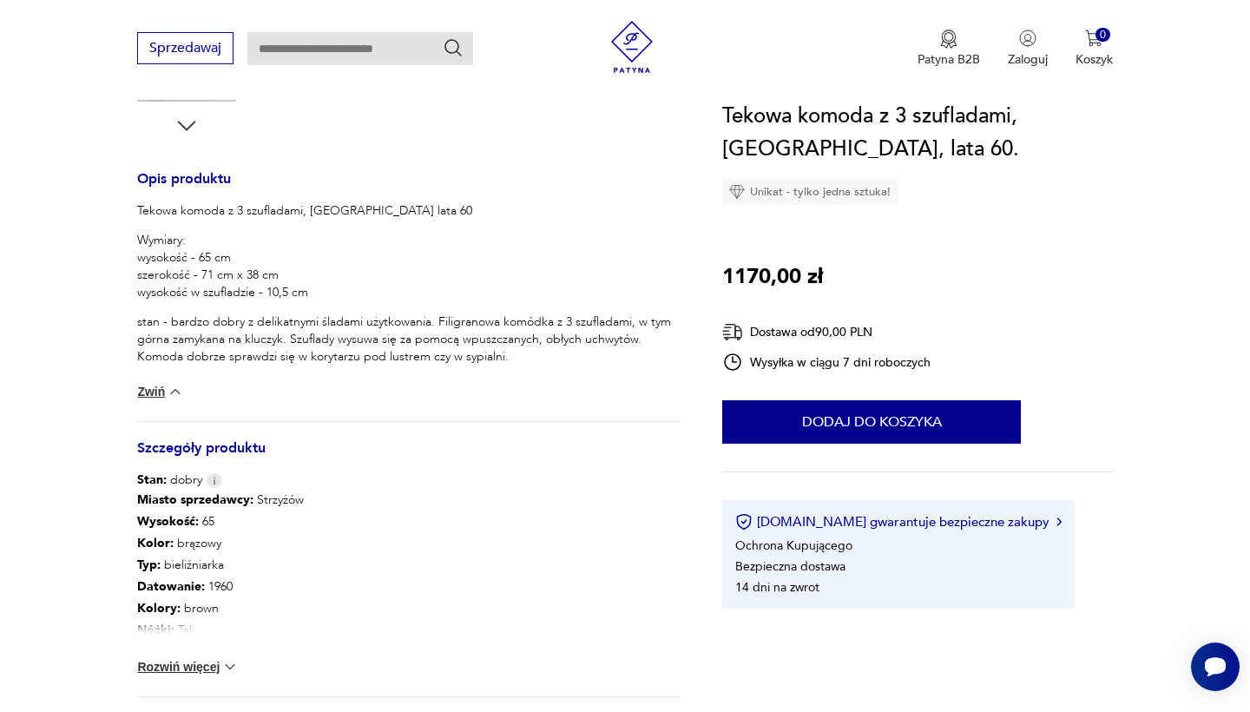
scroll to position [738, 0]
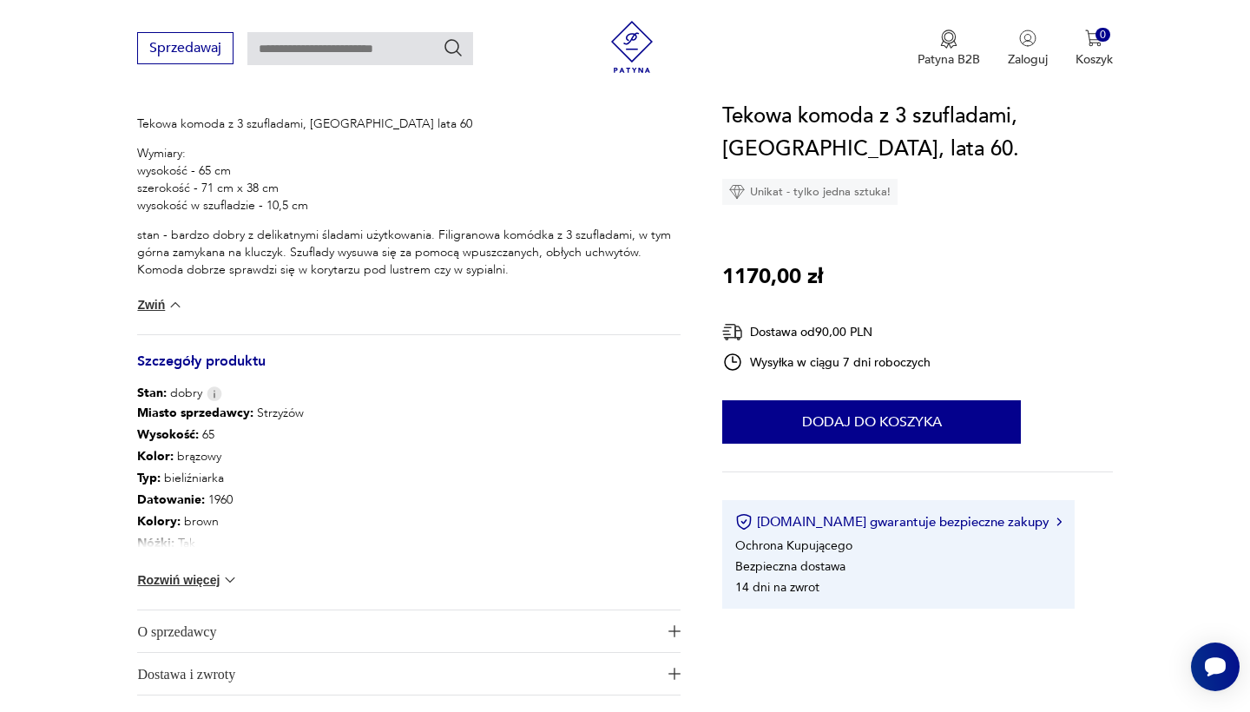
click at [234, 584] on img at bounding box center [229, 579] width 17 height 17
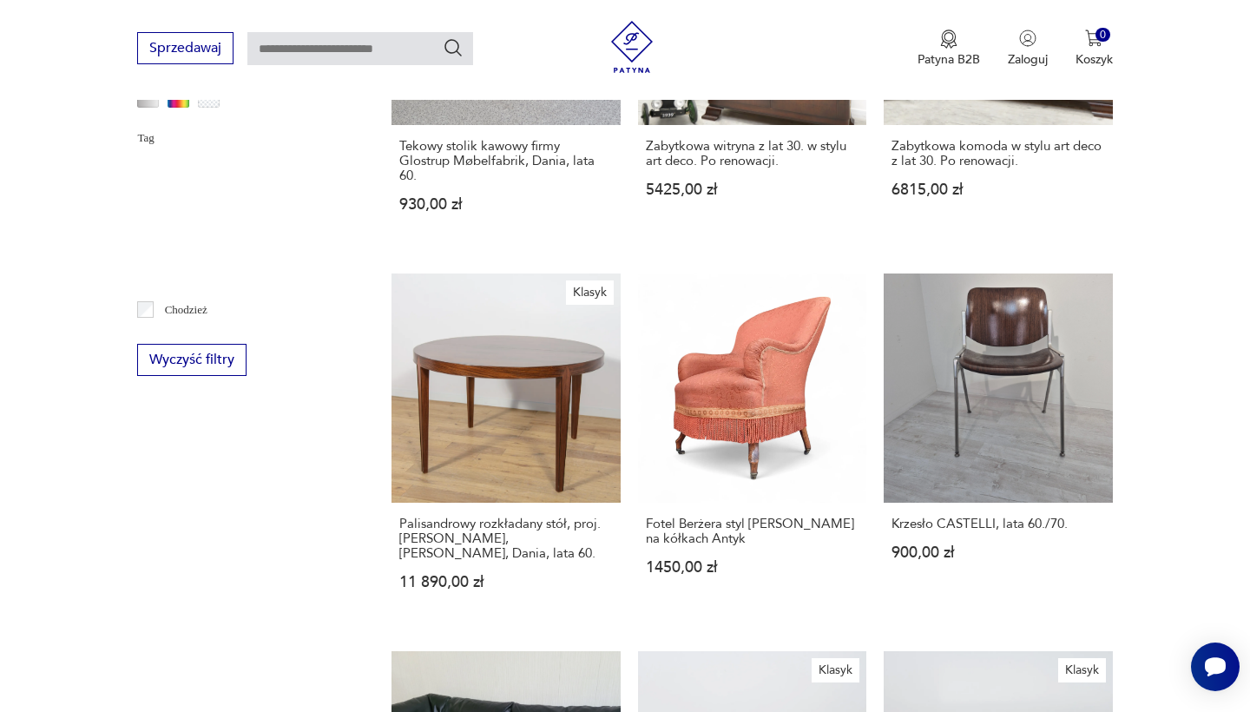
scroll to position [231, 0]
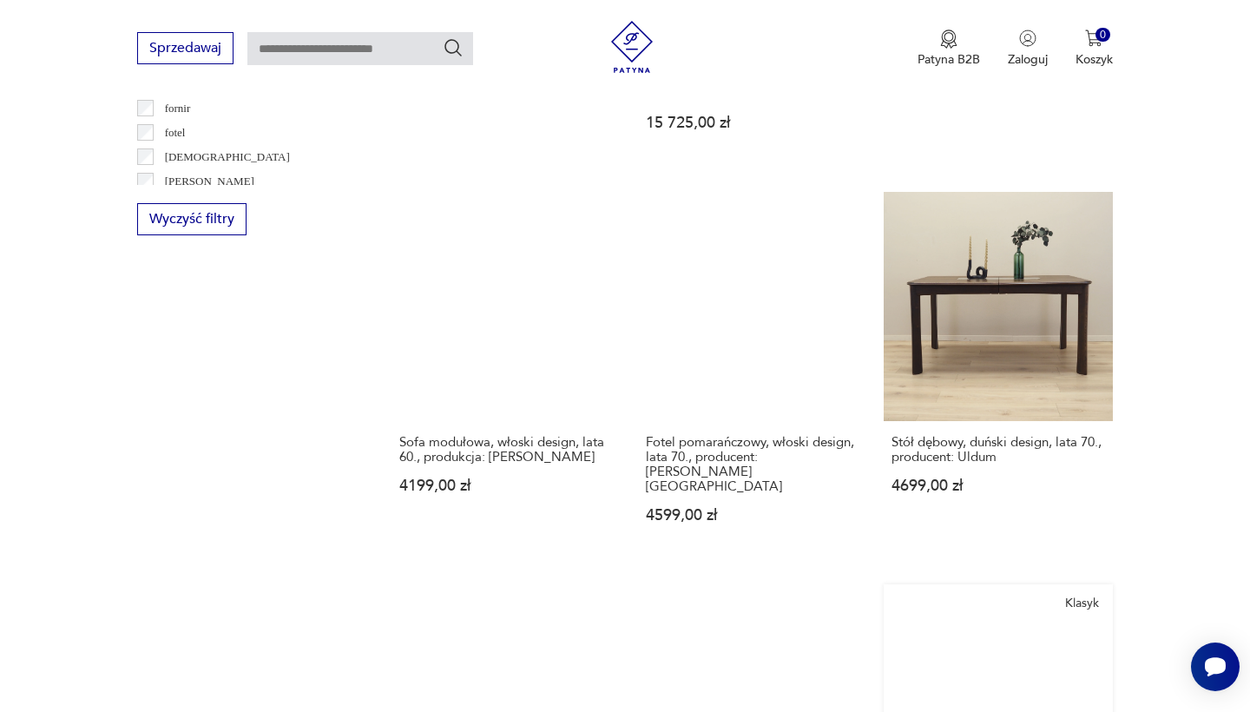
scroll to position [1791, 0]
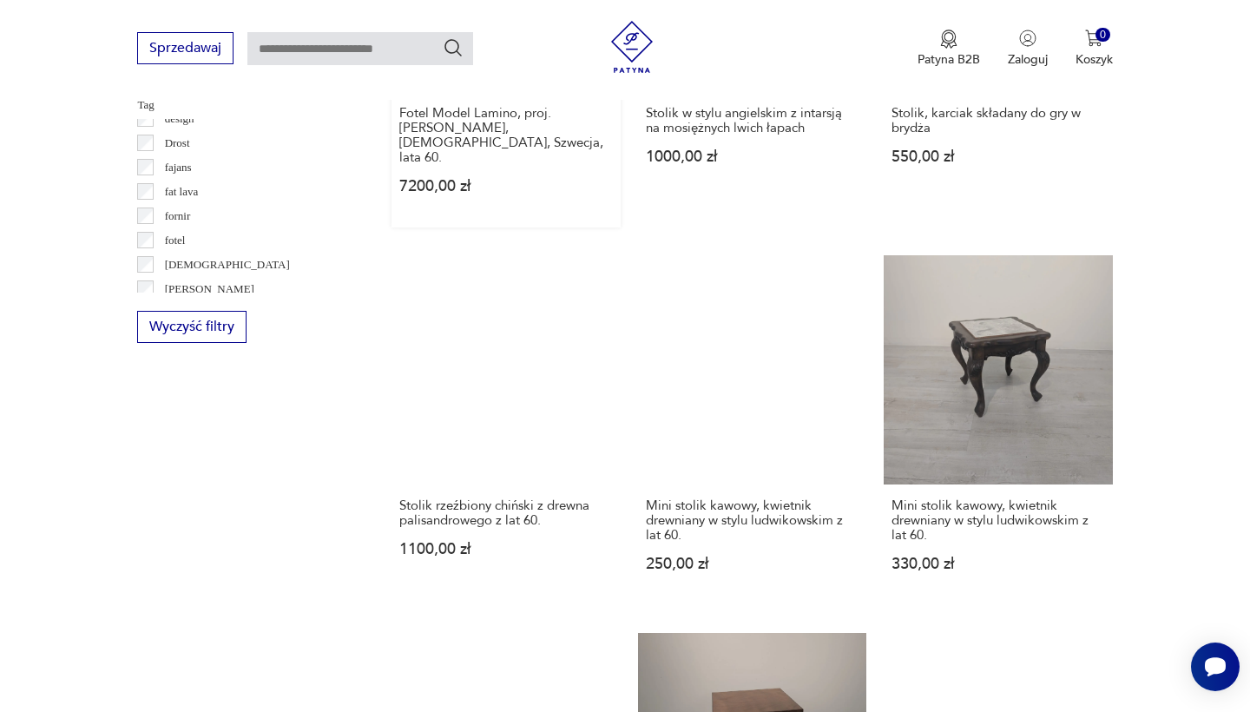
scroll to position [1827, 0]
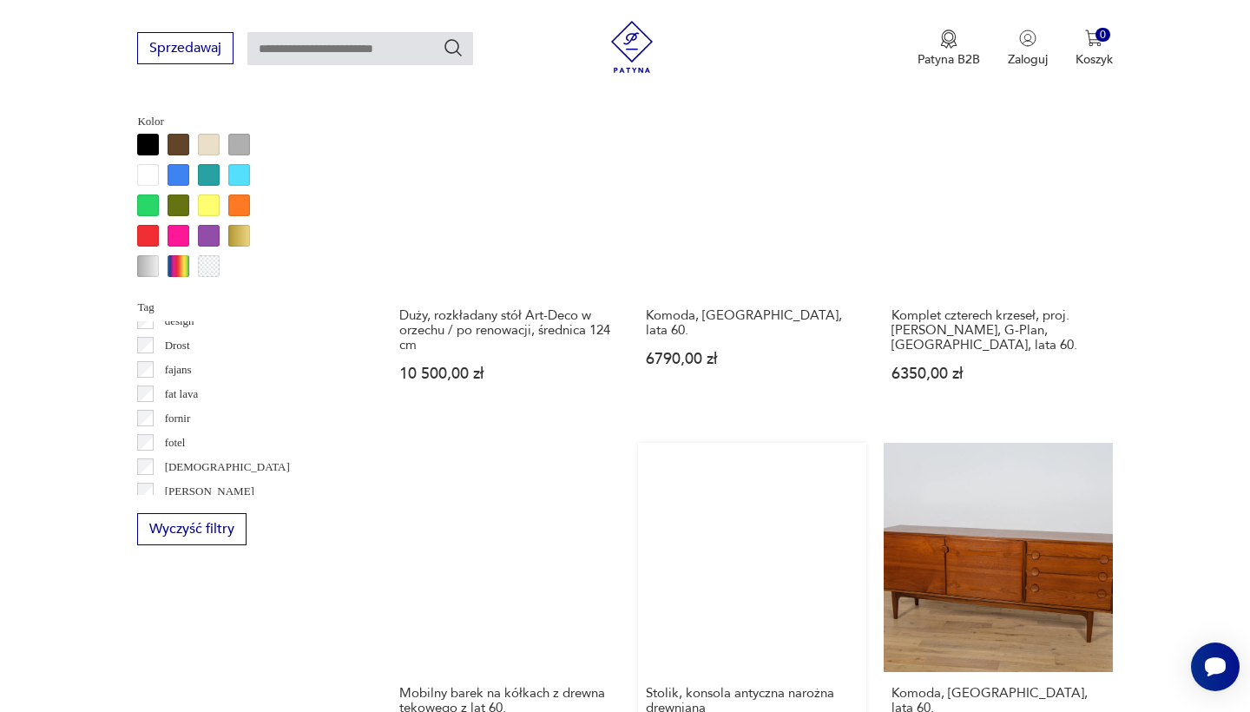
scroll to position [1640, 0]
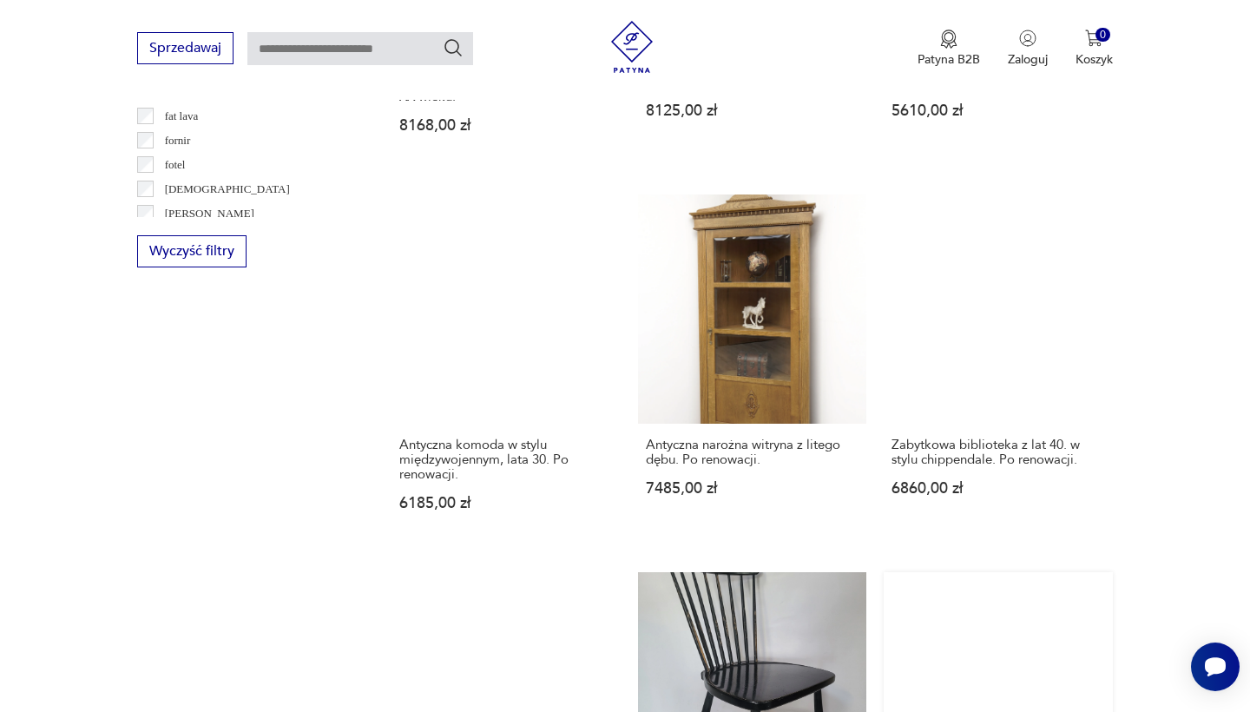
scroll to position [1775, 0]
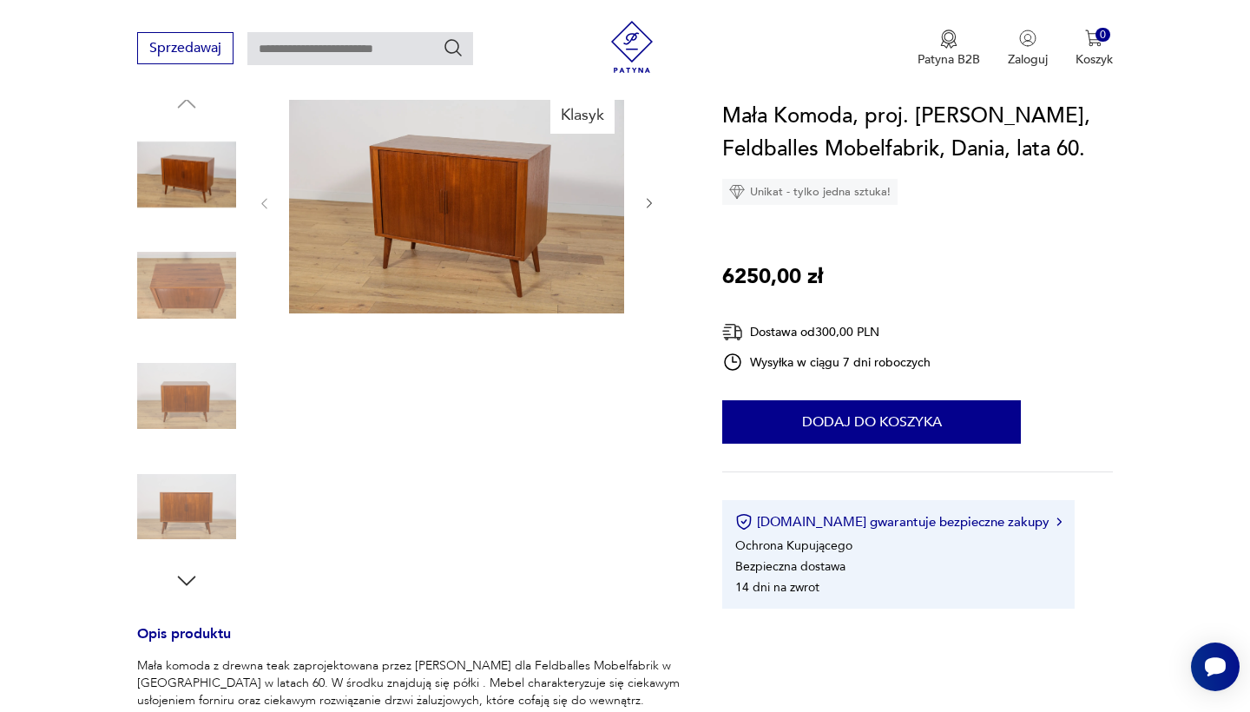
scroll to position [90, 0]
